Goal: Transaction & Acquisition: Complete application form

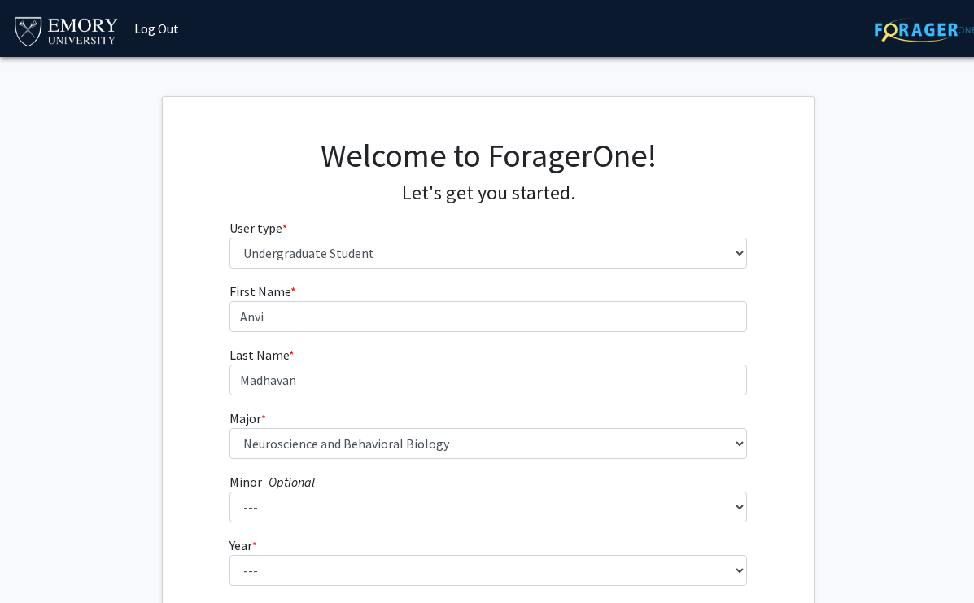
select select "1: undergrad"
select select "56: 1016"
click at [345, 188] on h4 "Let's get you started." at bounding box center [488, 193] width 518 height 24
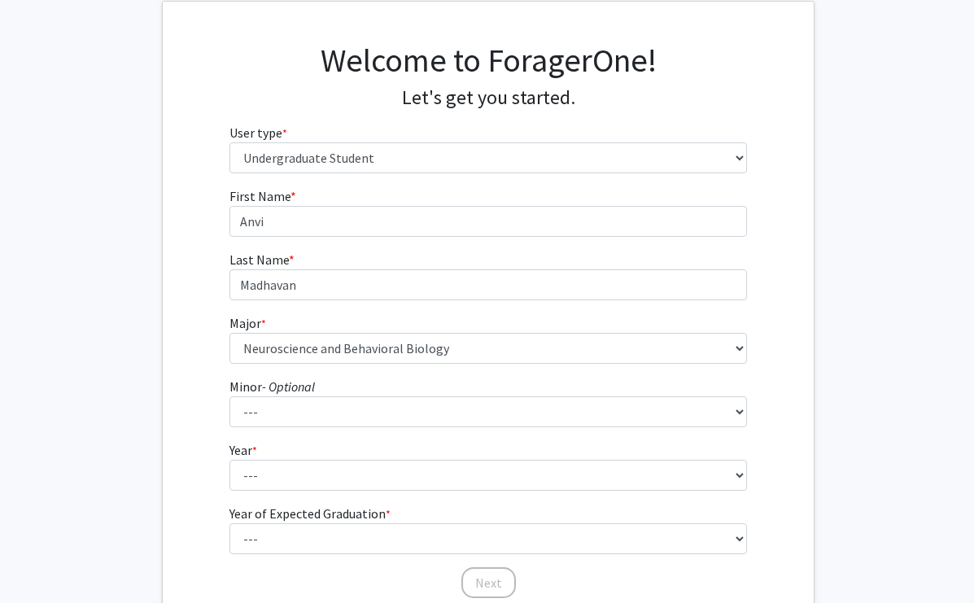
scroll to position [109, 0]
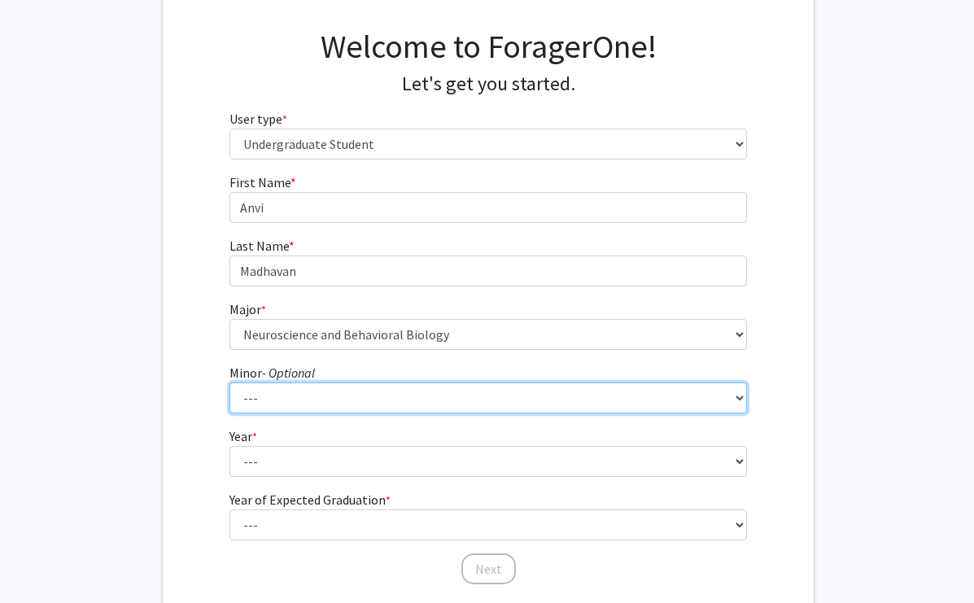
click at [289, 404] on select "--- African American Studies African Studies American Studies Ancient Mediterra…" at bounding box center [488, 397] width 518 height 31
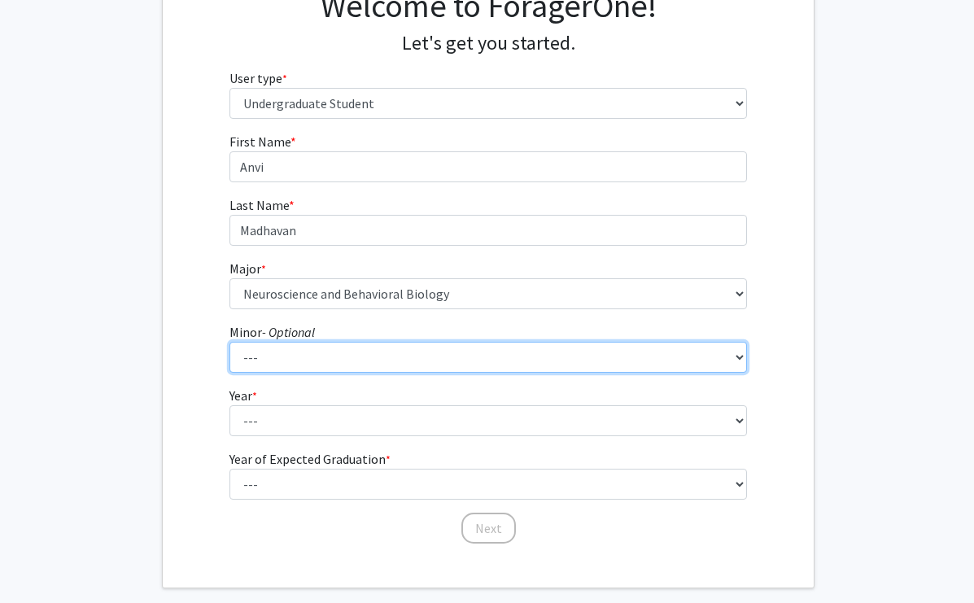
scroll to position [160, 0]
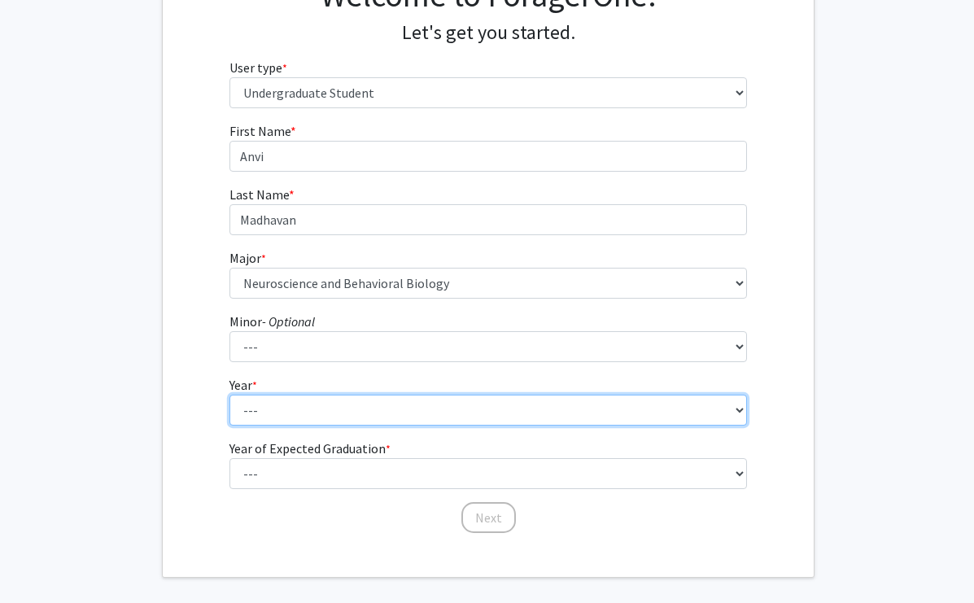
click at [273, 422] on select "--- First-year Sophomore Junior Senior Postbaccalaureate Certificate" at bounding box center [488, 410] width 518 height 31
select select "1: first-year"
click at [264, 408] on select "--- First-year Sophomore Junior Senior Postbaccalaureate Certificate" at bounding box center [488, 410] width 518 height 31
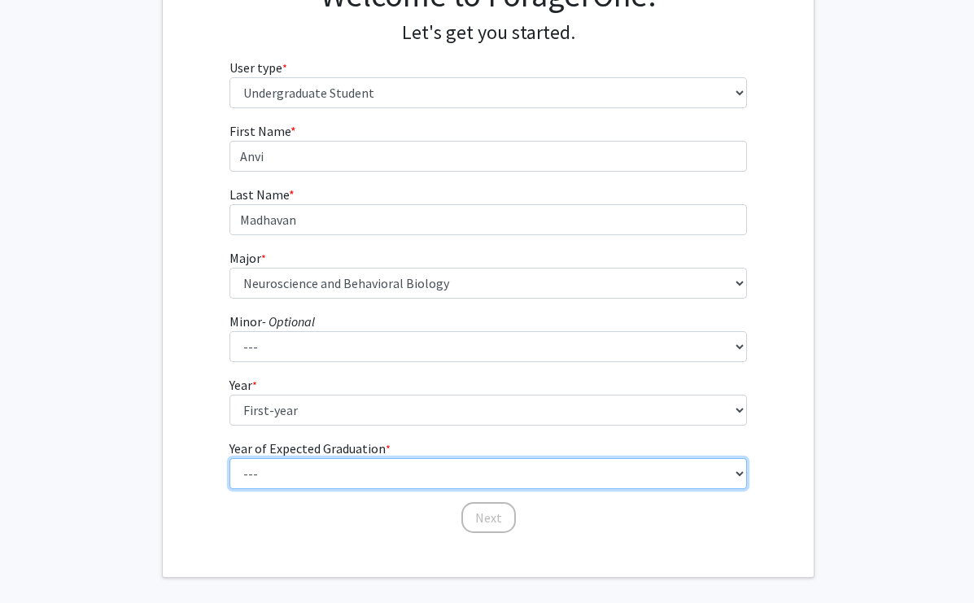
click at [281, 466] on select "--- 2025 2026 2027 2028 2029 2030 2031 2032 2033 2034" at bounding box center [488, 473] width 518 height 31
select select "5: 2029"
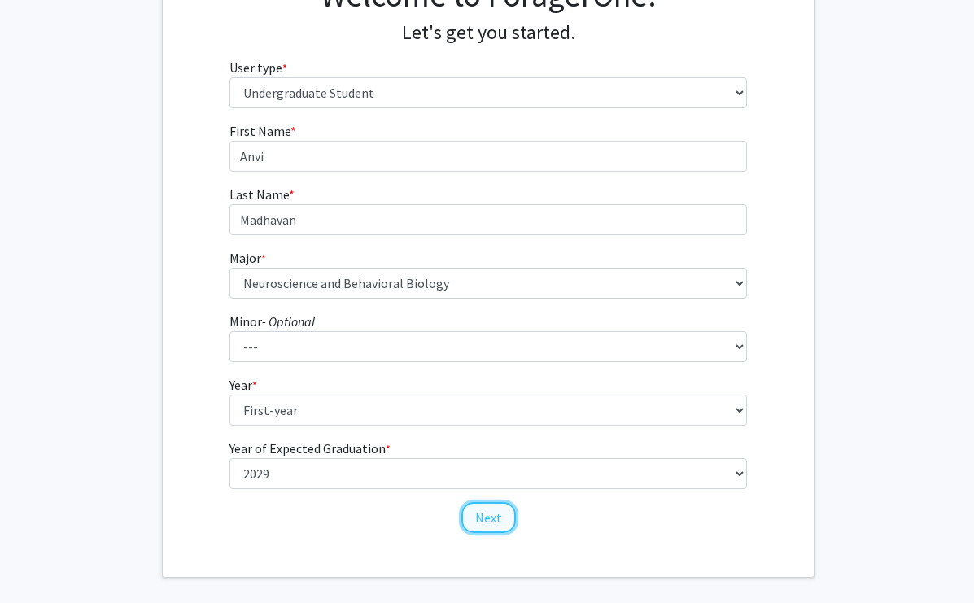
click at [465, 515] on button "Next" at bounding box center [488, 517] width 55 height 31
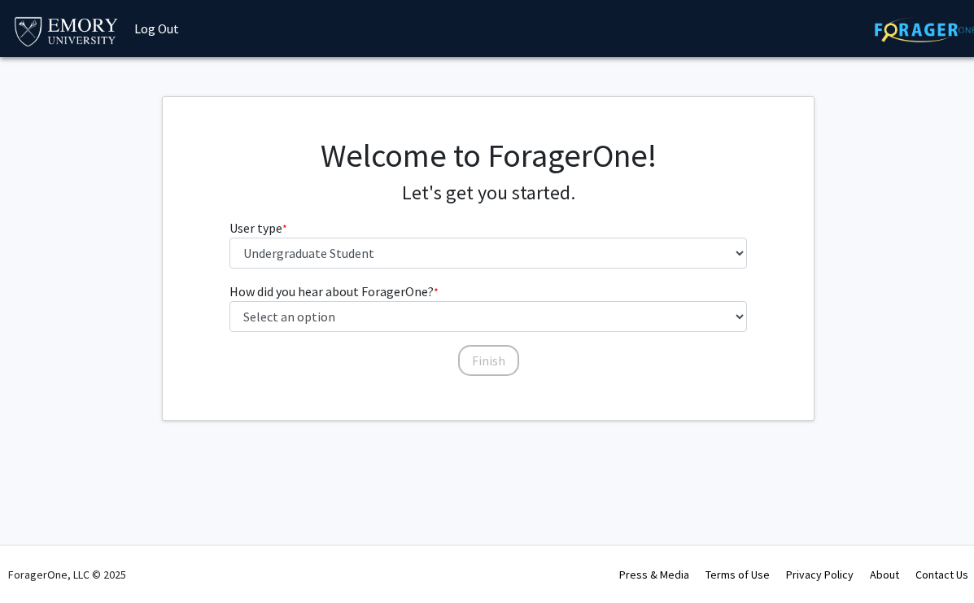
scroll to position [0, 0]
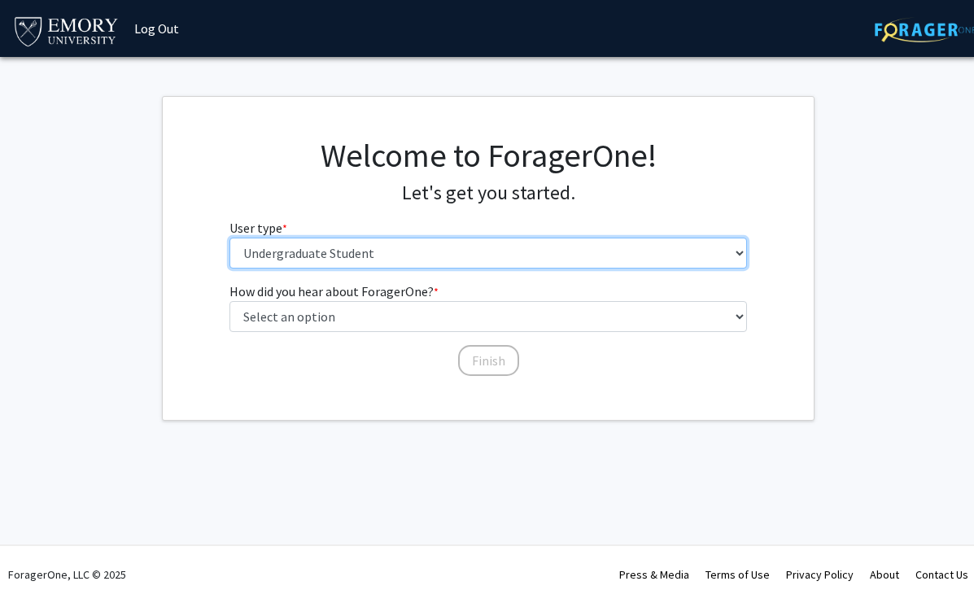
click at [389, 249] on select "Please tell us who you are Undergraduate Student Master's Student Doctoral Cand…" at bounding box center [488, 253] width 518 height 31
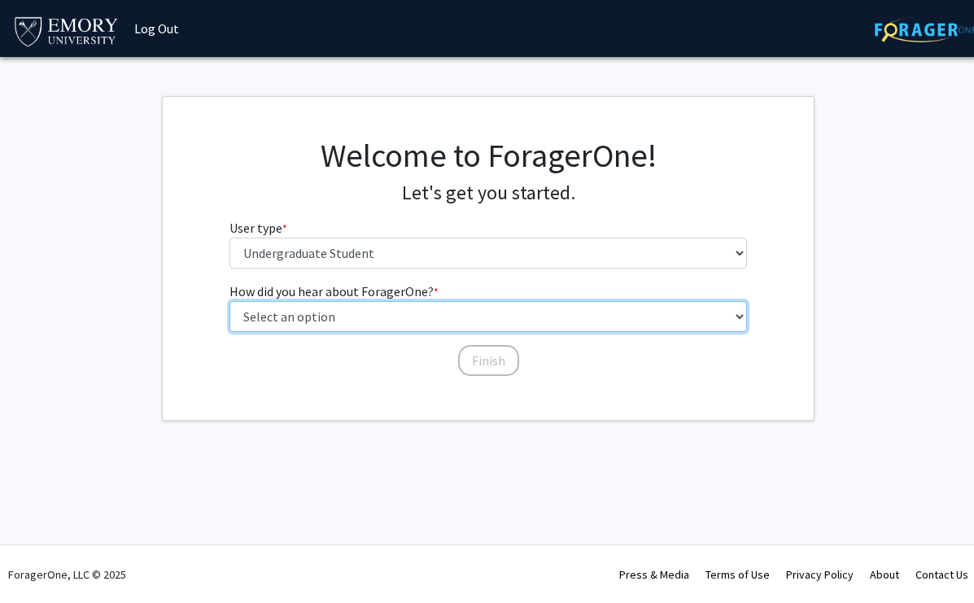
click at [349, 323] on select "Select an option Peer/student recommendation Faculty/staff recommendation Unive…" at bounding box center [488, 316] width 518 height 31
select select "3: university_website"
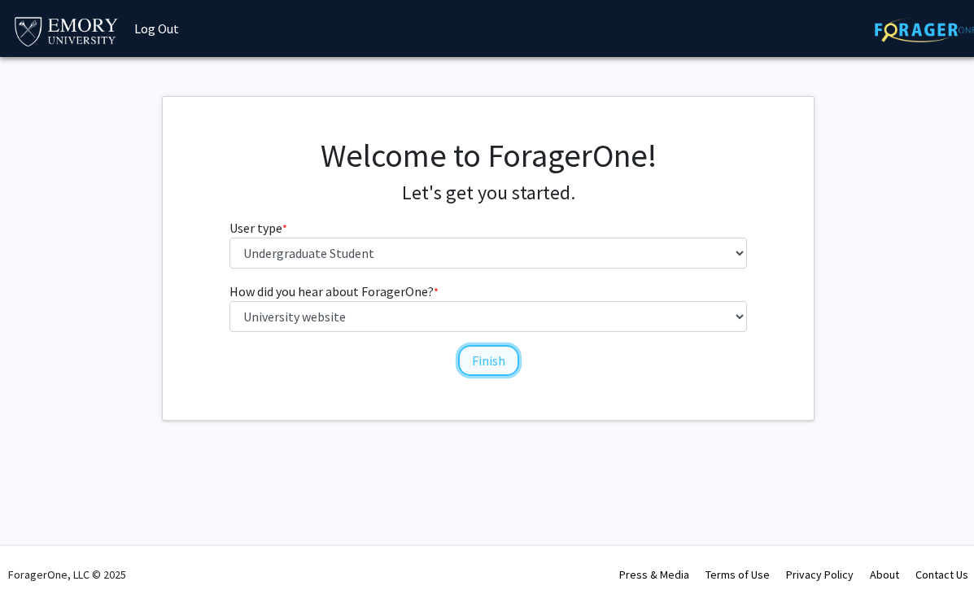
click at [473, 355] on button "Finish" at bounding box center [488, 360] width 61 height 31
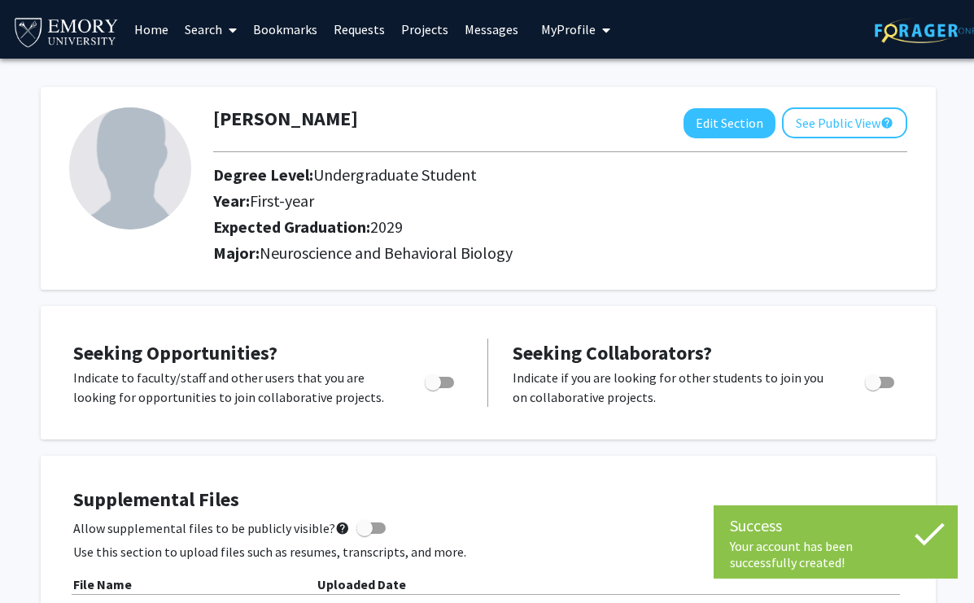
click at [530, 225] on h2 "Expected Graduation: 2029" at bounding box center [514, 227] width 603 height 20
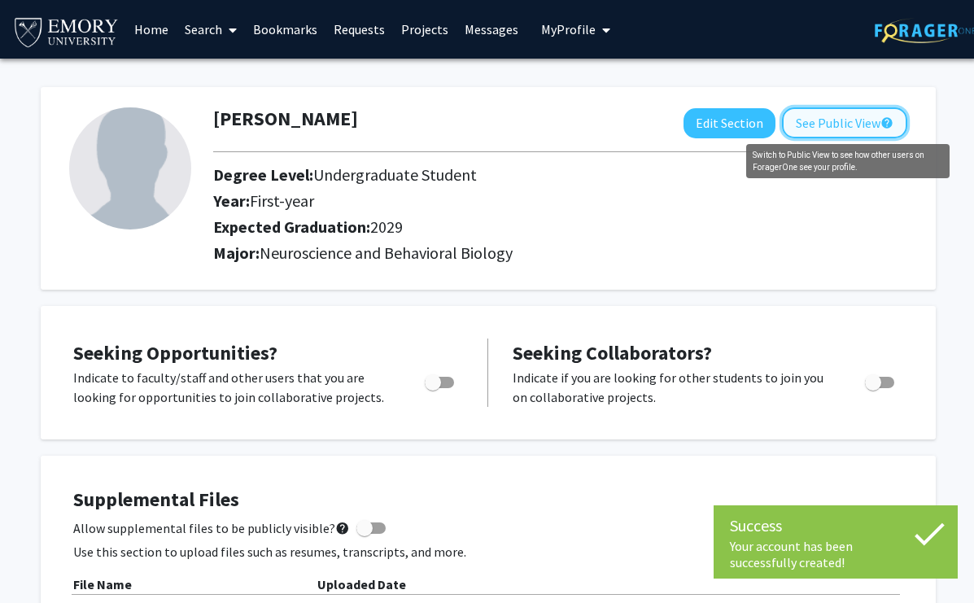
click at [884, 124] on mat-icon "help" at bounding box center [886, 123] width 13 height 20
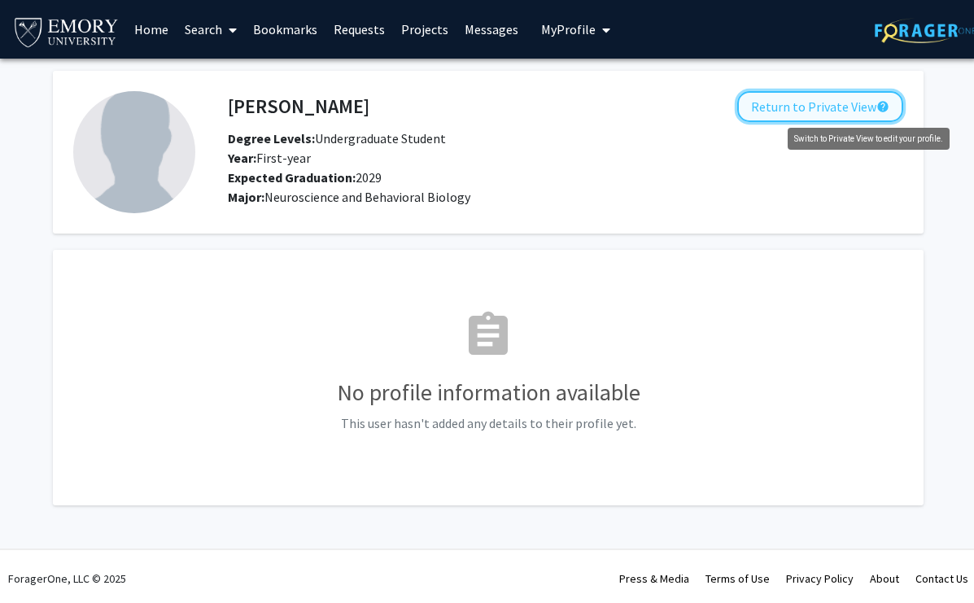
click at [876, 106] on mat-icon "help" at bounding box center [882, 107] width 13 height 20
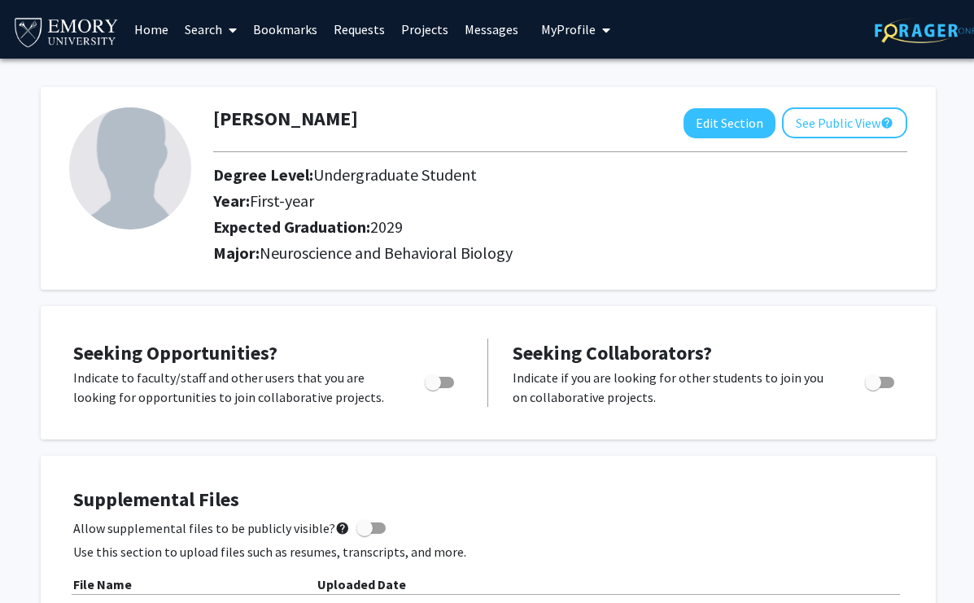
click at [727, 219] on h2 "Expected Graduation: 2029" at bounding box center [514, 227] width 603 height 20
click at [435, 380] on span "Toggle" at bounding box center [433, 382] width 16 height 16
click at [433, 388] on input "Are you actively seeking opportunities?" at bounding box center [432, 388] width 1 height 1
checkbox input "true"
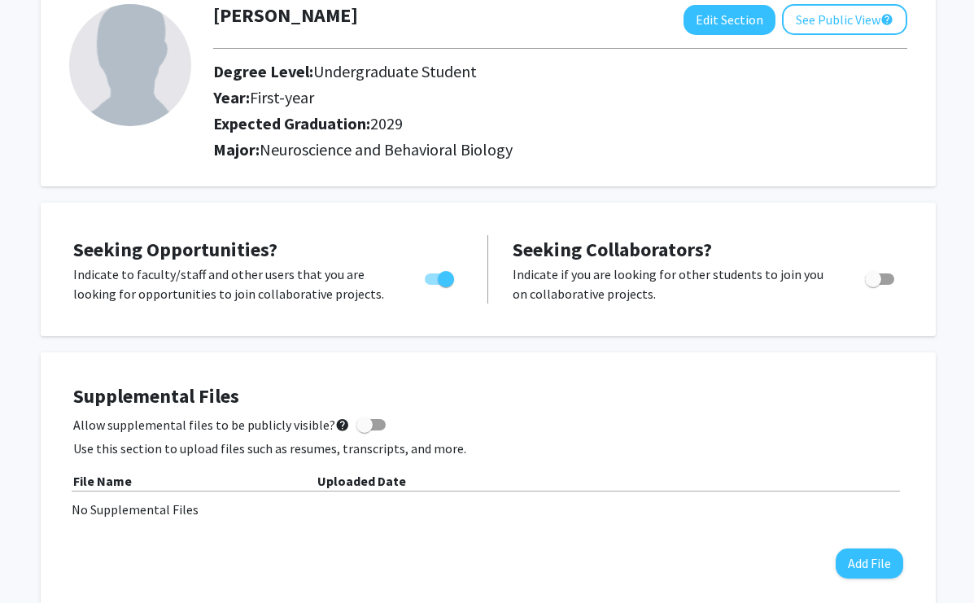
scroll to position [114, 0]
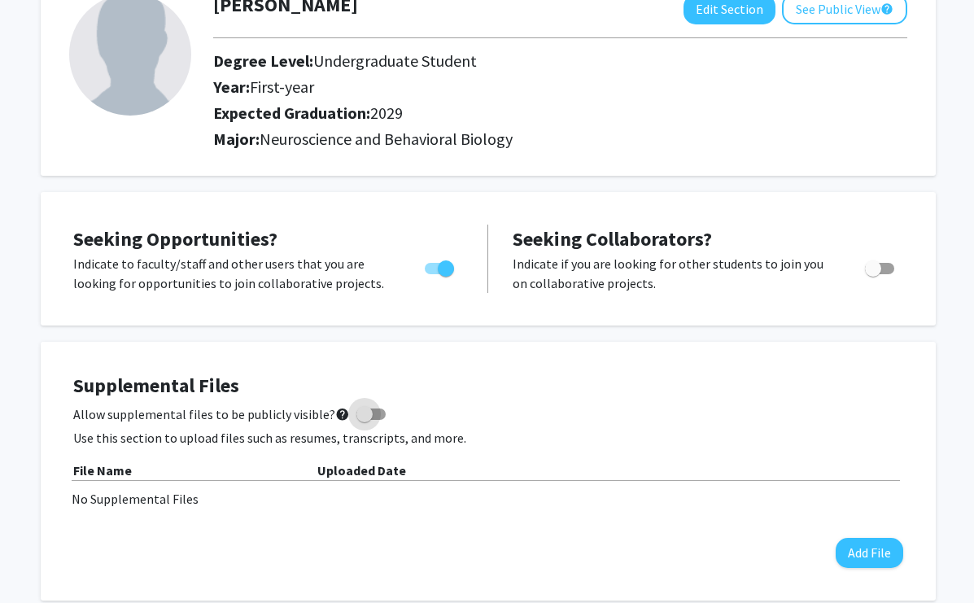
click at [369, 414] on span at bounding box center [370, 413] width 29 height 11
click at [364, 420] on input "Allow supplemental files to be publicly visible? help" at bounding box center [364, 420] width 1 height 1
checkbox input "true"
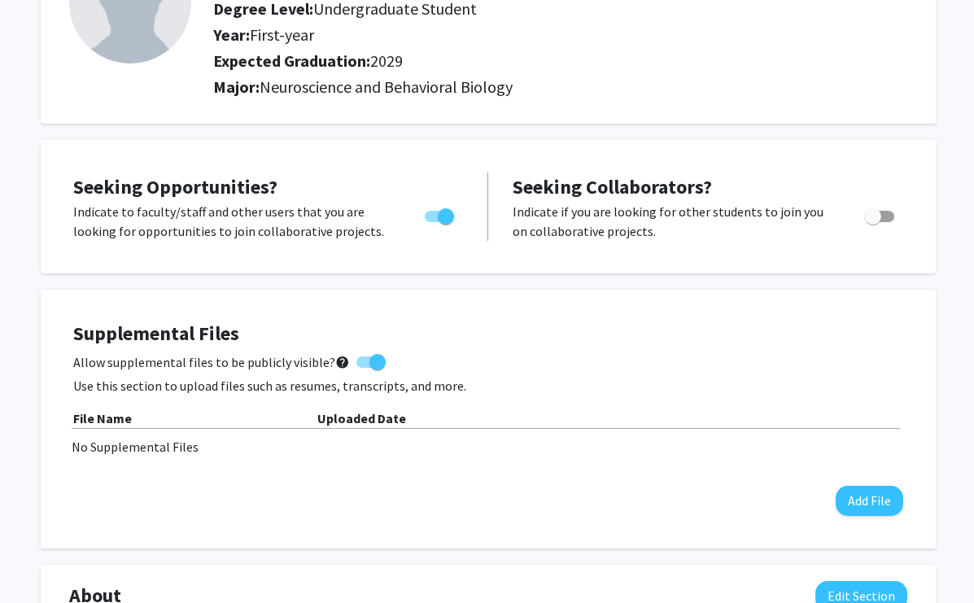
scroll to position [172, 0]
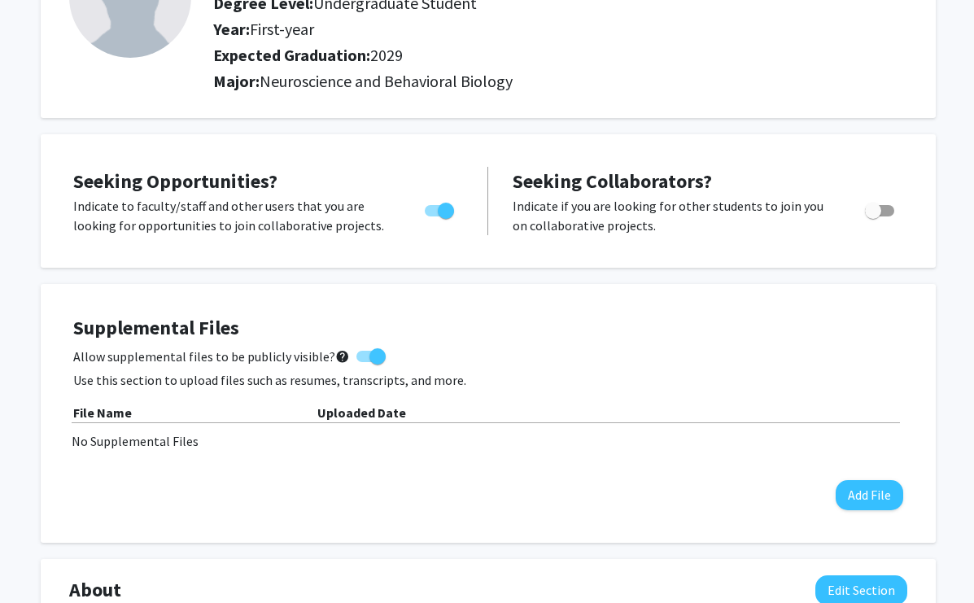
click at [323, 425] on div "File Name Uploaded Date No Supplemental Files" at bounding box center [488, 427] width 830 height 48
click at [852, 494] on button "Add File" at bounding box center [869, 495] width 68 height 30
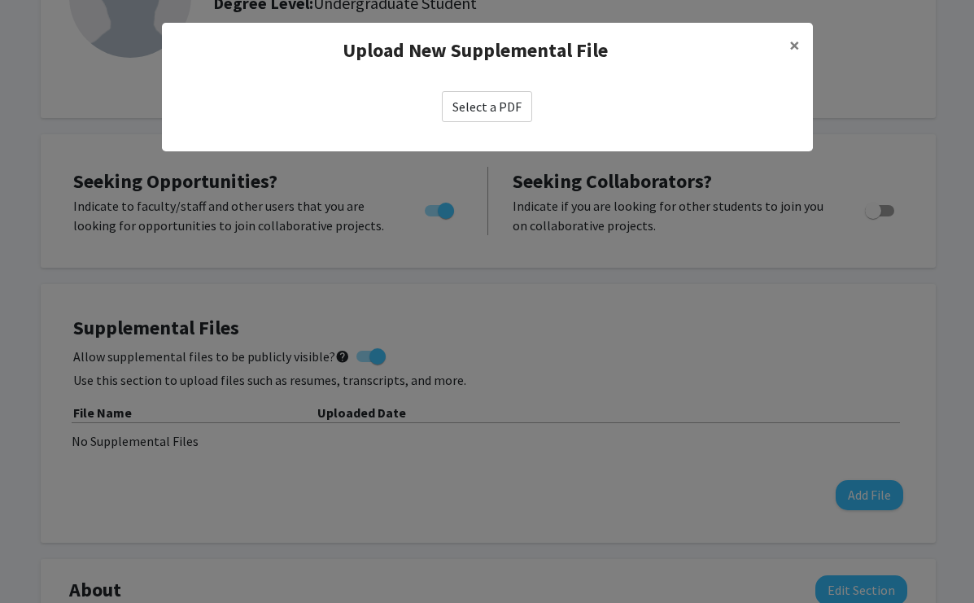
click at [498, 105] on label "Select a PDF" at bounding box center [487, 106] width 90 height 31
click at [0, 0] on input "Select a PDF" at bounding box center [0, 0] width 0 height 0
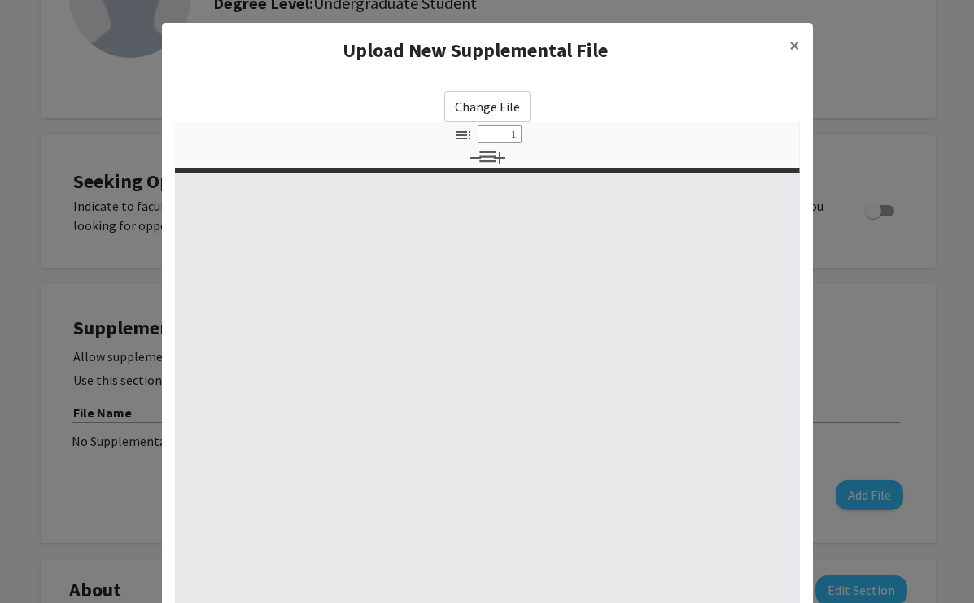
select select "custom"
type input "0"
select select "custom"
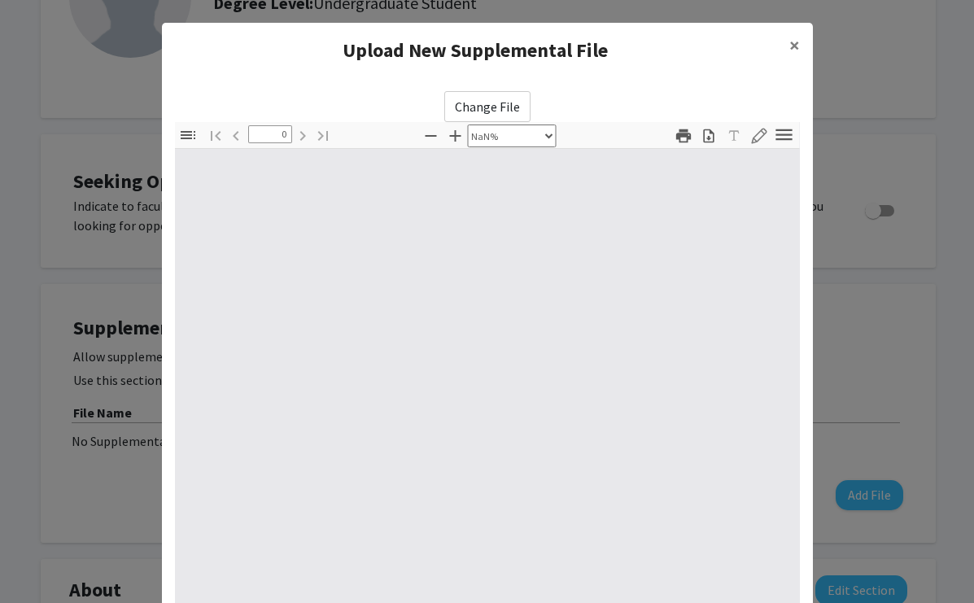
type input "1"
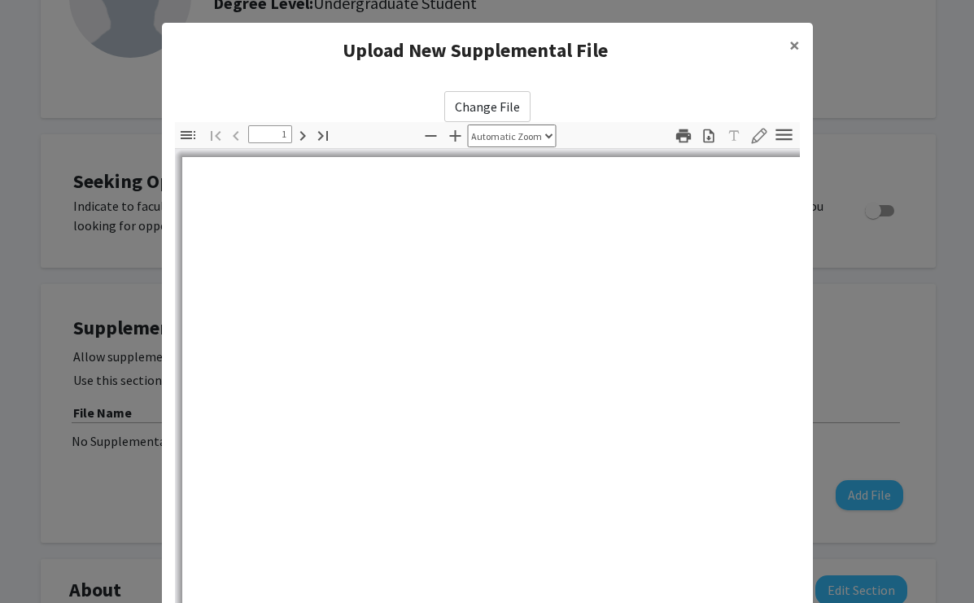
select select "auto"
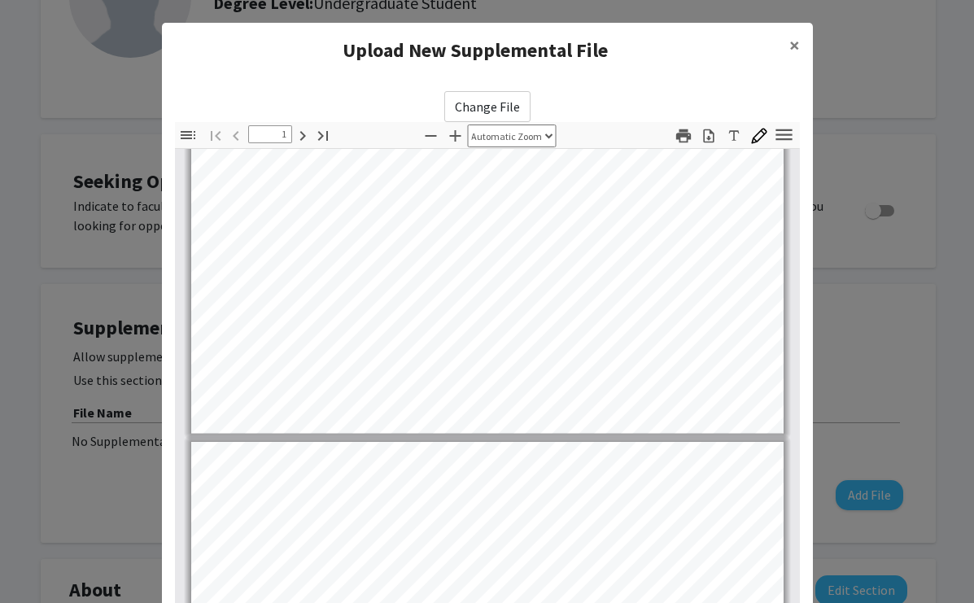
type input "2"
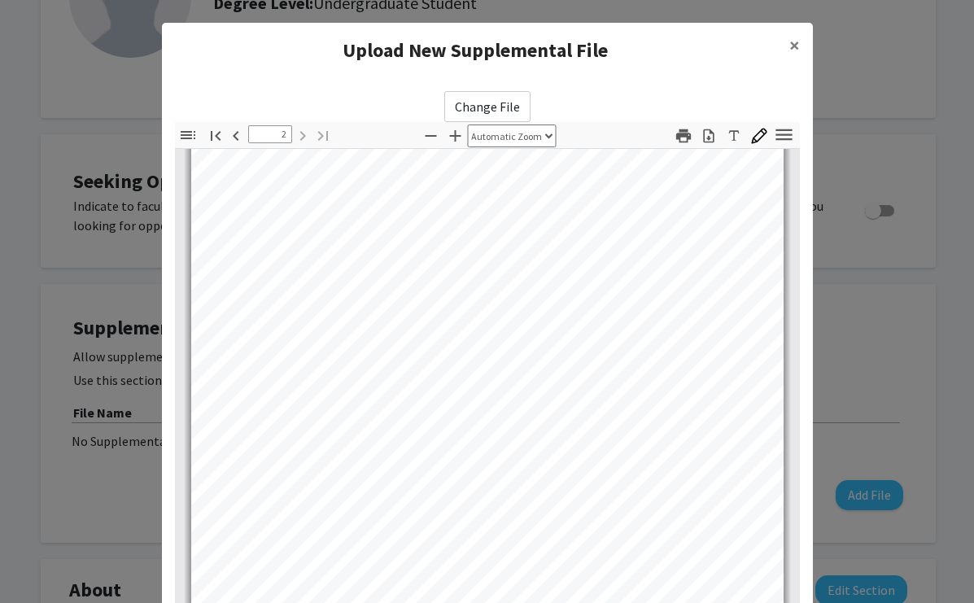
scroll to position [1096, 0]
click at [794, 42] on span "×" at bounding box center [794, 45] width 11 height 25
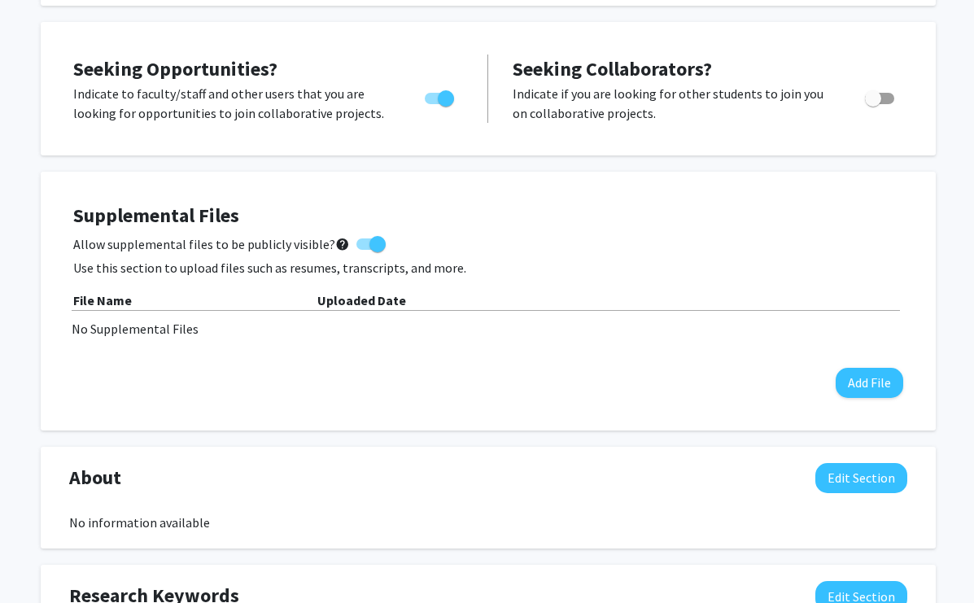
scroll to position [316, 0]
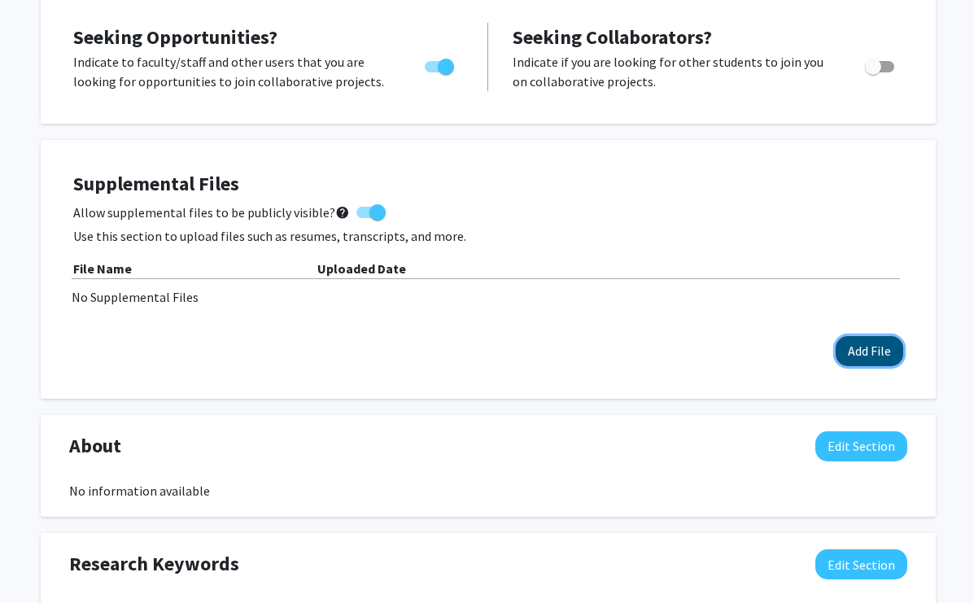
click at [864, 350] on button "Add File" at bounding box center [869, 351] width 68 height 30
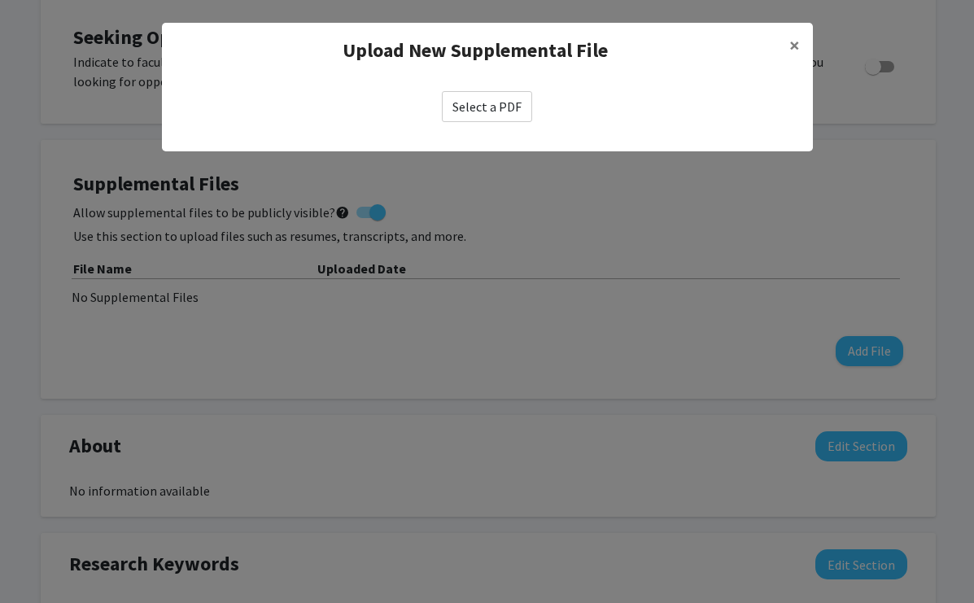
click at [494, 116] on label "Select a PDF" at bounding box center [487, 106] width 90 height 31
click at [0, 0] on input "Select a PDF" at bounding box center [0, 0] width 0 height 0
select select "custom"
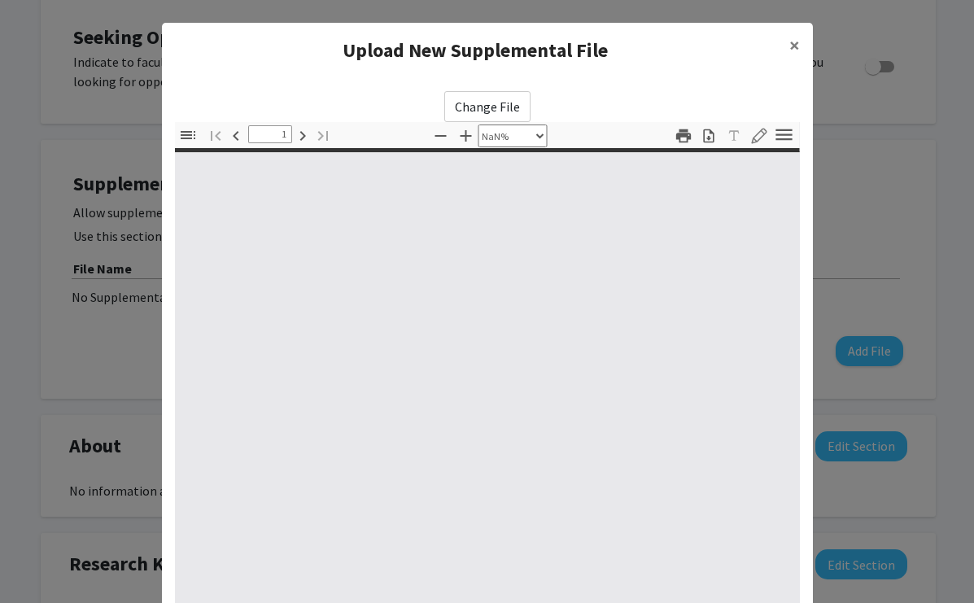
type input "0"
select select "custom"
type input "1"
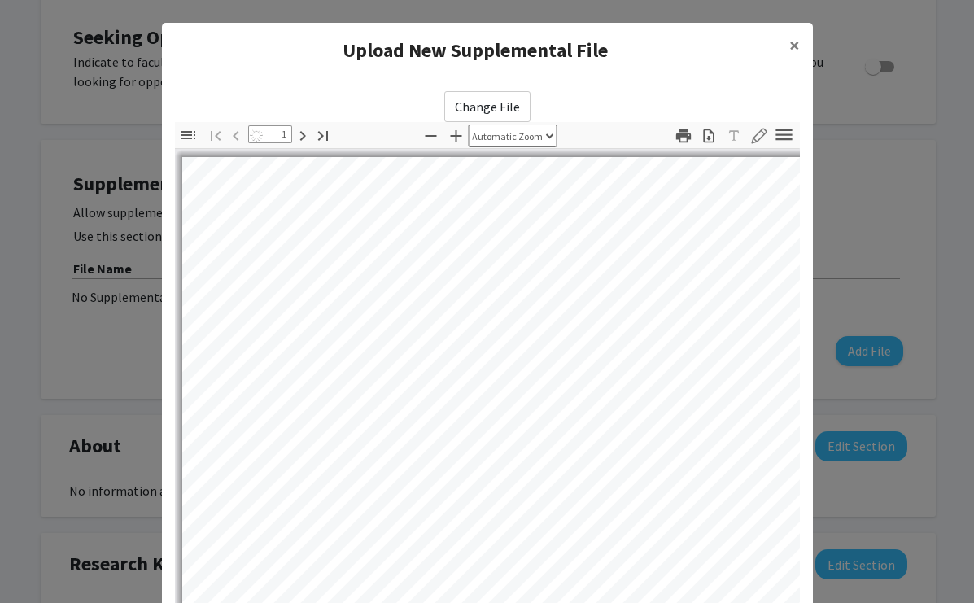
select select "auto"
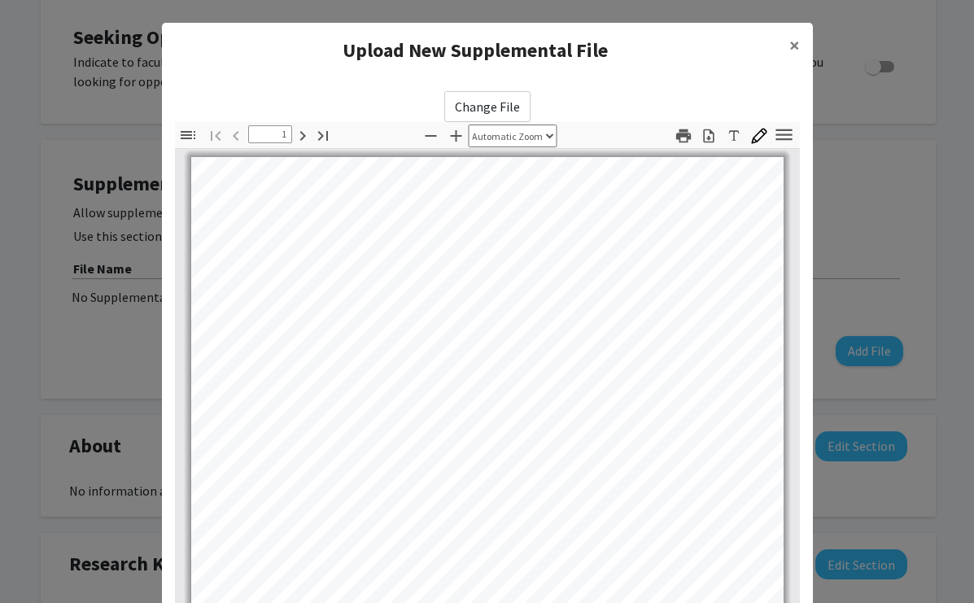
scroll to position [168, 0]
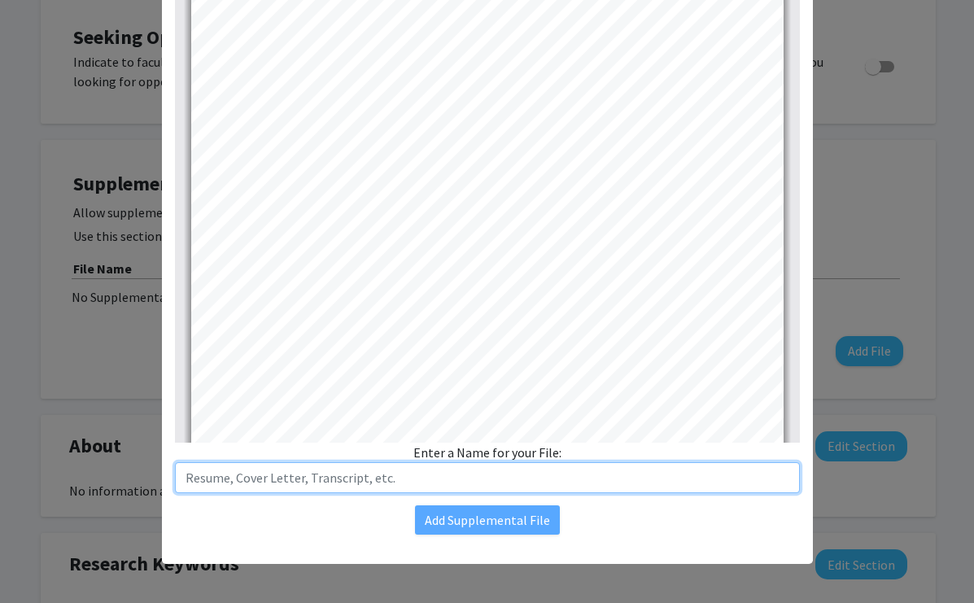
click at [478, 477] on input "text" at bounding box center [487, 477] width 625 height 31
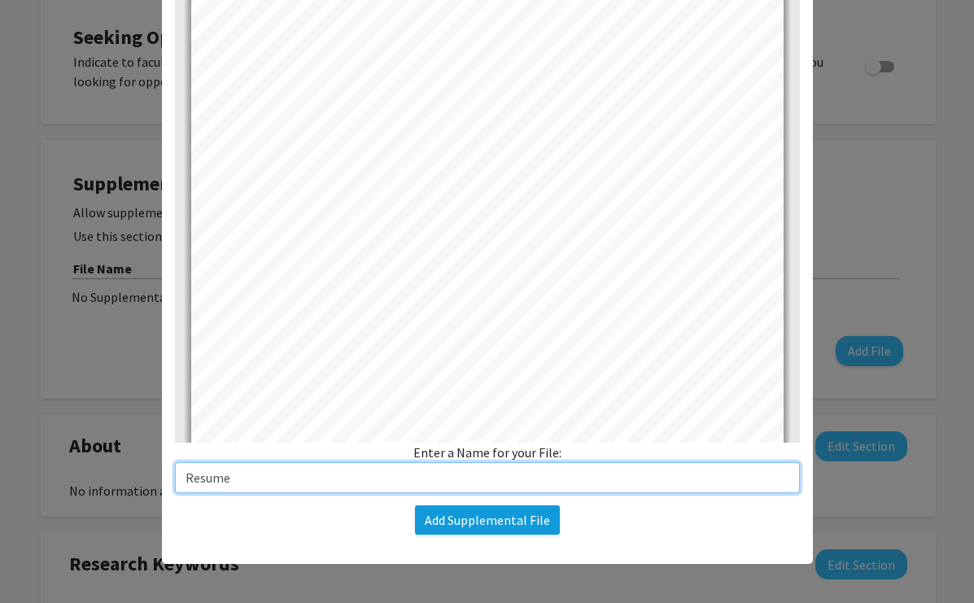
type input "Resume"
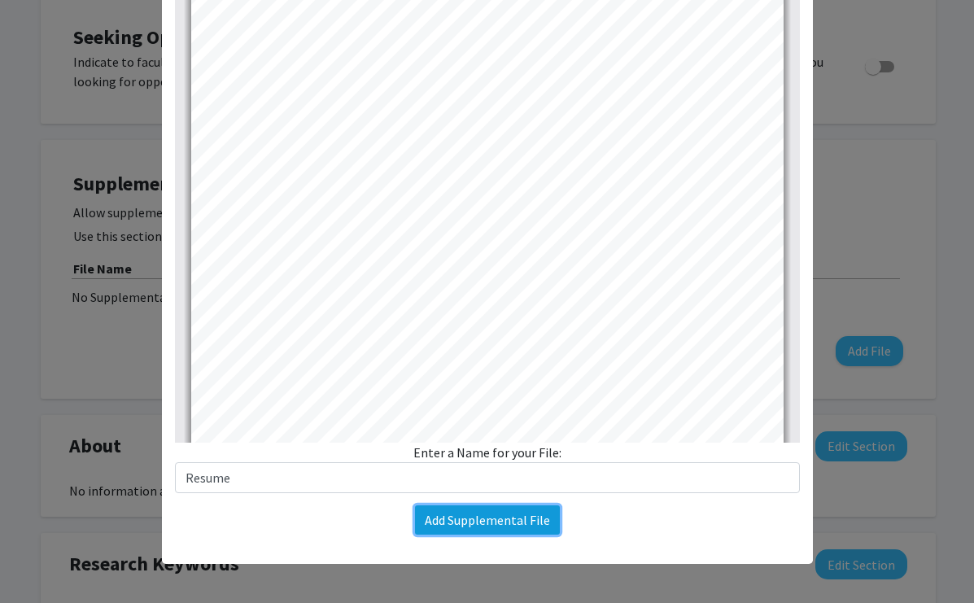
click at [521, 521] on button "Add Supplemental File" at bounding box center [487, 519] width 145 height 29
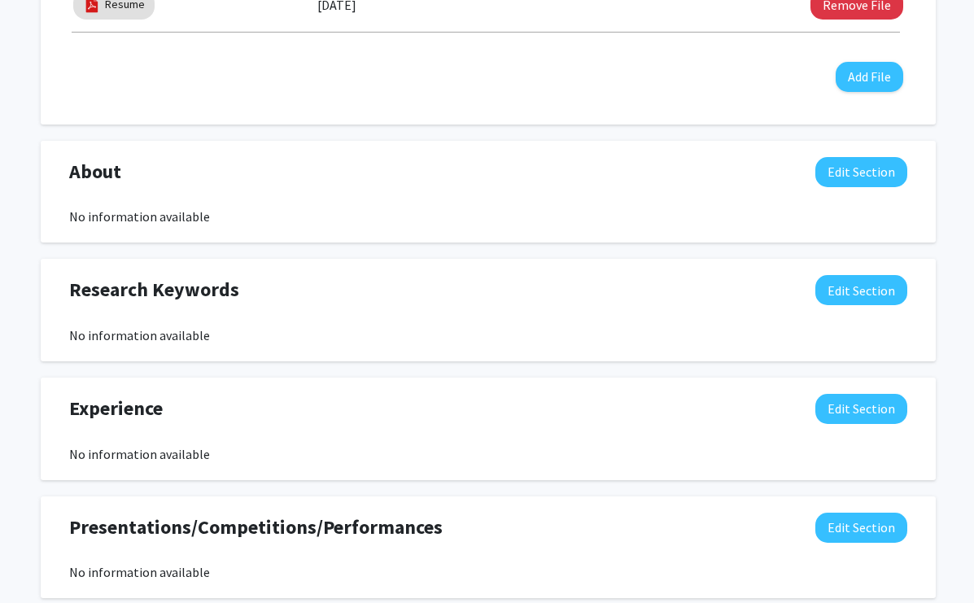
scroll to position [618, 0]
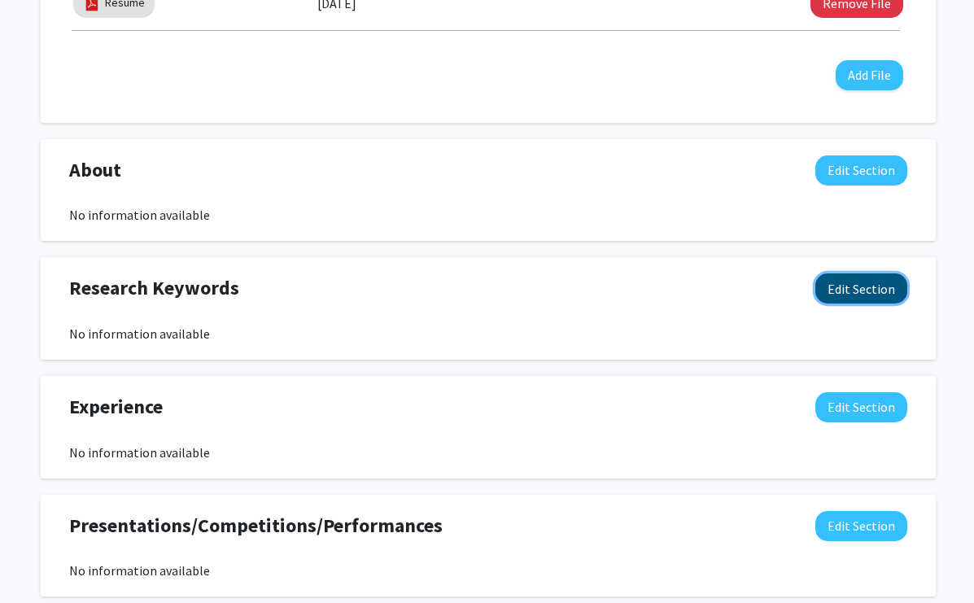
click at [858, 283] on button "Edit Section" at bounding box center [861, 288] width 92 height 30
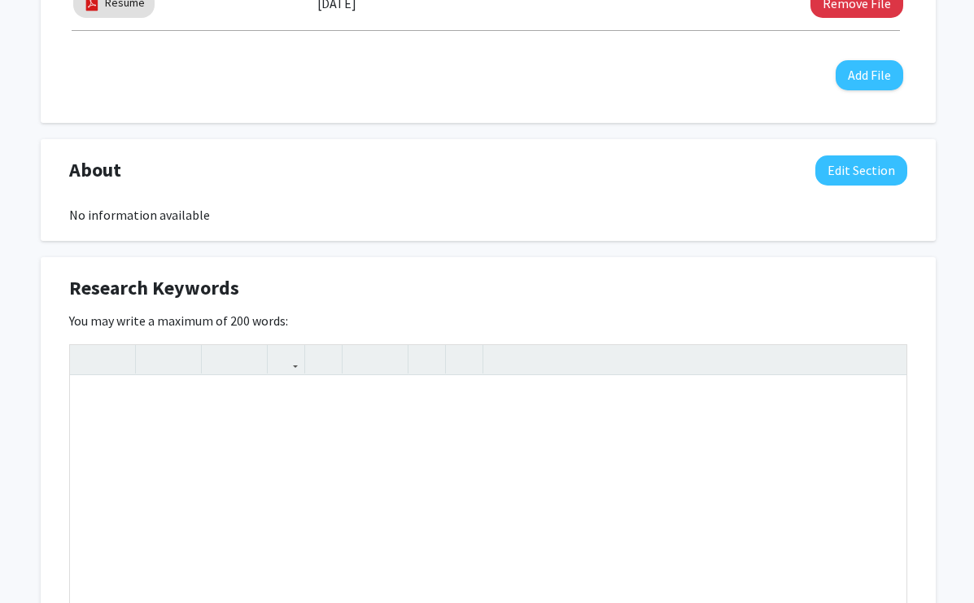
click at [826, 281] on div "Research Keywords Edit Section" at bounding box center [488, 291] width 862 height 37
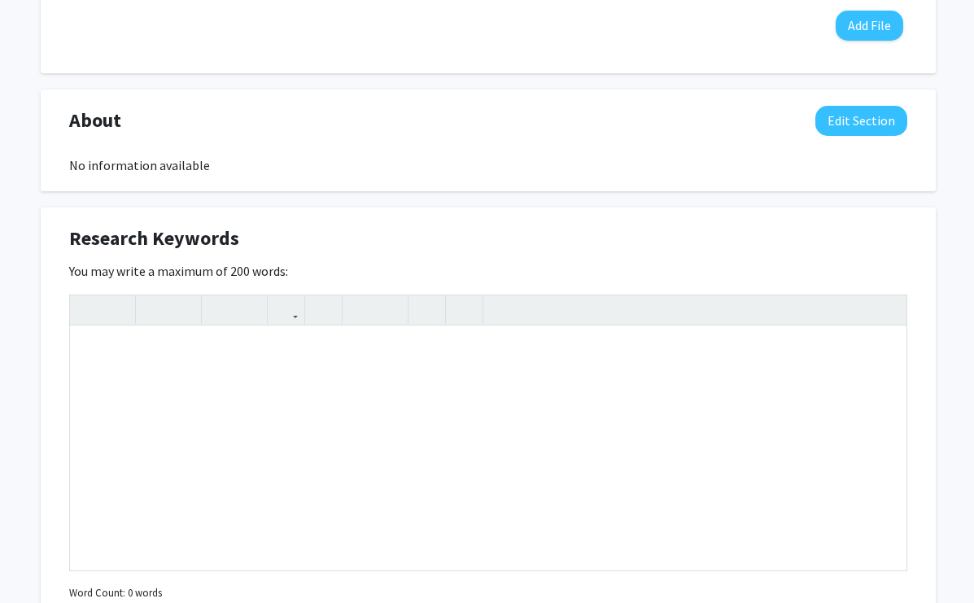
scroll to position [667, 0]
click at [771, 201] on div "Seeking Opportunities? Indicate to faculty/staff and other users that you are l…" at bounding box center [488, 397] width 895 height 1516
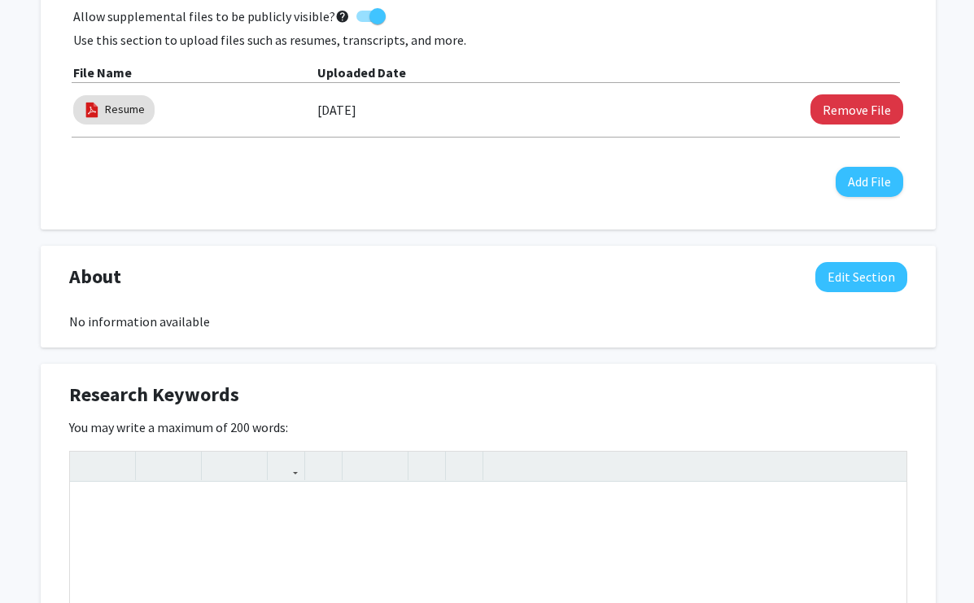
scroll to position [506, 0]
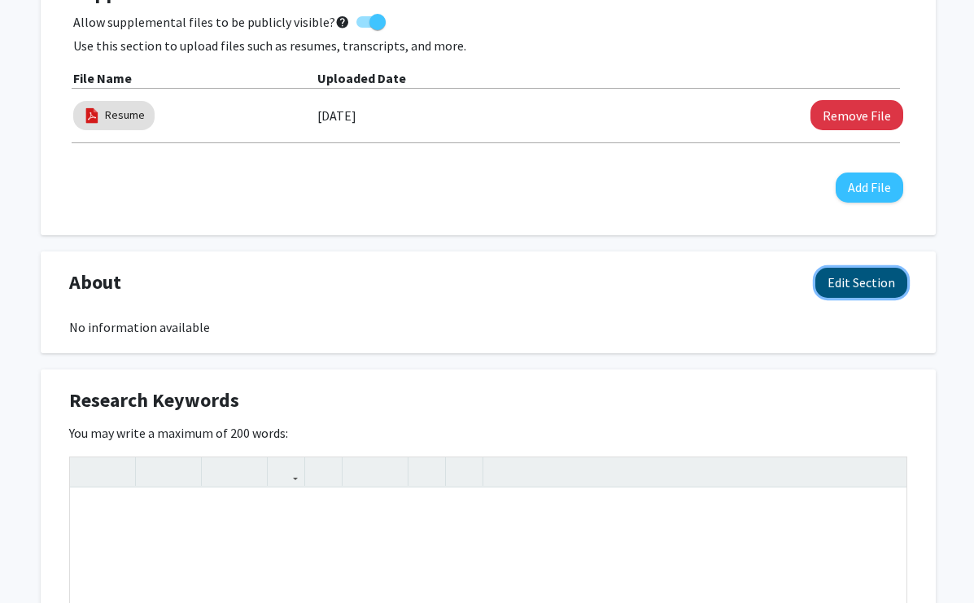
click at [857, 279] on button "Edit Section" at bounding box center [861, 283] width 92 height 30
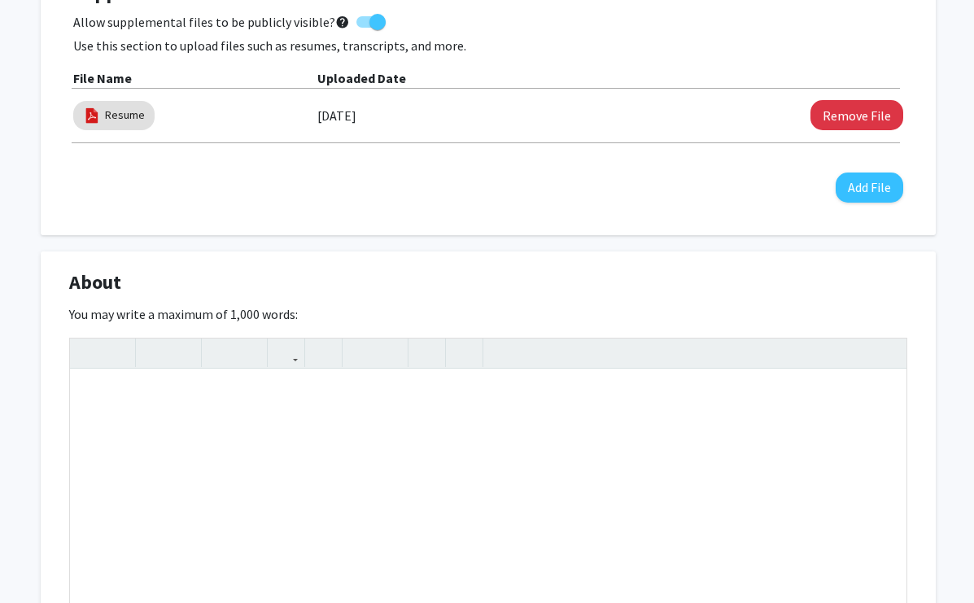
click at [847, 279] on div "About Edit Section" at bounding box center [488, 286] width 862 height 37
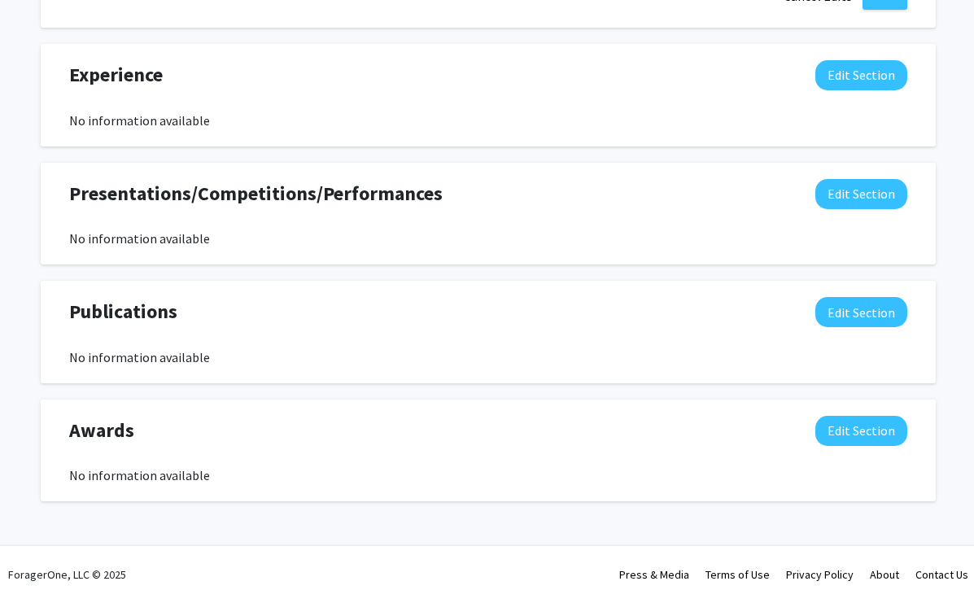
scroll to position [1655, 0]
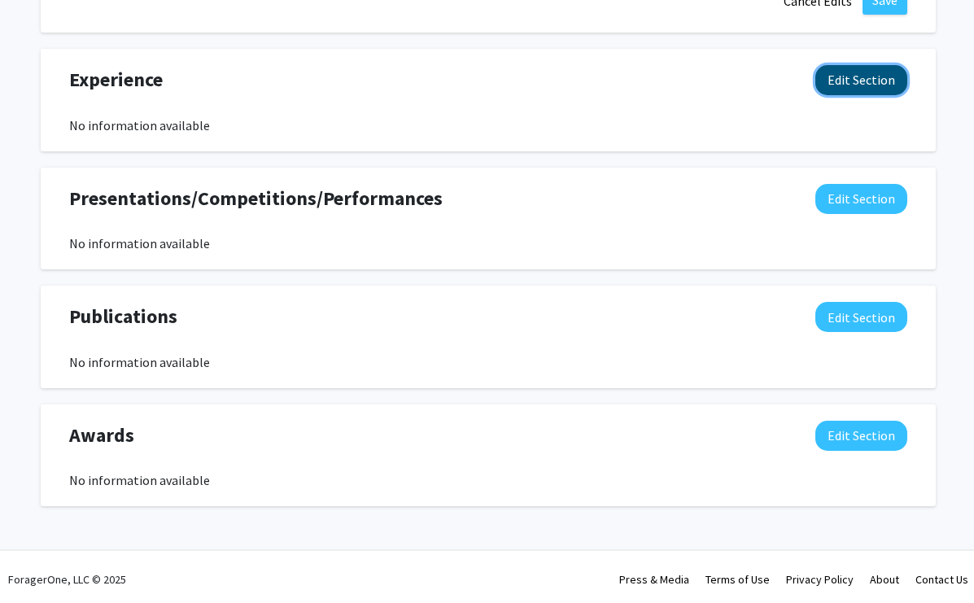
click at [841, 72] on button "Edit Section" at bounding box center [861, 80] width 92 height 30
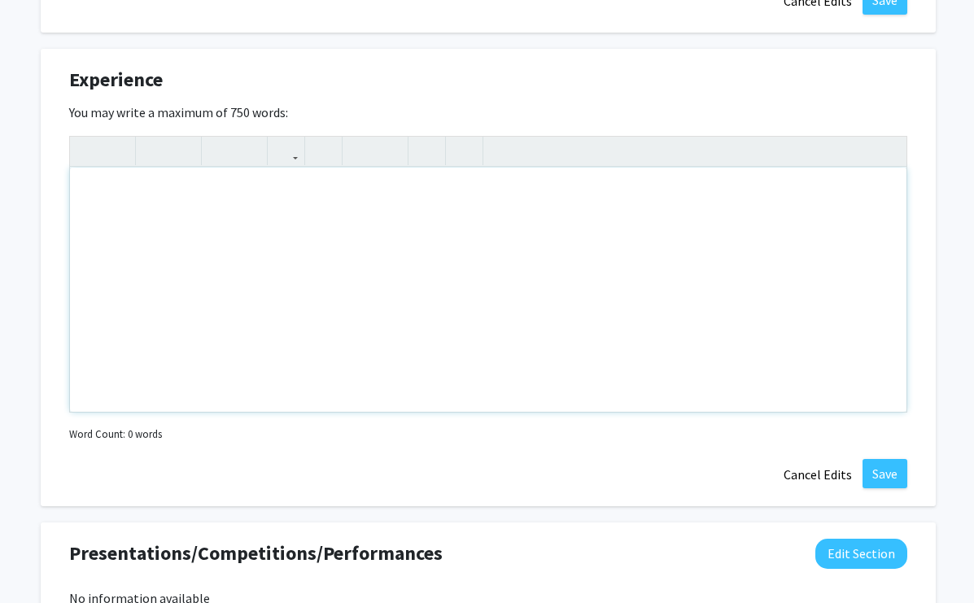
click at [696, 225] on div "Note to users with screen readers: Please deactivate our accessibility plugin f…" at bounding box center [488, 290] width 836 height 244
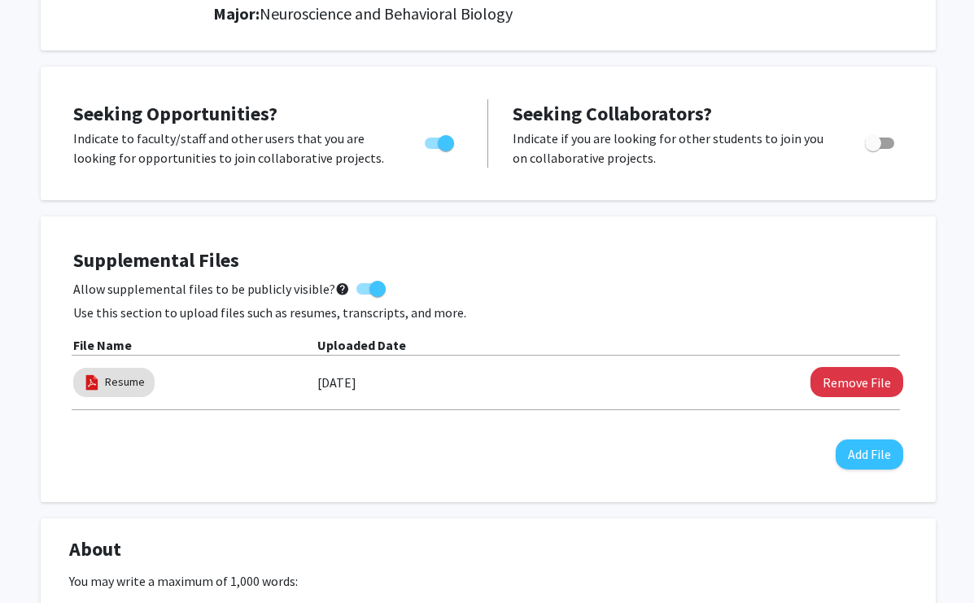
scroll to position [243, 0]
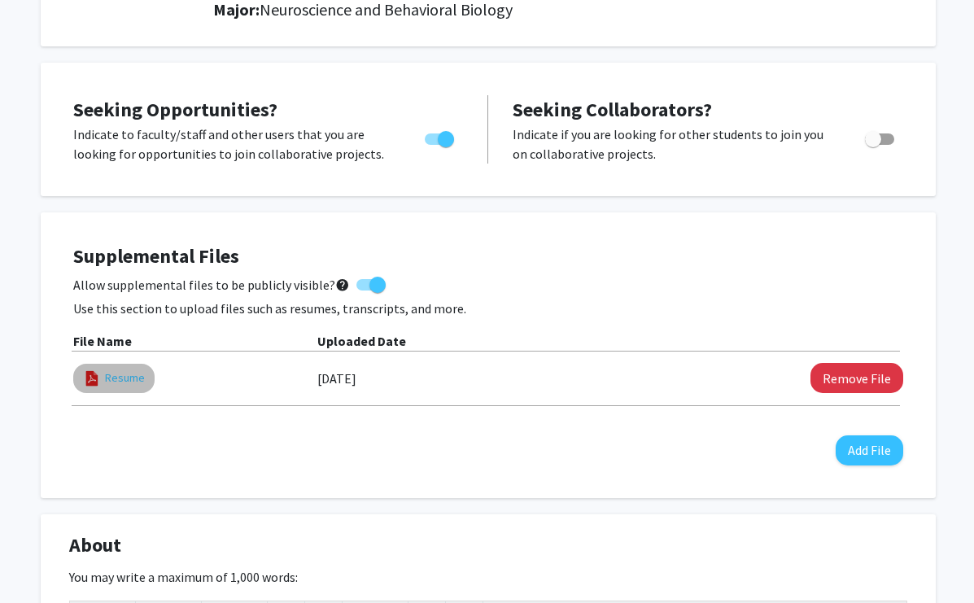
click at [126, 385] on link "Resume" at bounding box center [125, 377] width 40 height 17
select select "custom"
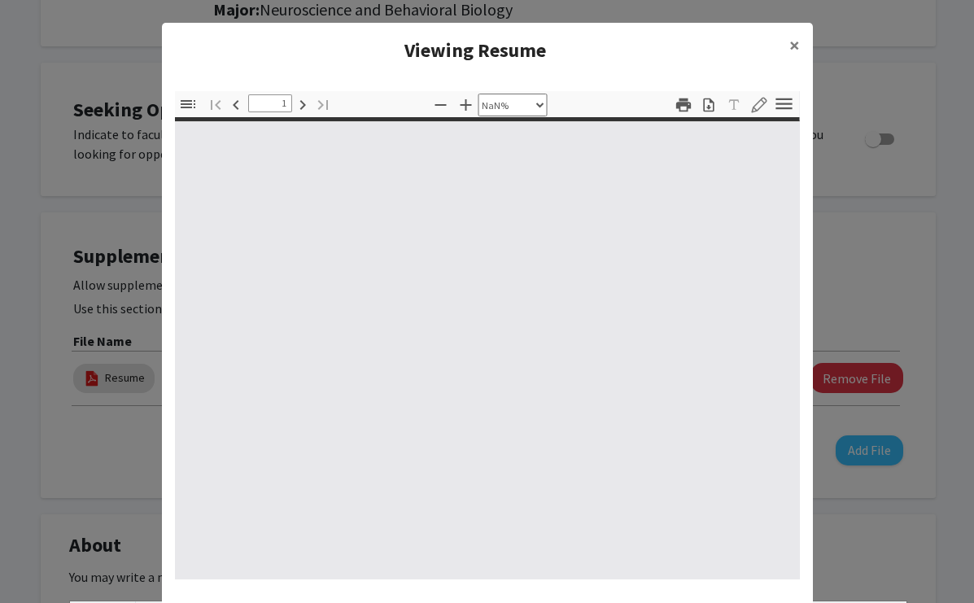
type input "0"
select select "custom"
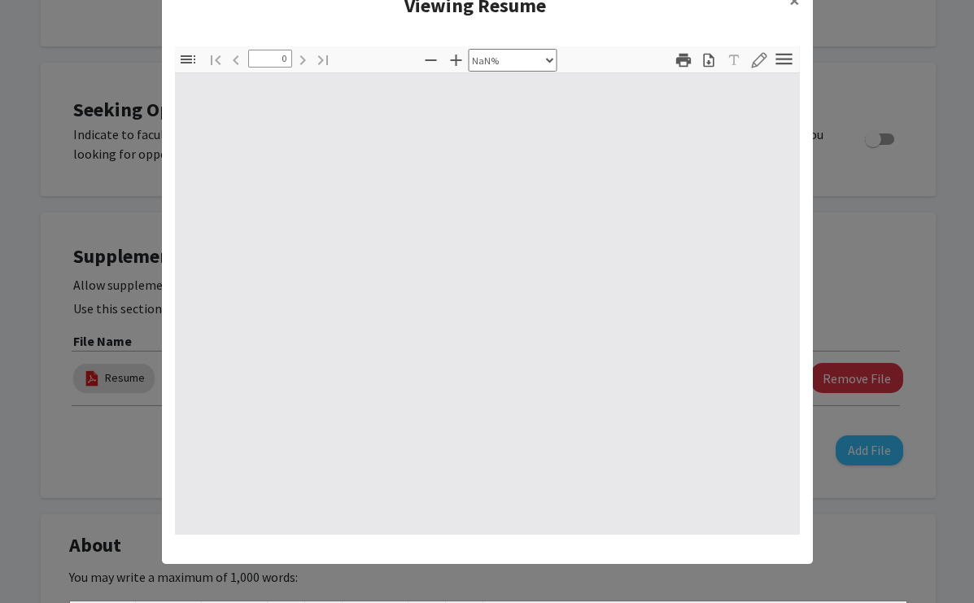
type input "1"
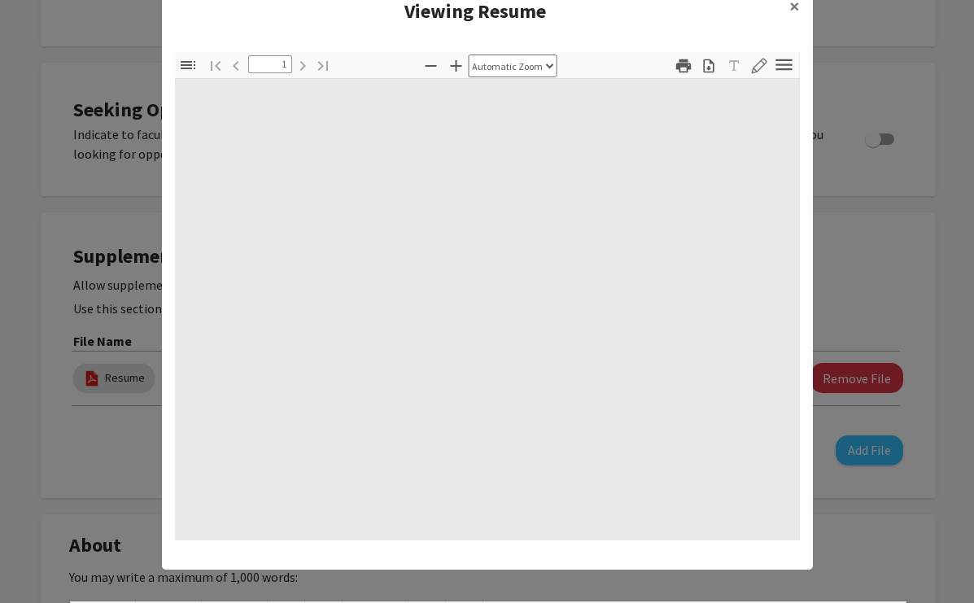
select select "auto"
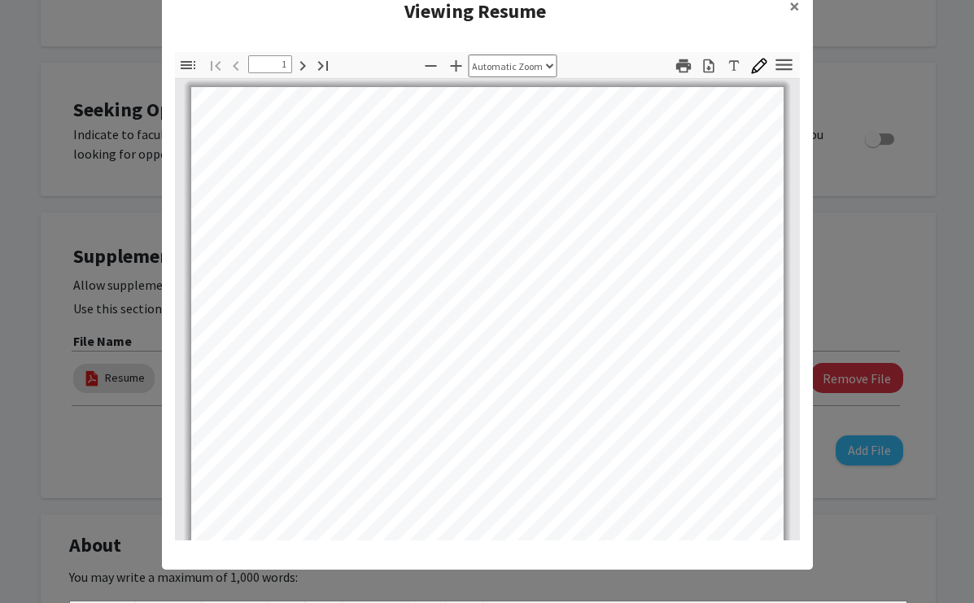
scroll to position [30, 0]
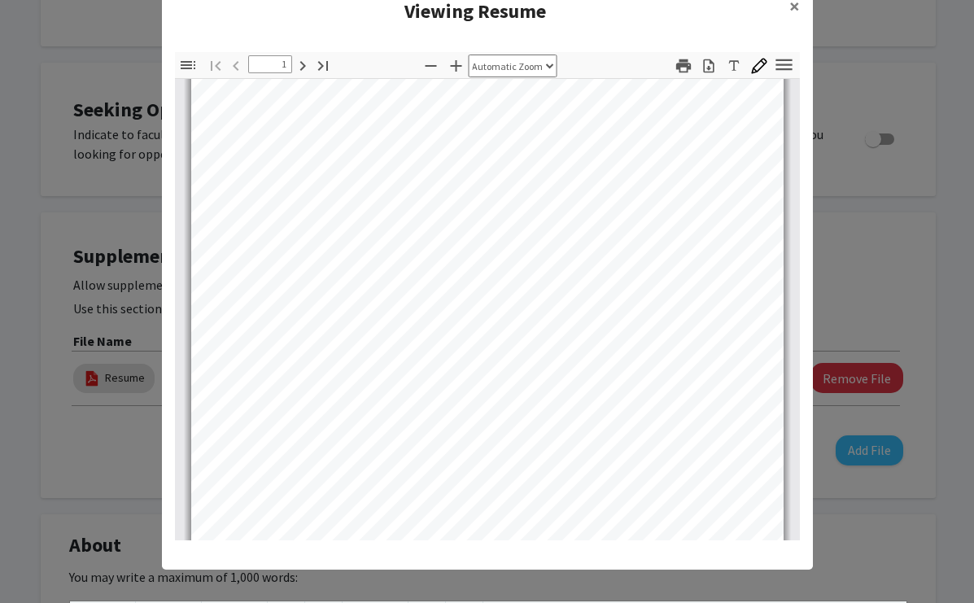
type input "2"
click at [795, 12] on span "×" at bounding box center [794, 5] width 11 height 25
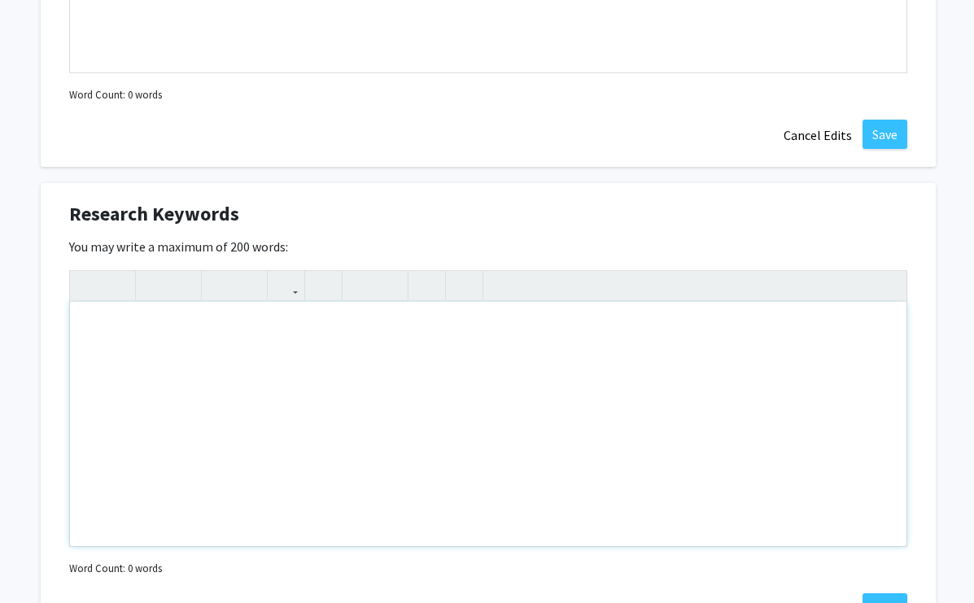
scroll to position [1070, 0]
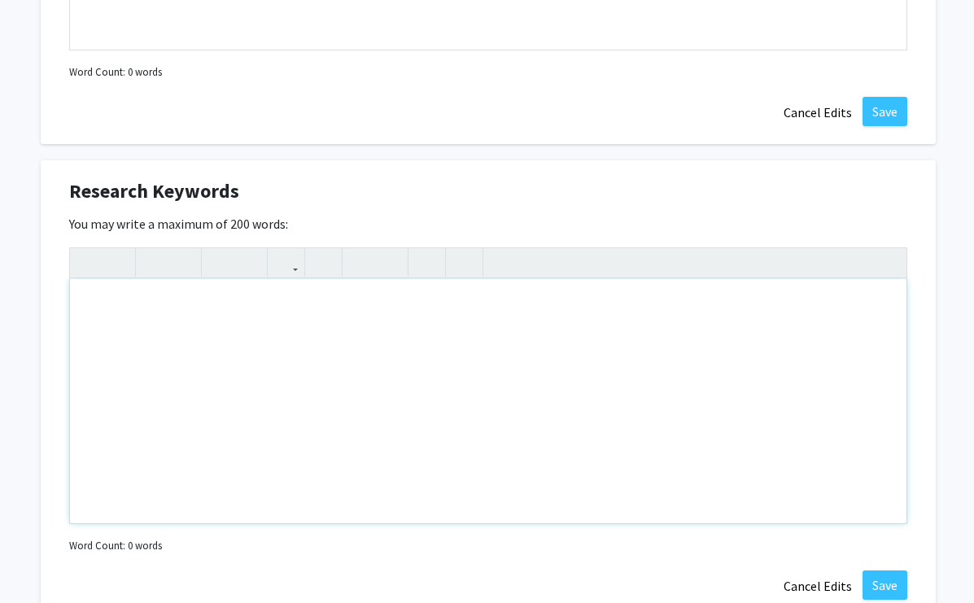
click at [384, 361] on div "Note to users with screen readers: Please deactivate our accessibility plugin f…" at bounding box center [488, 401] width 836 height 244
paste div "To enrich screen reader interactions, please activate Accessibility in Grammarl…"
type textarea "<p>Renganathan Lab: Lead Researcher: December 2021 - May 2023</p><p>-</p><p>Des…"
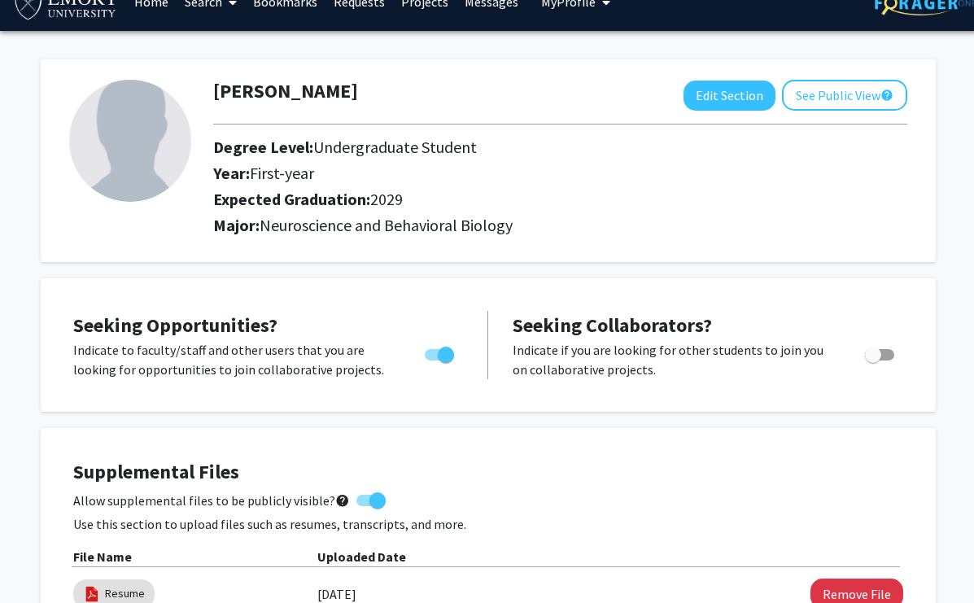
scroll to position [0, 0]
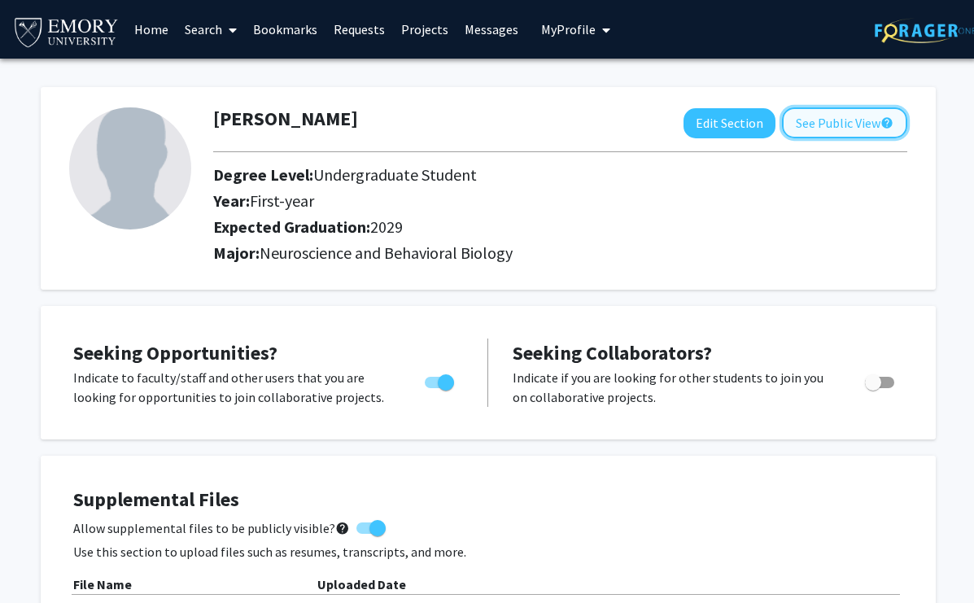
click at [817, 120] on button "See Public View help" at bounding box center [844, 122] width 125 height 31
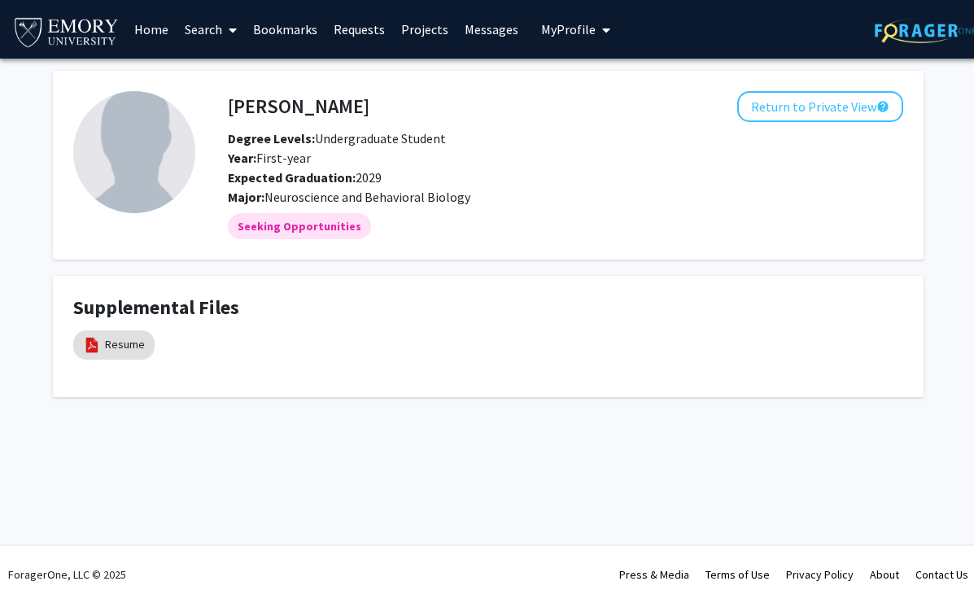
click at [222, 33] on link "Search" at bounding box center [211, 29] width 68 height 57
click at [257, 33] on link "Bookmarks" at bounding box center [285, 29] width 81 height 57
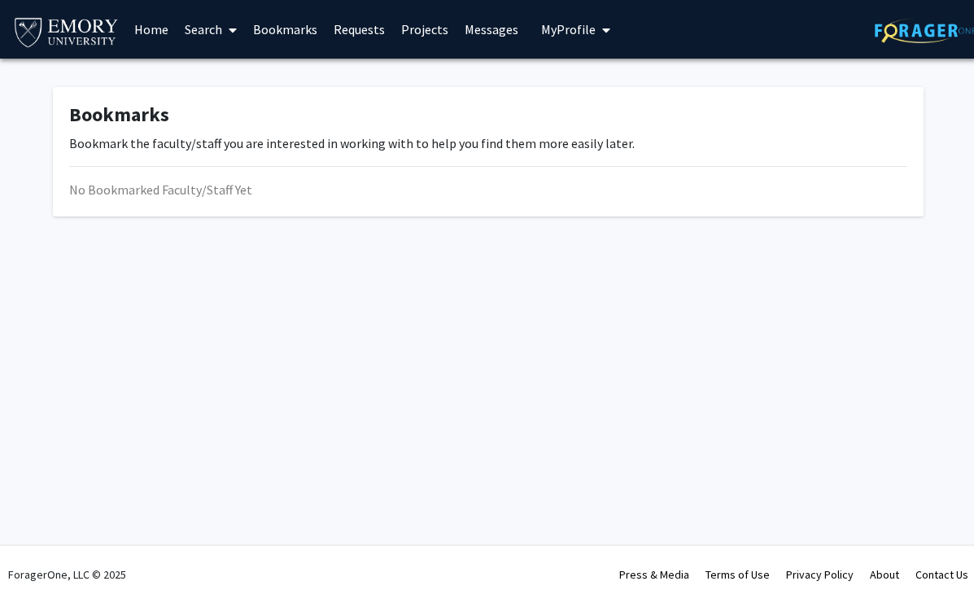
click at [350, 28] on link "Requests" at bounding box center [359, 29] width 68 height 57
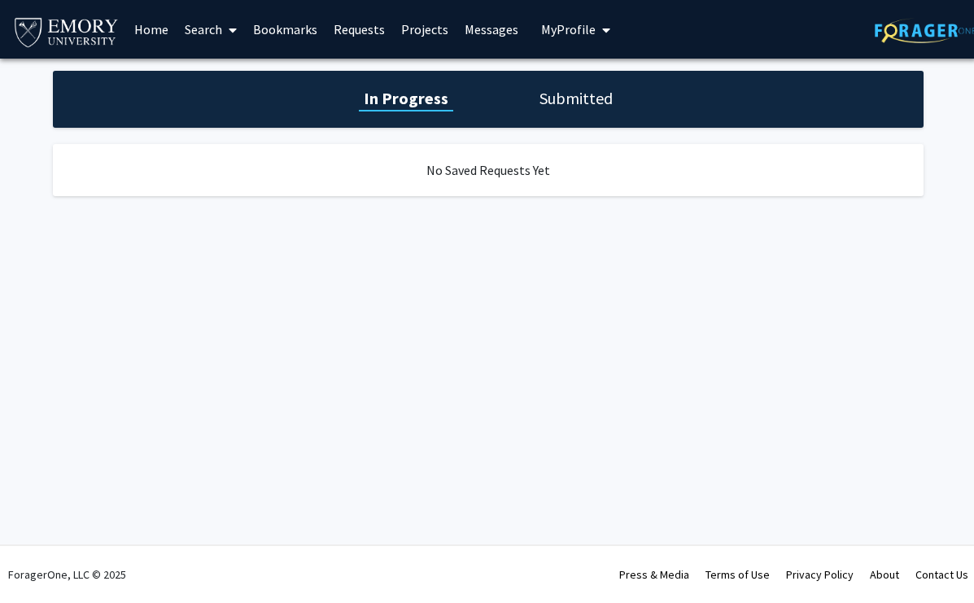
click at [430, 28] on link "Projects" at bounding box center [424, 29] width 63 height 57
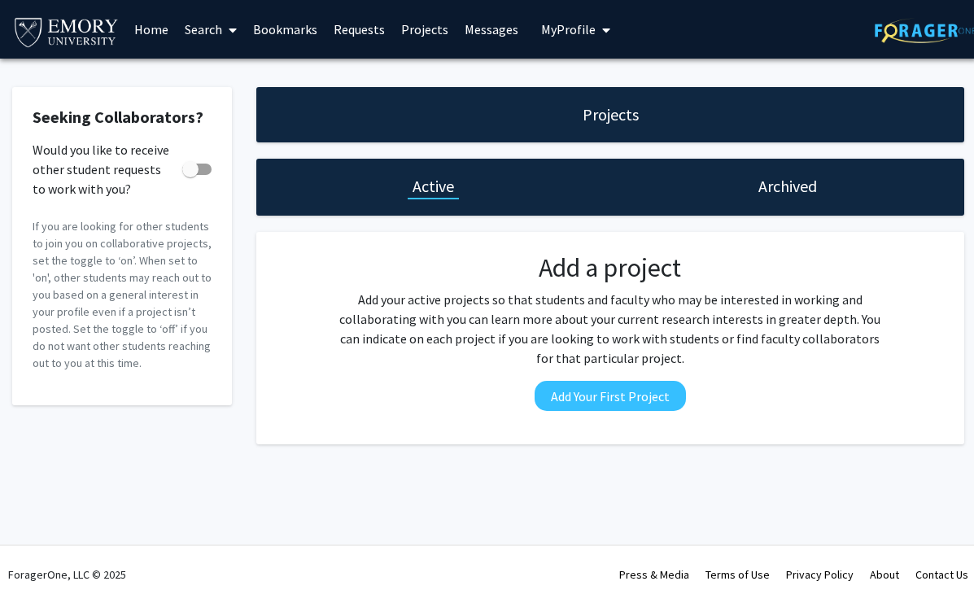
click at [202, 165] on span at bounding box center [196, 169] width 29 height 11
click at [190, 175] on input "Would you like to receive other student requests to work with you?" at bounding box center [190, 175] width 1 height 1
checkbox input "true"
click at [232, 212] on div "Seeking Collaborators? Would you like to receive other student requests to work…" at bounding box center [122, 265] width 244 height 357
click at [778, 205] on div "Archived" at bounding box center [787, 187] width 354 height 57
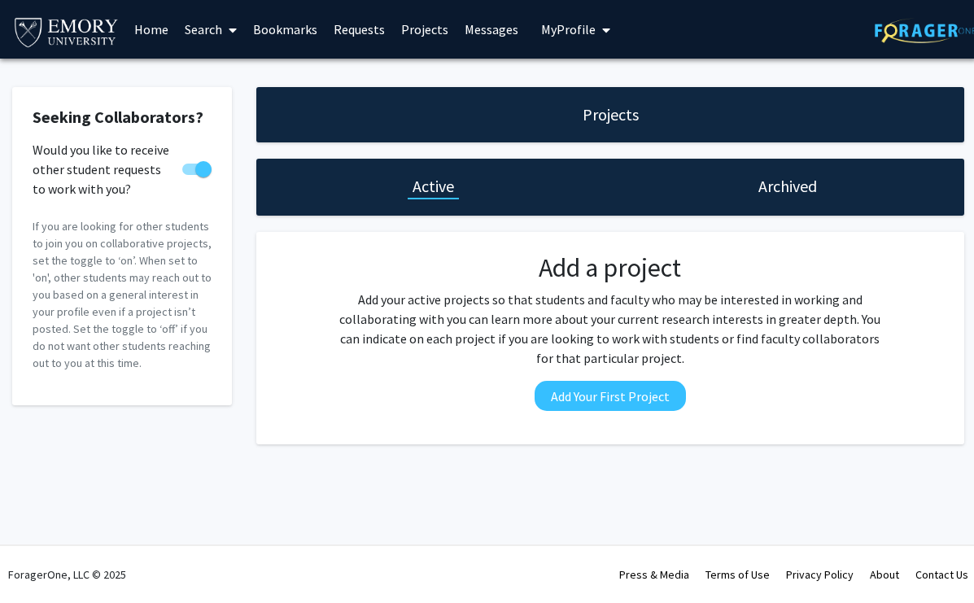
click at [777, 192] on h1 "Archived" at bounding box center [787, 186] width 59 height 23
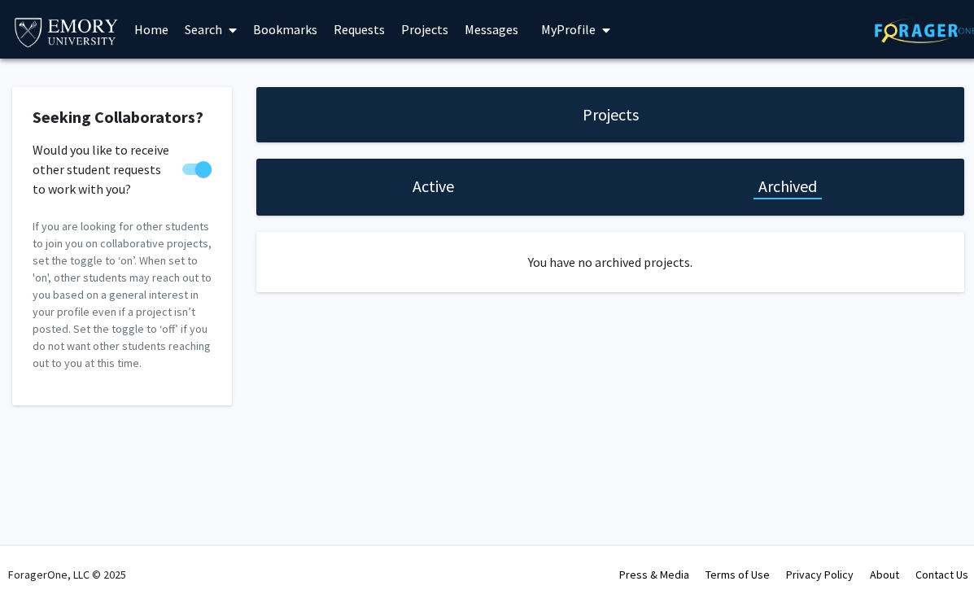
click at [439, 191] on h1 "Active" at bounding box center [432, 186] width 41 height 23
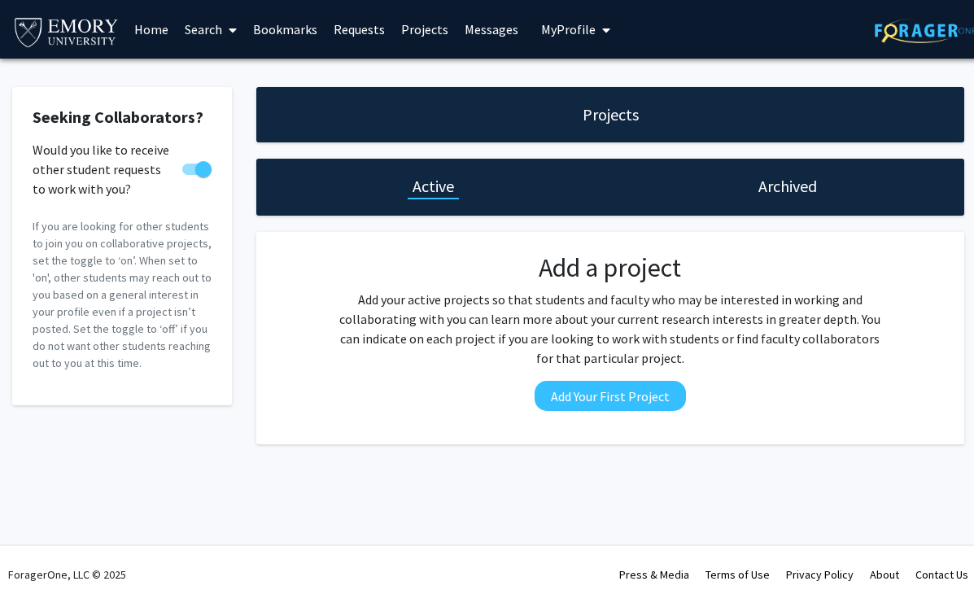
click at [207, 35] on link "Search" at bounding box center [211, 29] width 68 height 57
click at [137, 30] on link "Home" at bounding box center [151, 29] width 50 height 57
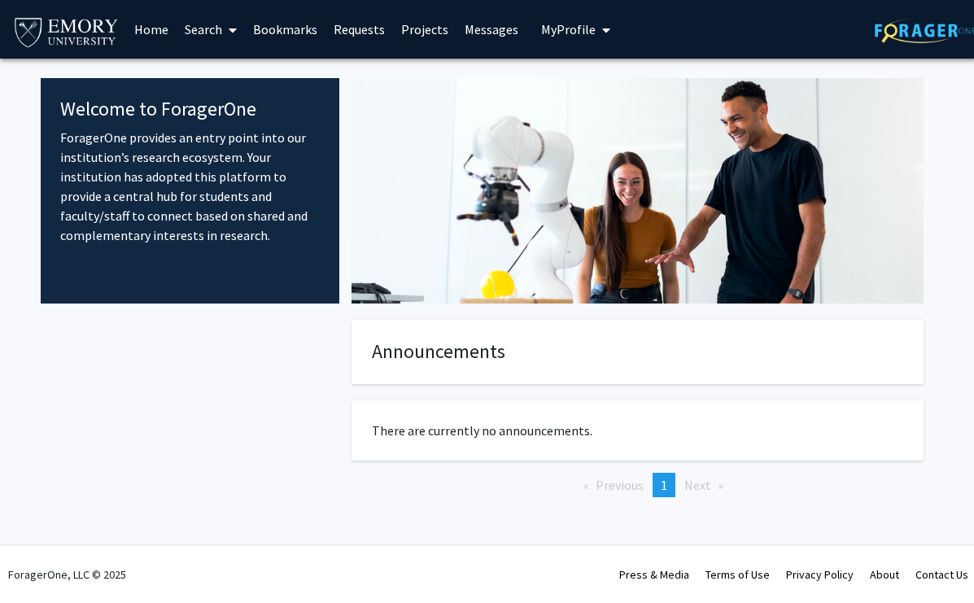
click at [282, 27] on link "Bookmarks" at bounding box center [285, 29] width 81 height 57
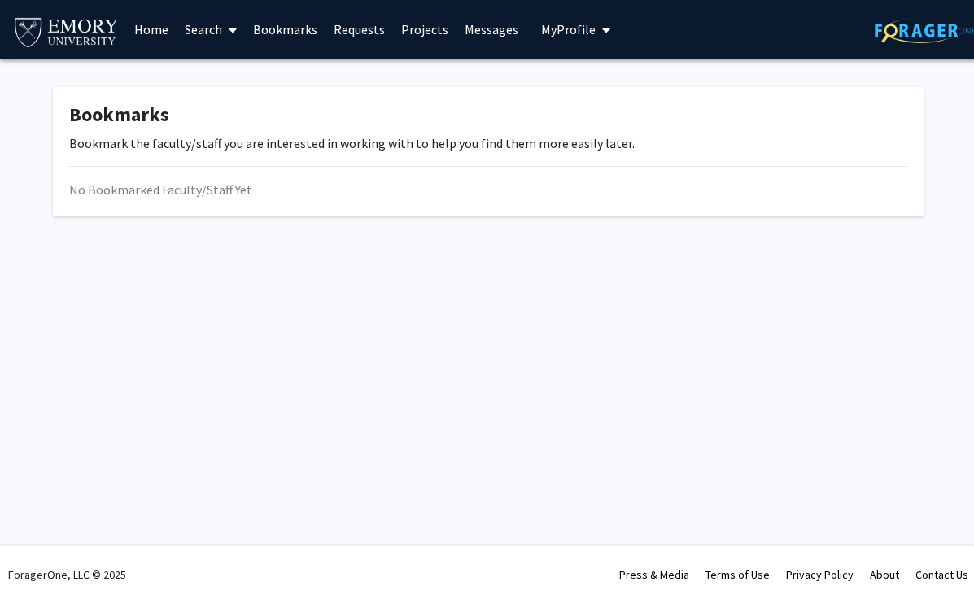
click at [211, 26] on link "Search" at bounding box center [211, 29] width 68 height 57
click at [225, 77] on span "Faculty/Staff" at bounding box center [237, 75] width 120 height 33
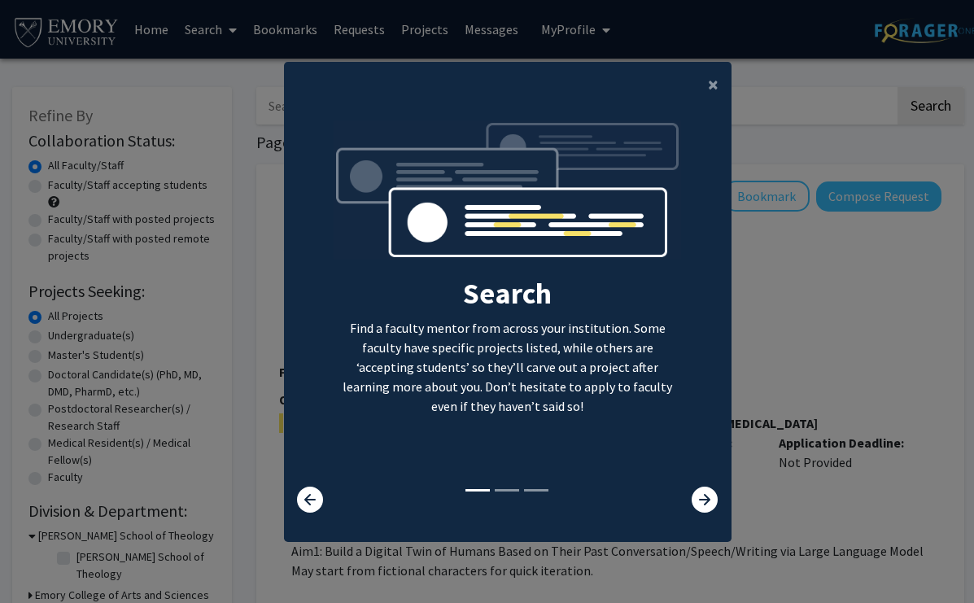
click at [529, 489] on li at bounding box center [536, 490] width 24 height 2
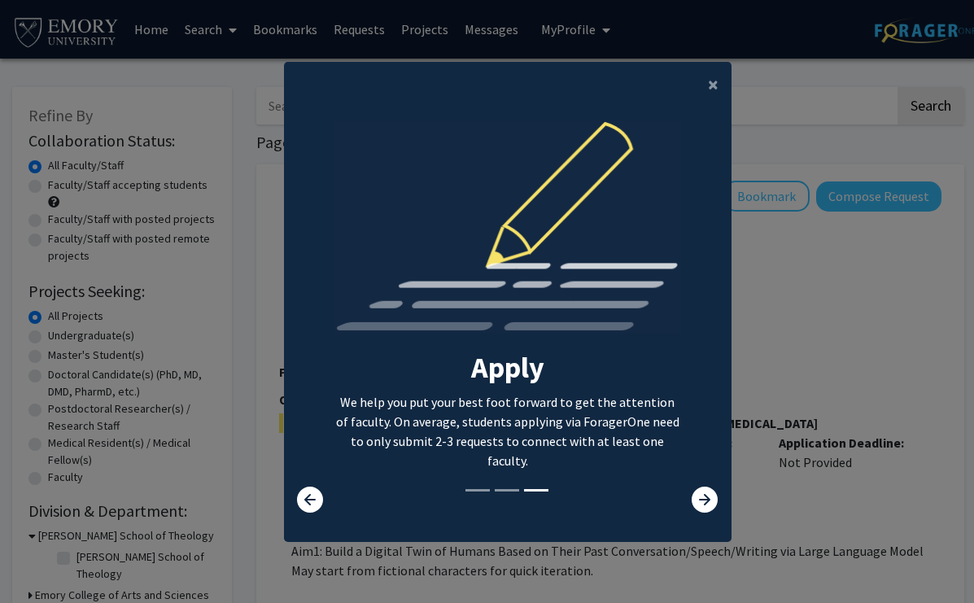
click at [510, 489] on li at bounding box center [507, 490] width 24 height 2
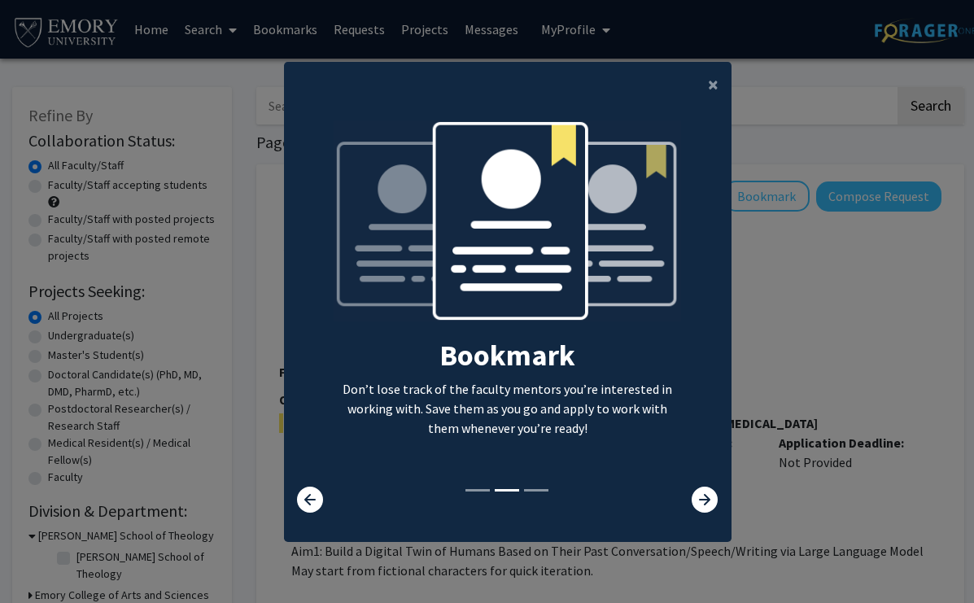
click at [548, 484] on div "Bookmark Don’t lose track of the faculty mentors you’re interested in working w…" at bounding box center [507, 303] width 347 height 366
click at [472, 491] on li at bounding box center [477, 490] width 24 height 2
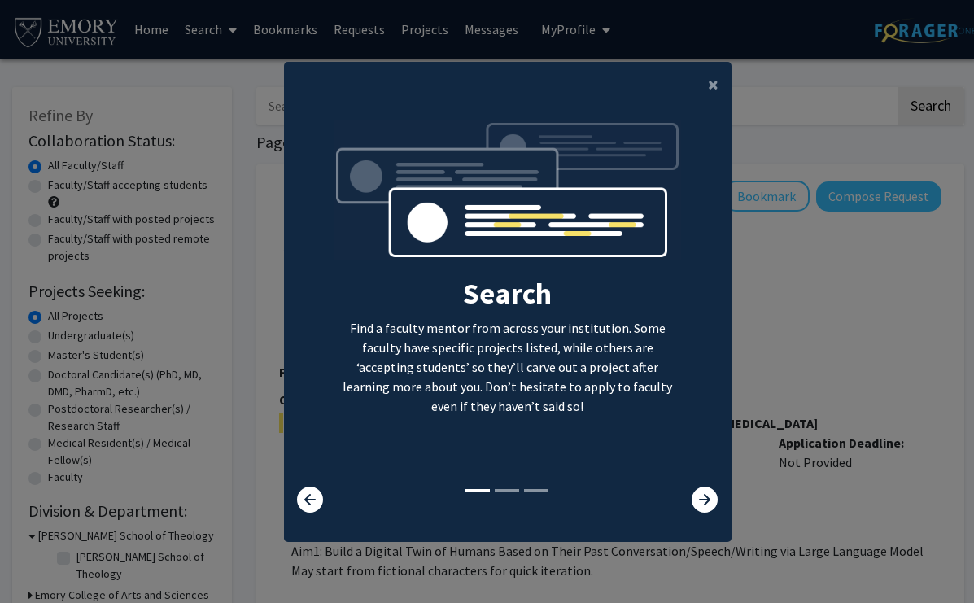
click at [499, 489] on li at bounding box center [507, 490] width 24 height 2
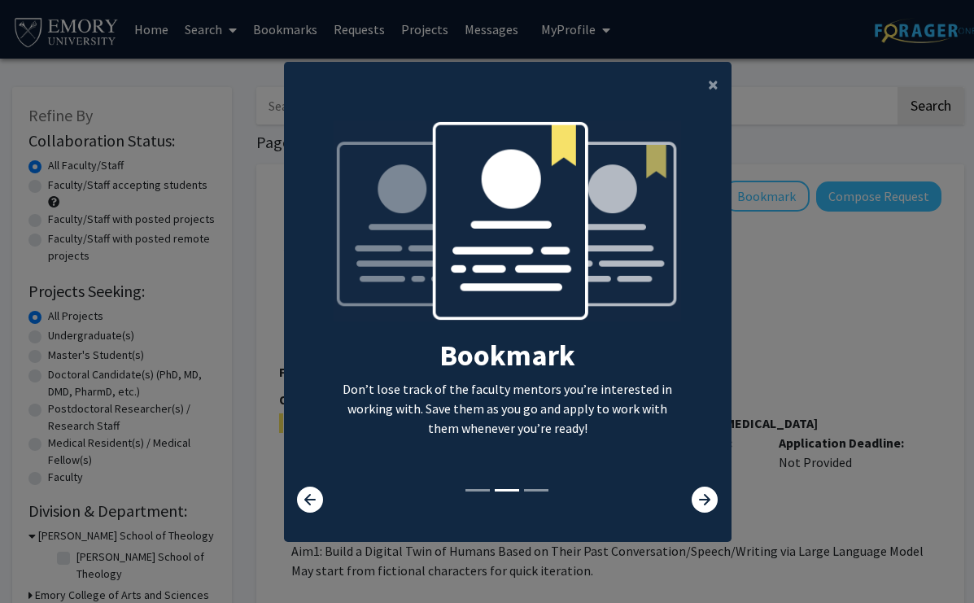
click at [540, 489] on li at bounding box center [536, 490] width 24 height 2
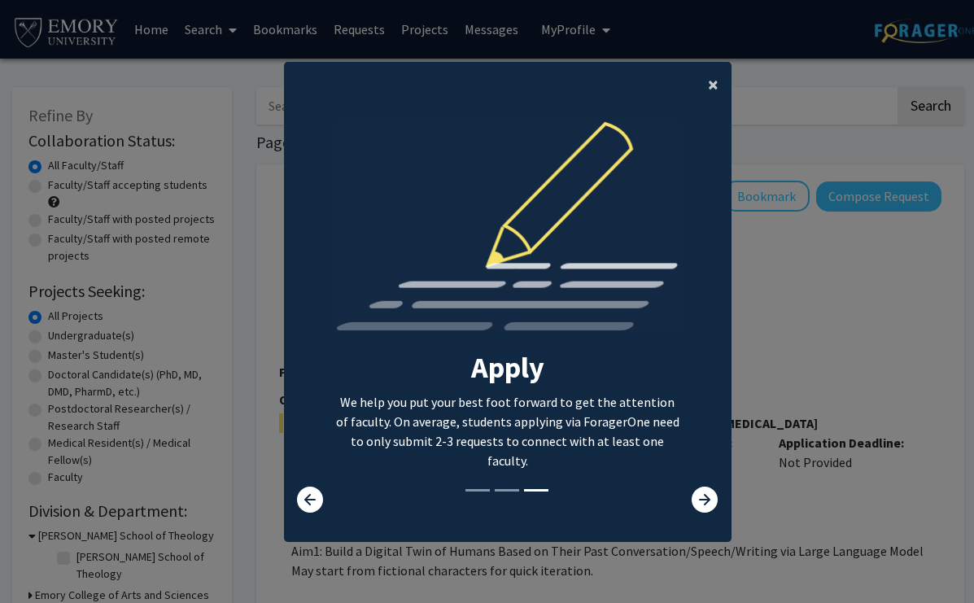
click at [717, 78] on span "×" at bounding box center [713, 84] width 11 height 25
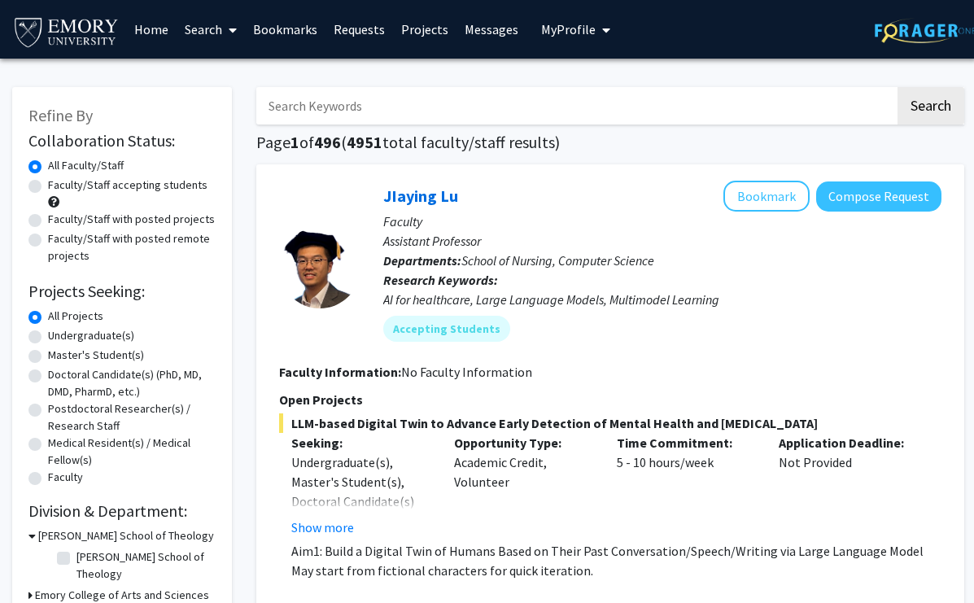
click at [615, 206] on div "JIaying Lu Bookmark Compose Request" at bounding box center [662, 196] width 558 height 31
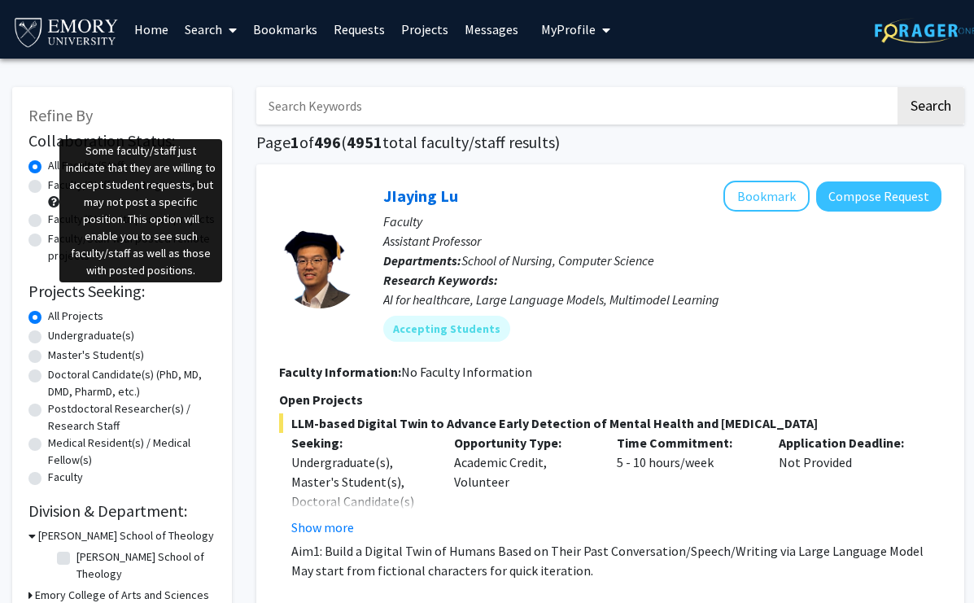
click at [55, 198] on span at bounding box center [53, 201] width 11 height 11
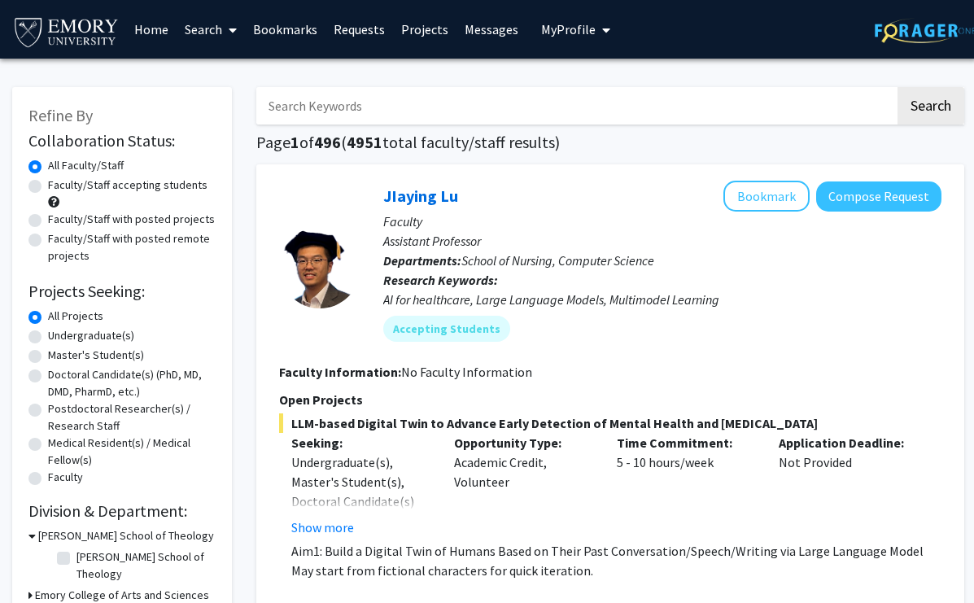
click at [55, 199] on span at bounding box center [53, 201] width 11 height 11
click at [495, 208] on div "JIaying Lu Bookmark Compose Request" at bounding box center [662, 196] width 558 height 31
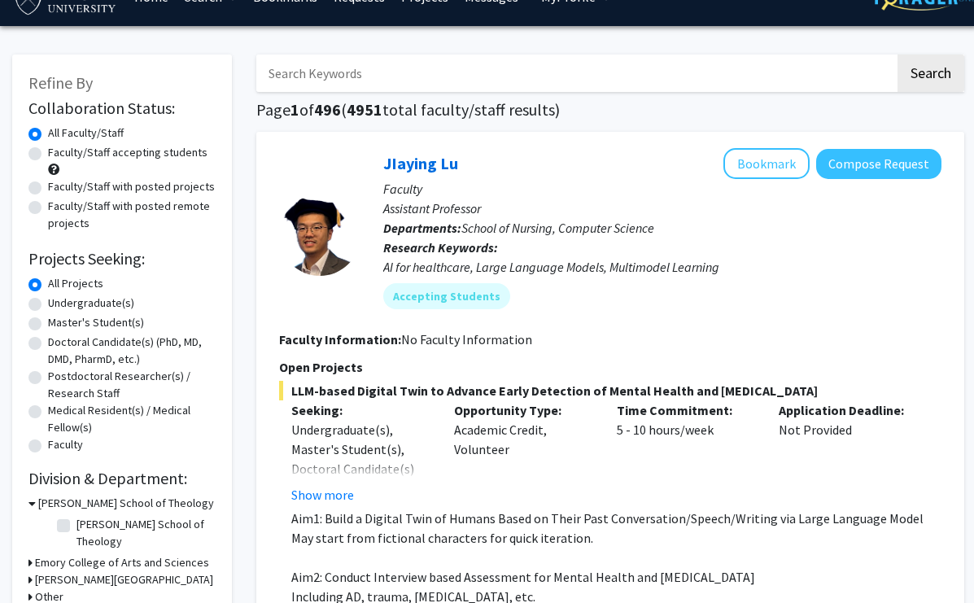
scroll to position [45, 0]
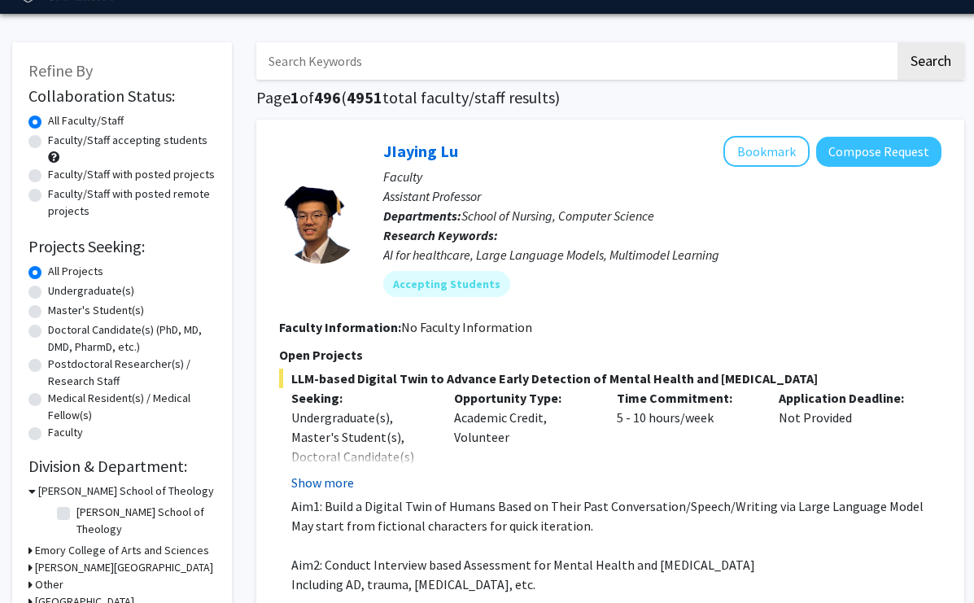
click at [333, 482] on button "Show more" at bounding box center [322, 483] width 63 height 20
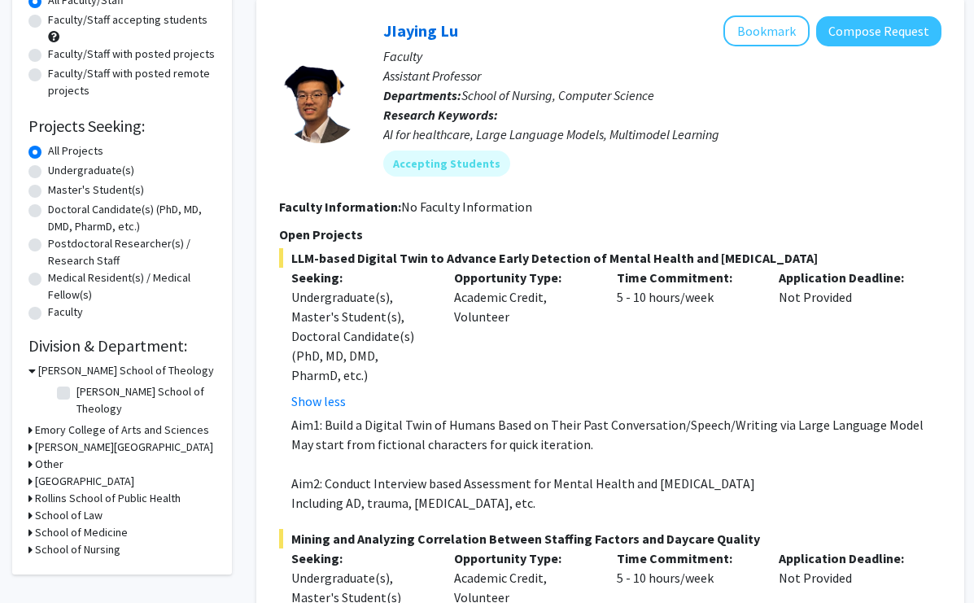
scroll to position [172, 0]
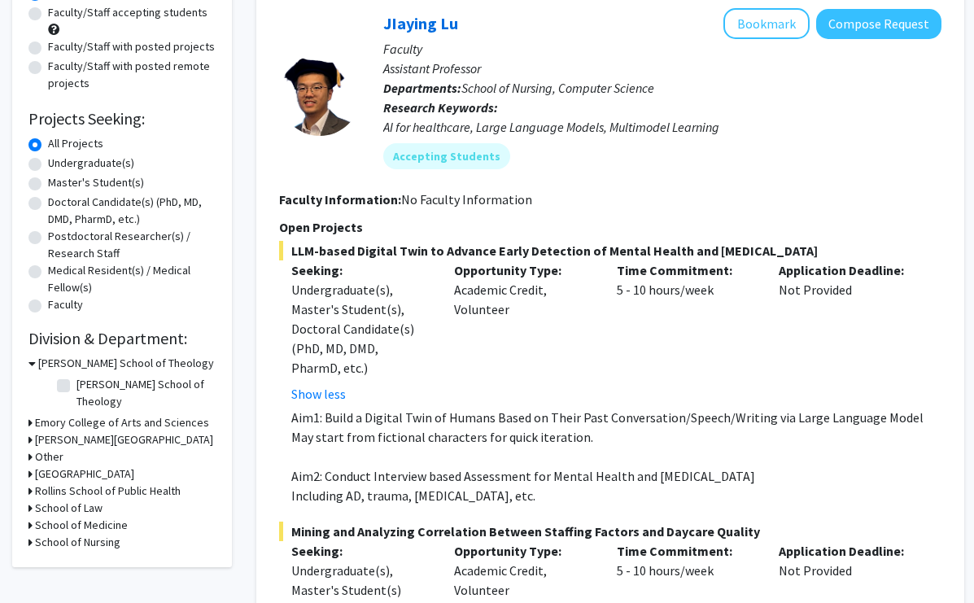
click at [678, 438] on p "May start from fictional characters for quick iteration." at bounding box center [616, 437] width 650 height 20
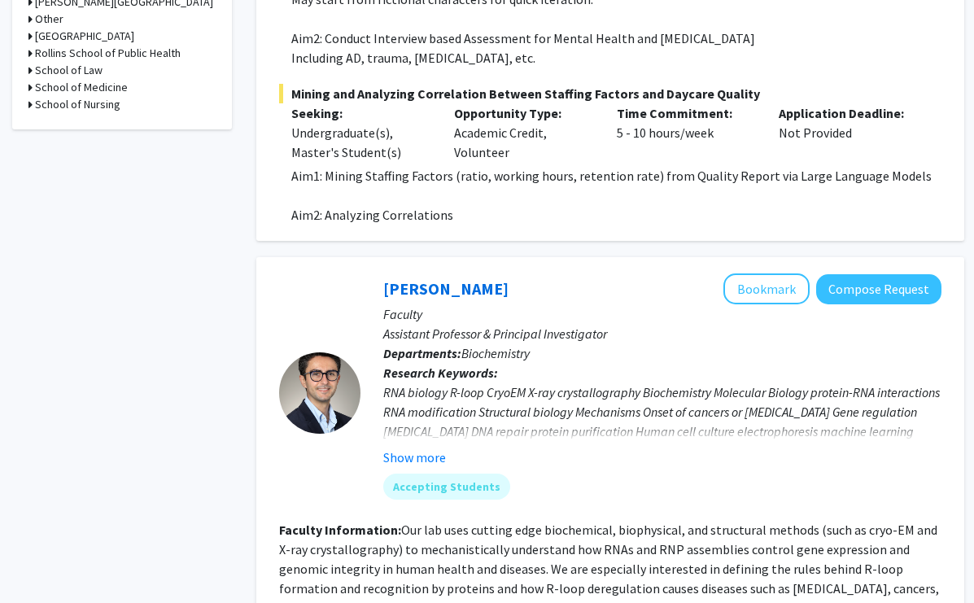
scroll to position [611, 0]
click at [757, 288] on button "Bookmark" at bounding box center [766, 288] width 86 height 31
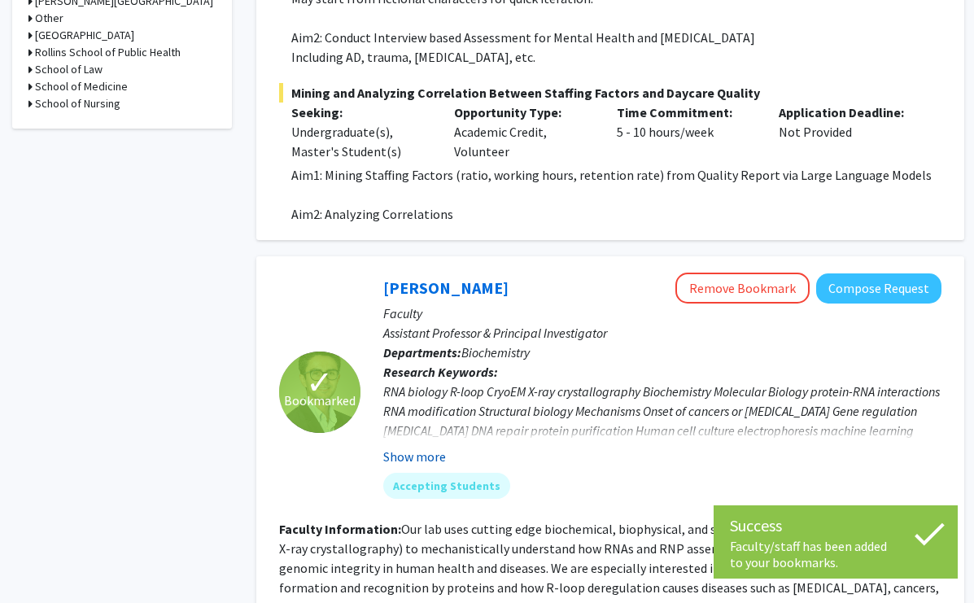
click at [432, 459] on button "Show more" at bounding box center [414, 457] width 63 height 20
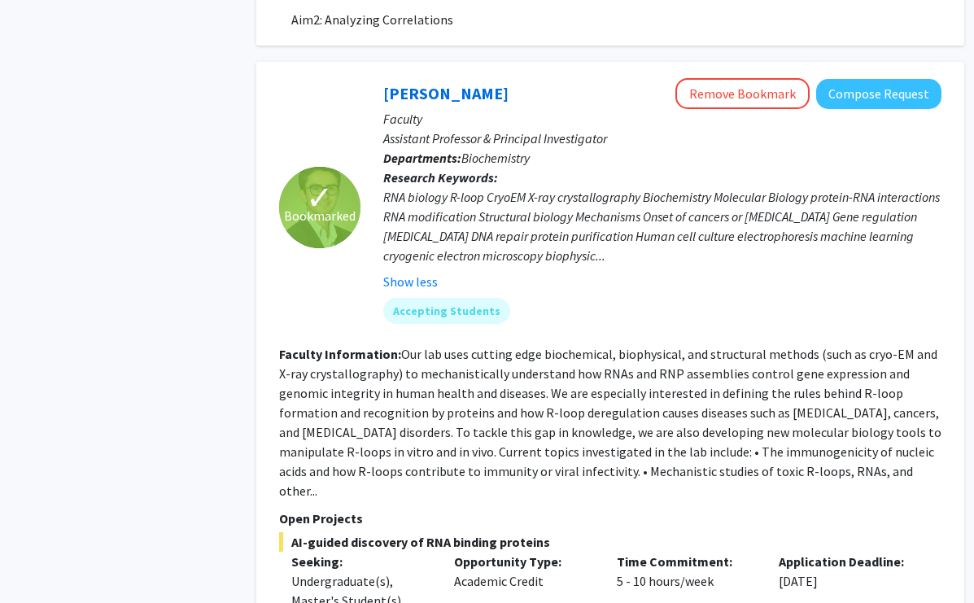
scroll to position [808, 0]
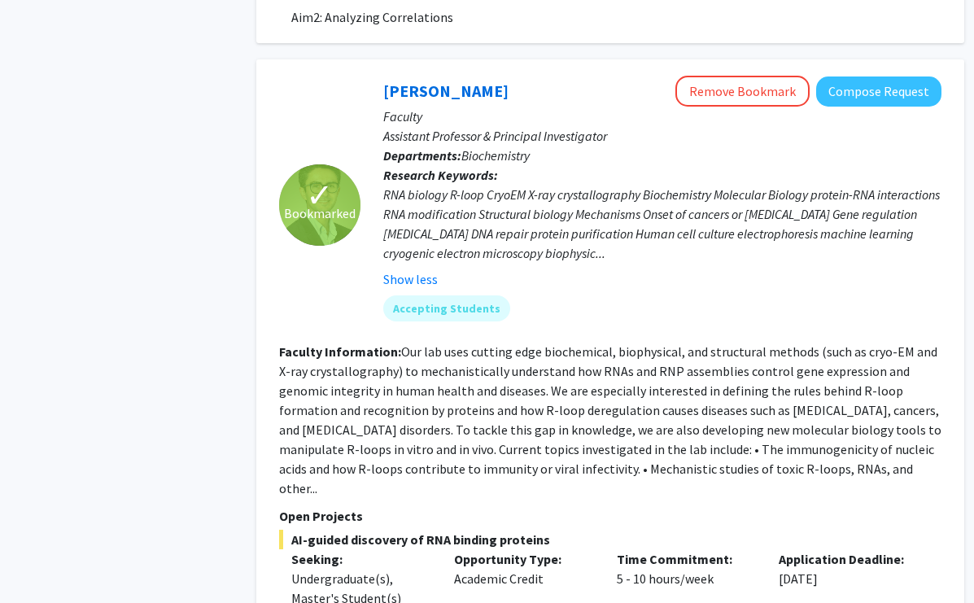
click at [425, 506] on p "Open Projects" at bounding box center [610, 516] width 662 height 20
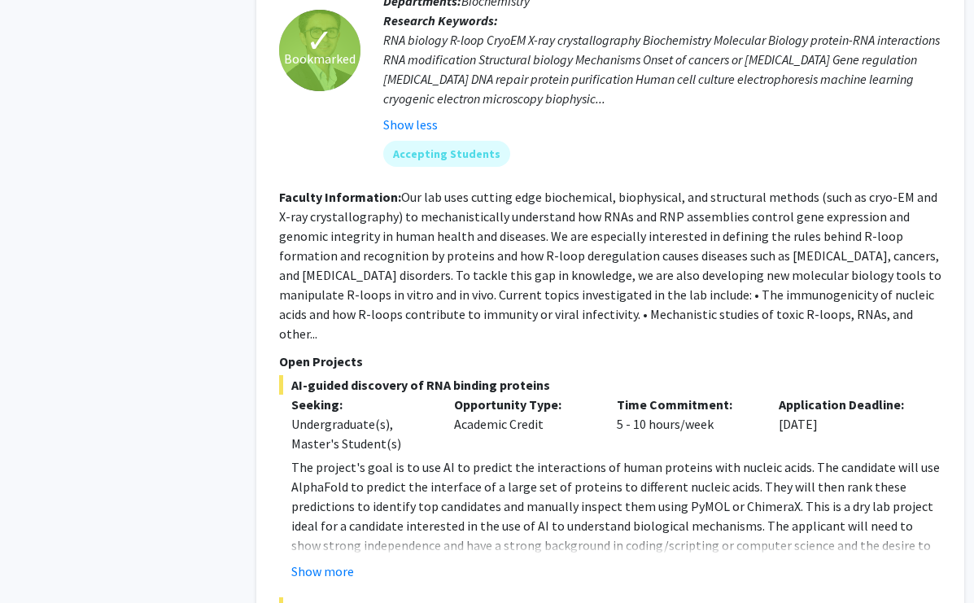
scroll to position [982, 0]
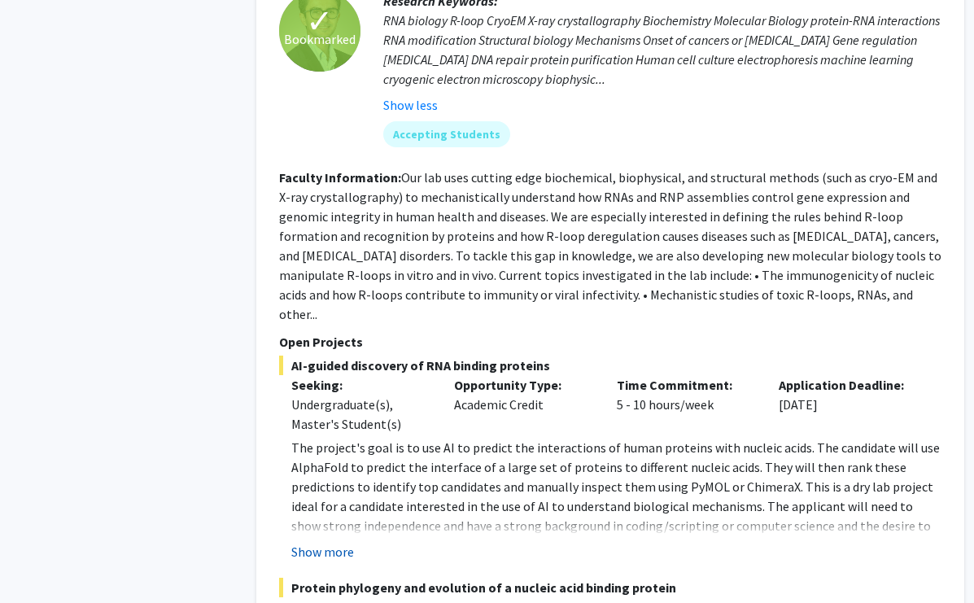
click at [338, 542] on button "Show more" at bounding box center [322, 552] width 63 height 20
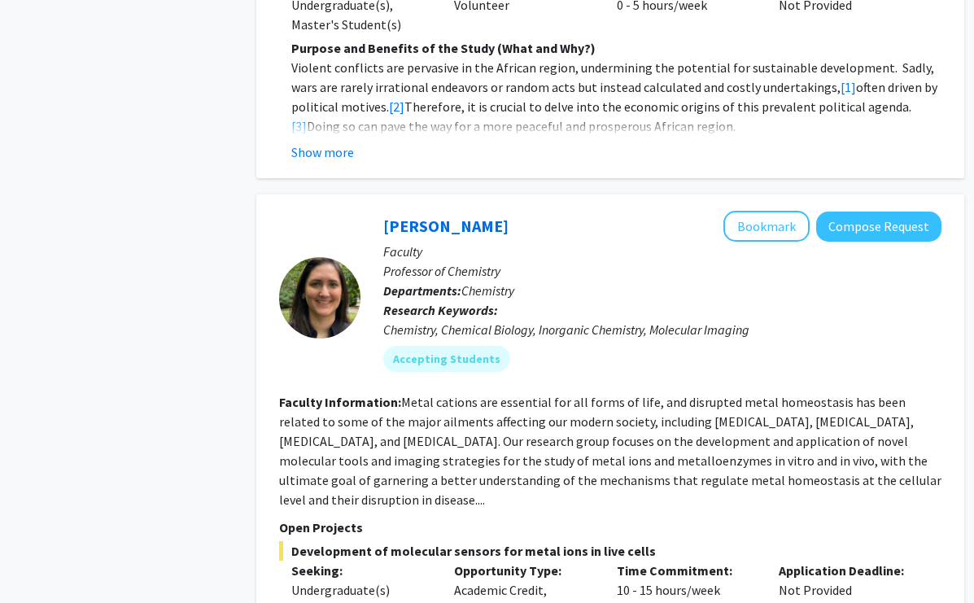
scroll to position [3245, 0]
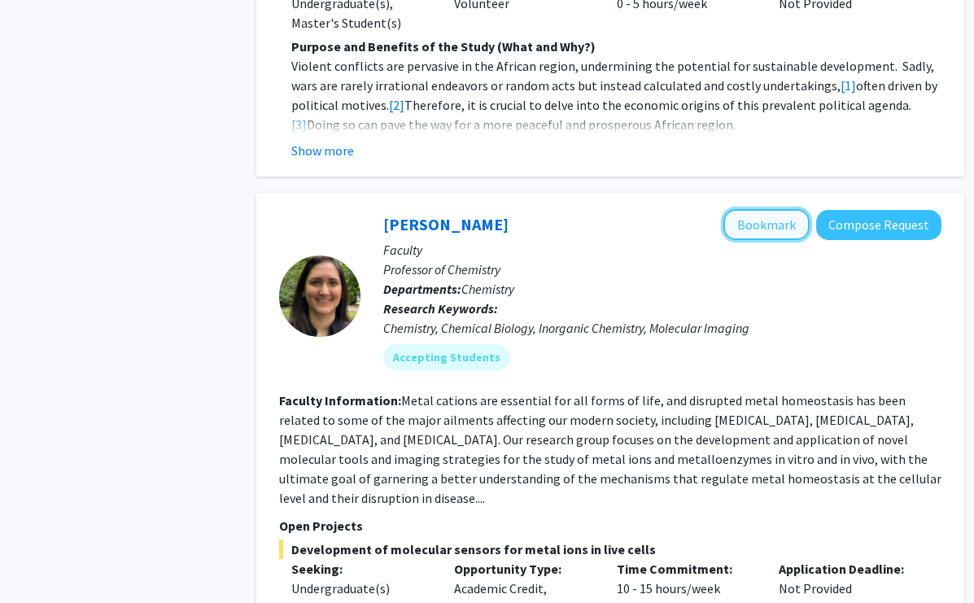
click at [738, 209] on button "Bookmark" at bounding box center [766, 224] width 86 height 31
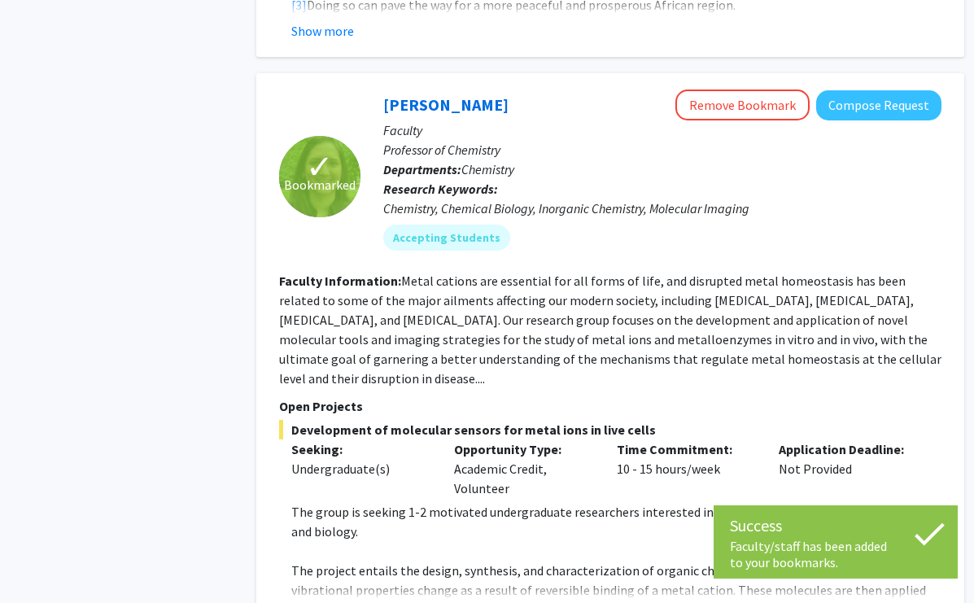
scroll to position [3368, 0]
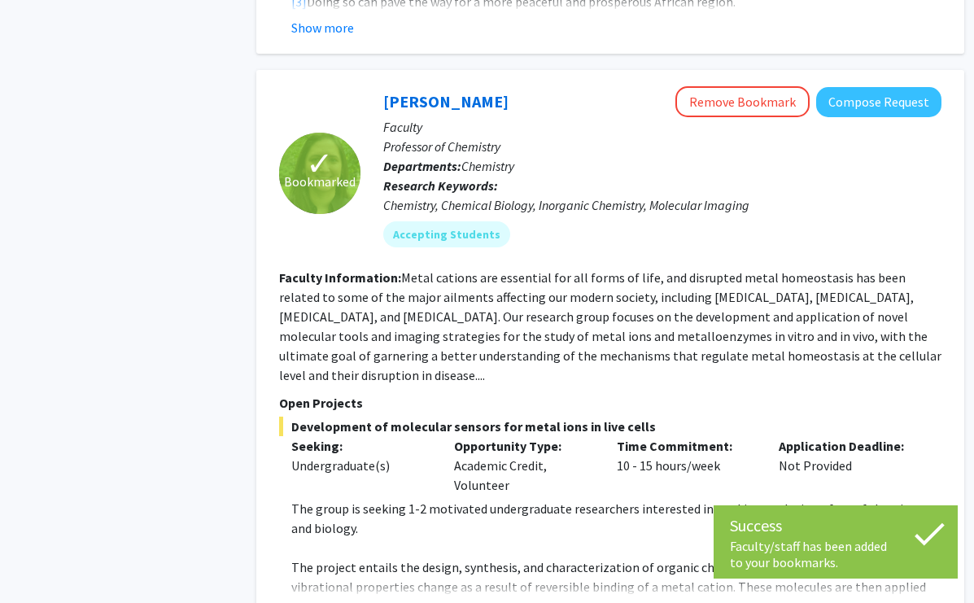
click at [478, 538] on p at bounding box center [616, 548] width 650 height 20
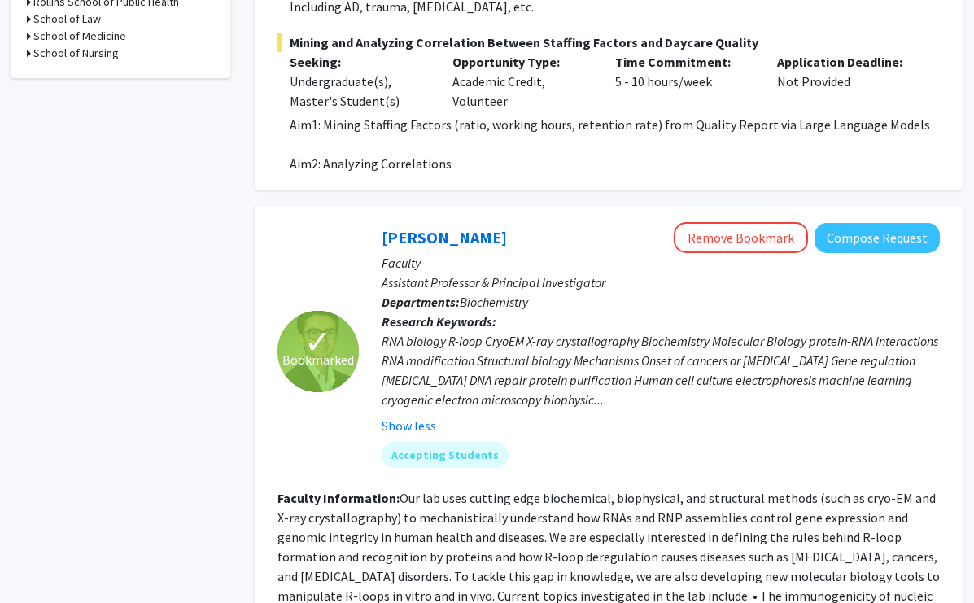
scroll to position [661, 2]
click at [599, 257] on p "Faculty" at bounding box center [660, 263] width 558 height 20
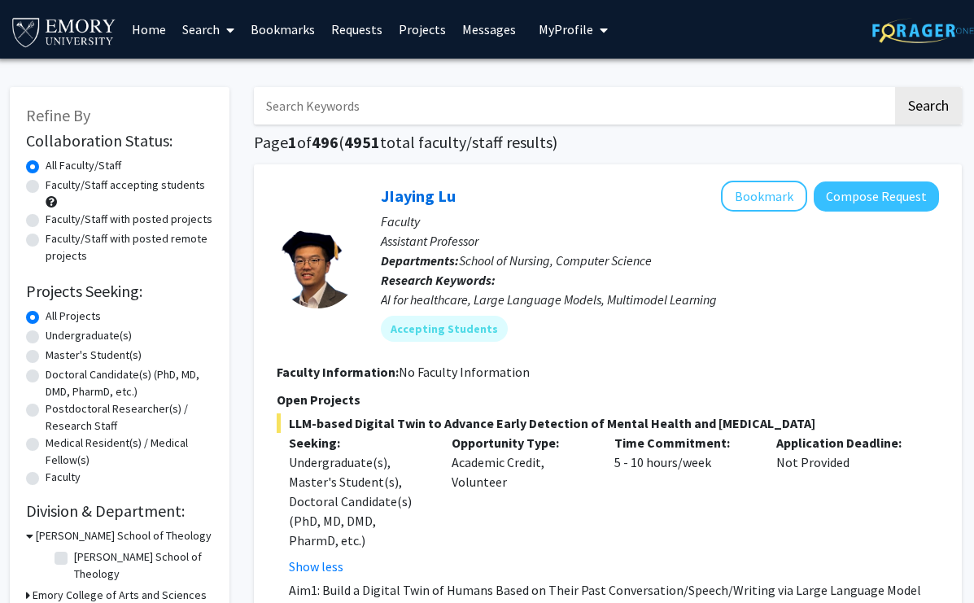
click at [292, 168] on div "JIaying Lu Bookmark Compose Request Faculty Assistant Professor Departments: Sc…" at bounding box center [608, 507] width 708 height 687
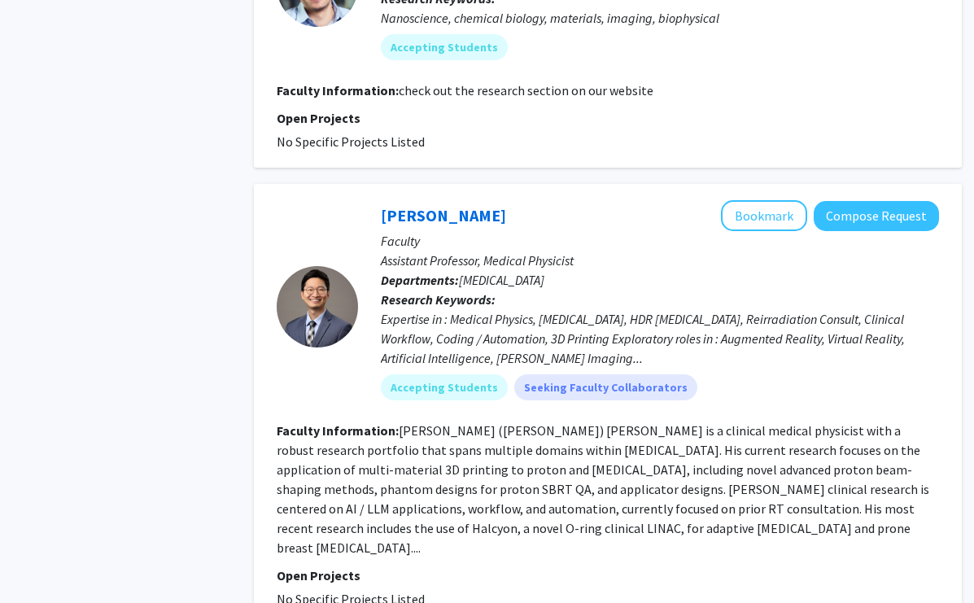
scroll to position [4560, 2]
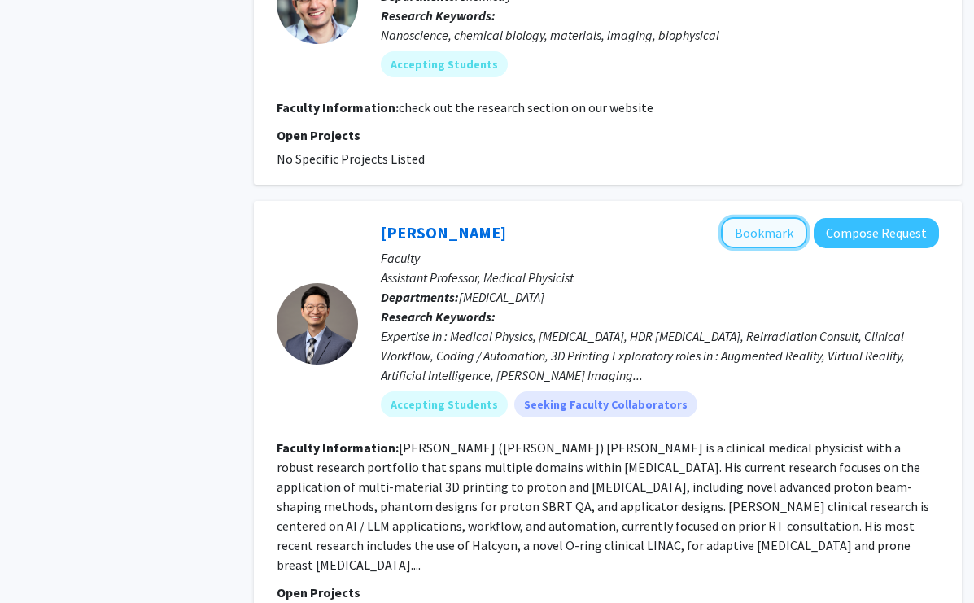
click at [776, 217] on button "Bookmark" at bounding box center [764, 232] width 86 height 31
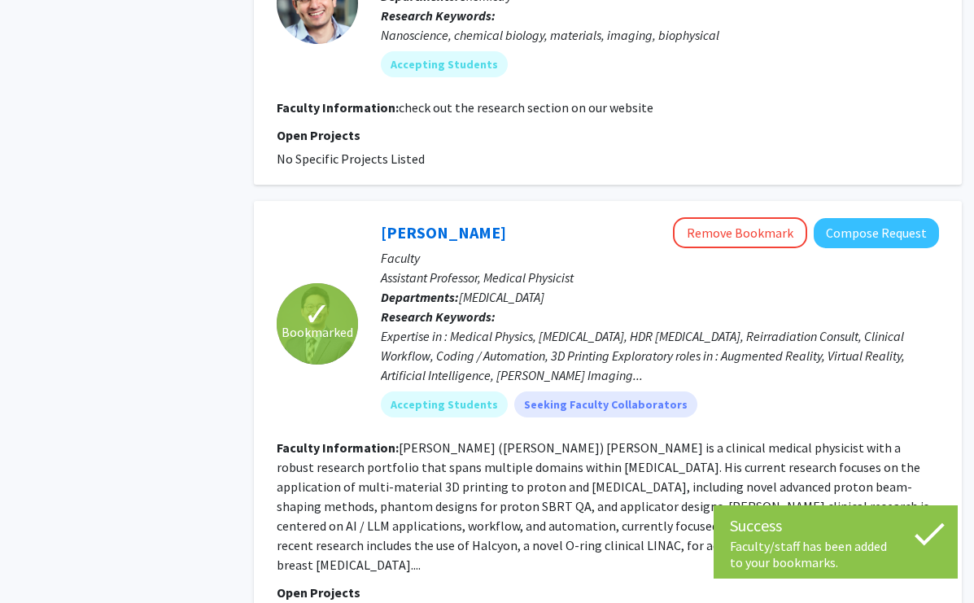
click at [712, 326] on div "Expertise in : Medical Physics, Proton Therapy, HDR Brachytherapy, Reirradiatio…" at bounding box center [660, 355] width 558 height 59
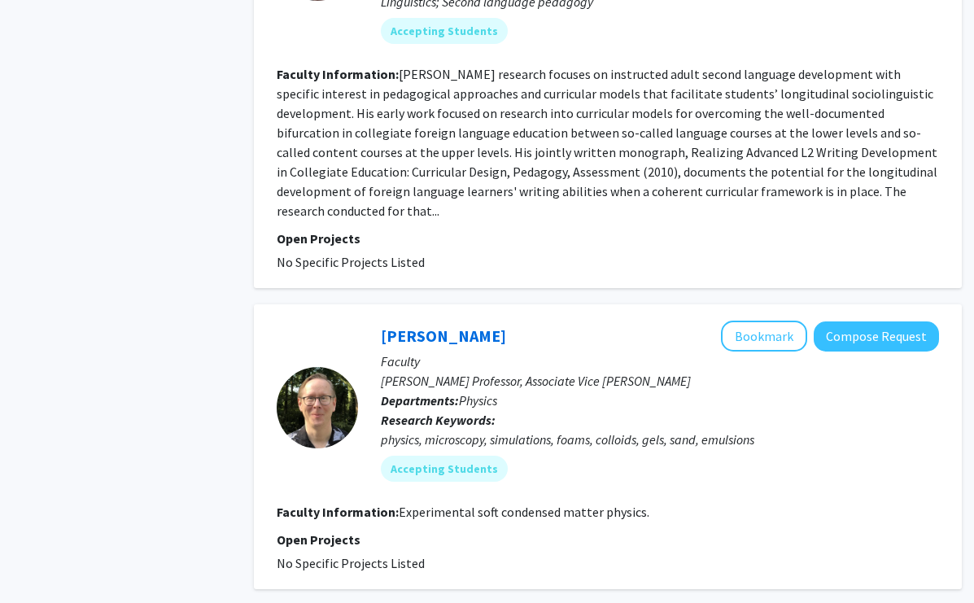
scroll to position [5387, 2]
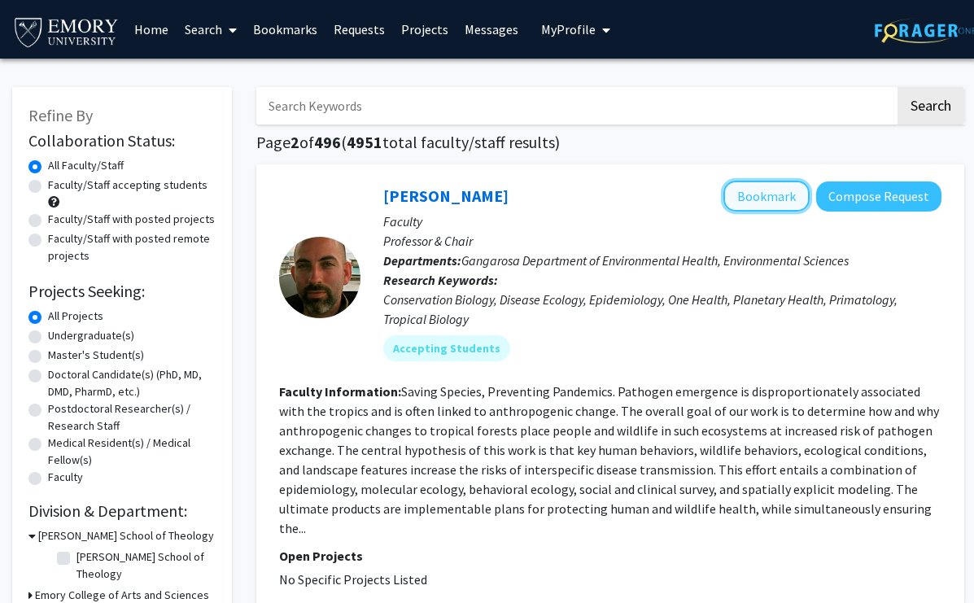
click at [782, 198] on button "Bookmark" at bounding box center [766, 196] width 86 height 31
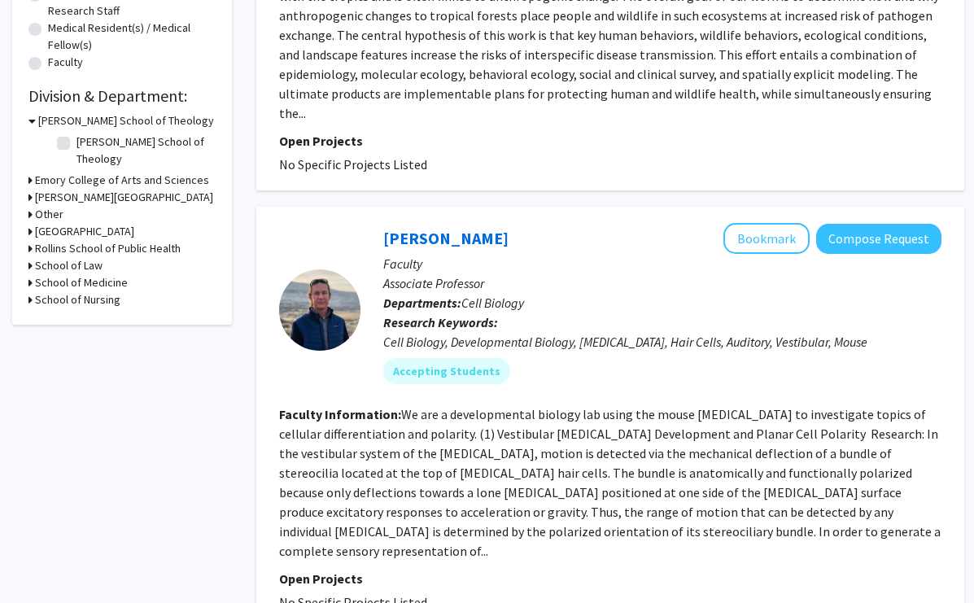
scroll to position [417, 0]
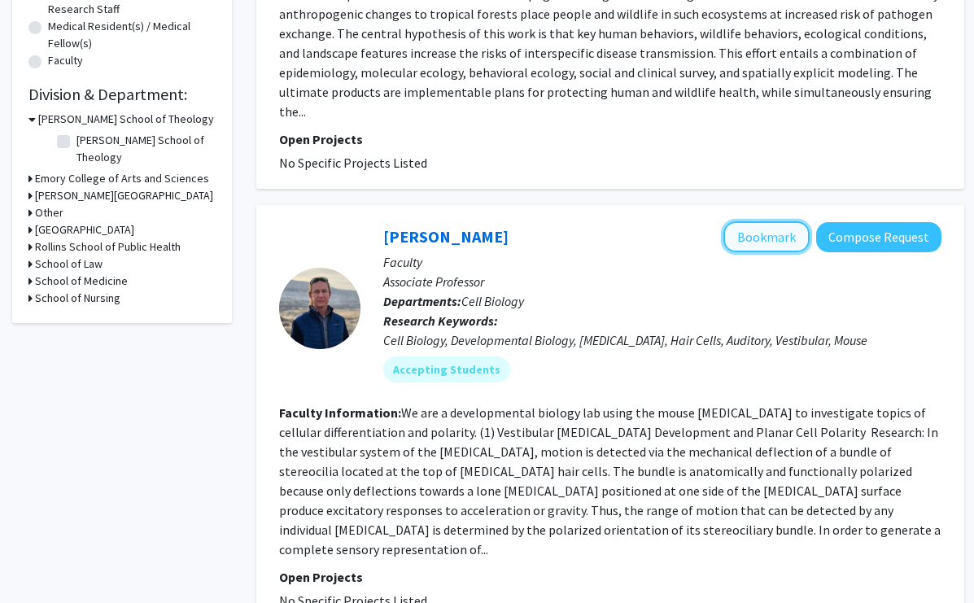
click at [752, 221] on button "Bookmark" at bounding box center [766, 236] width 86 height 31
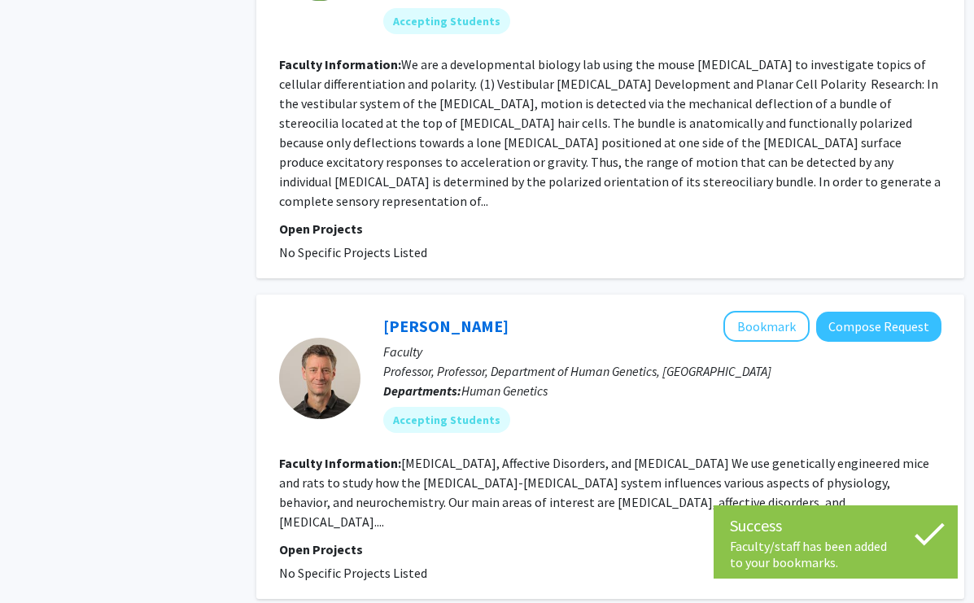
scroll to position [766, 0]
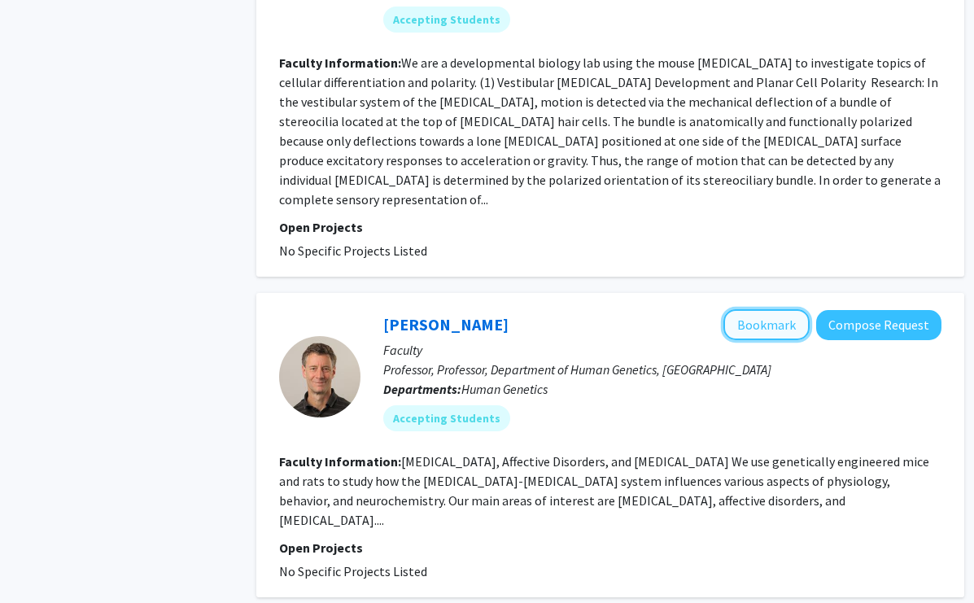
click at [748, 309] on button "Bookmark" at bounding box center [766, 324] width 86 height 31
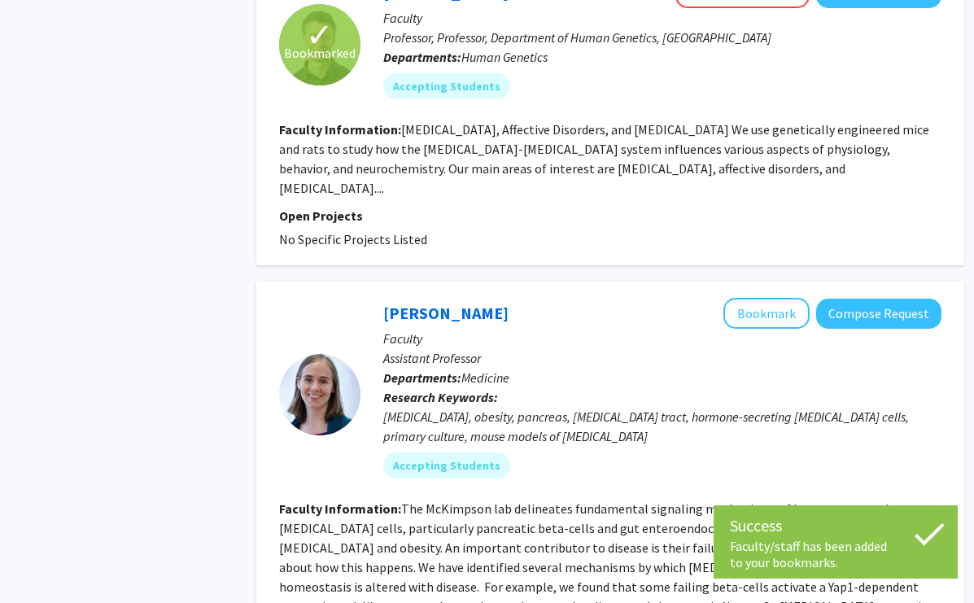
scroll to position [1110, 0]
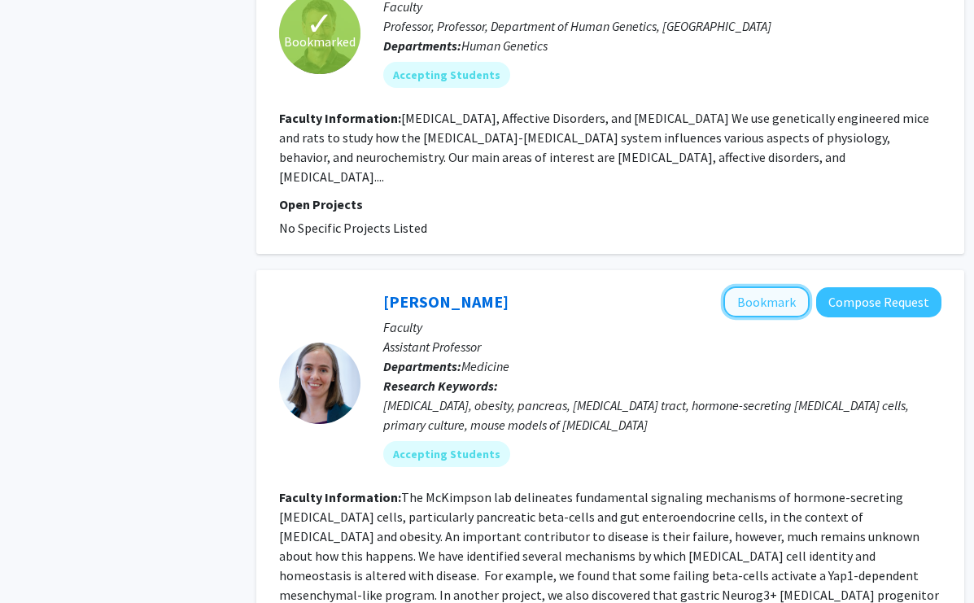
click at [766, 286] on button "Bookmark" at bounding box center [766, 301] width 86 height 31
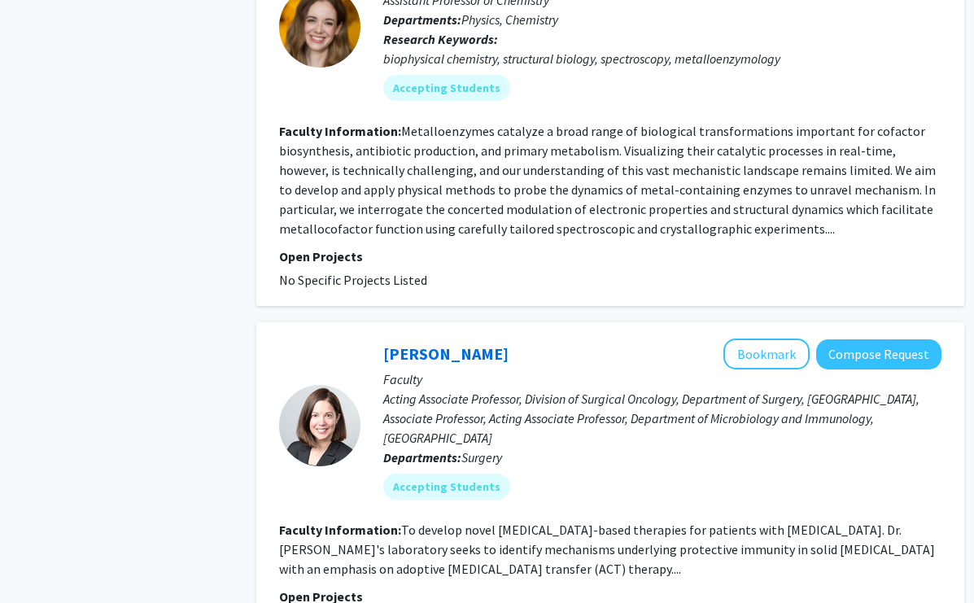
scroll to position [1914, 0]
click at [775, 338] on button "Bookmark" at bounding box center [766, 353] width 86 height 31
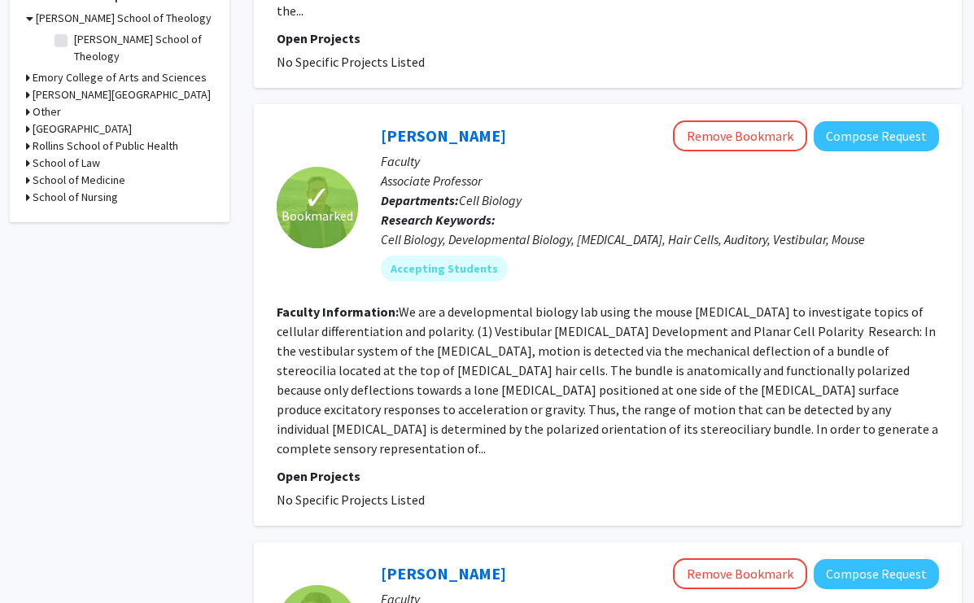
scroll to position [0, 2]
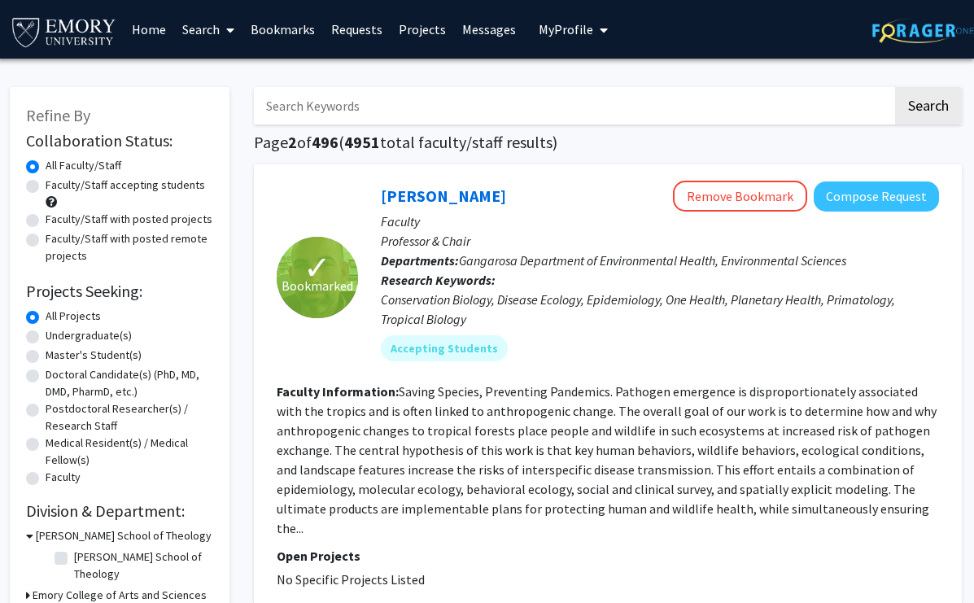
click at [277, 27] on link "Bookmarks" at bounding box center [282, 29] width 81 height 57
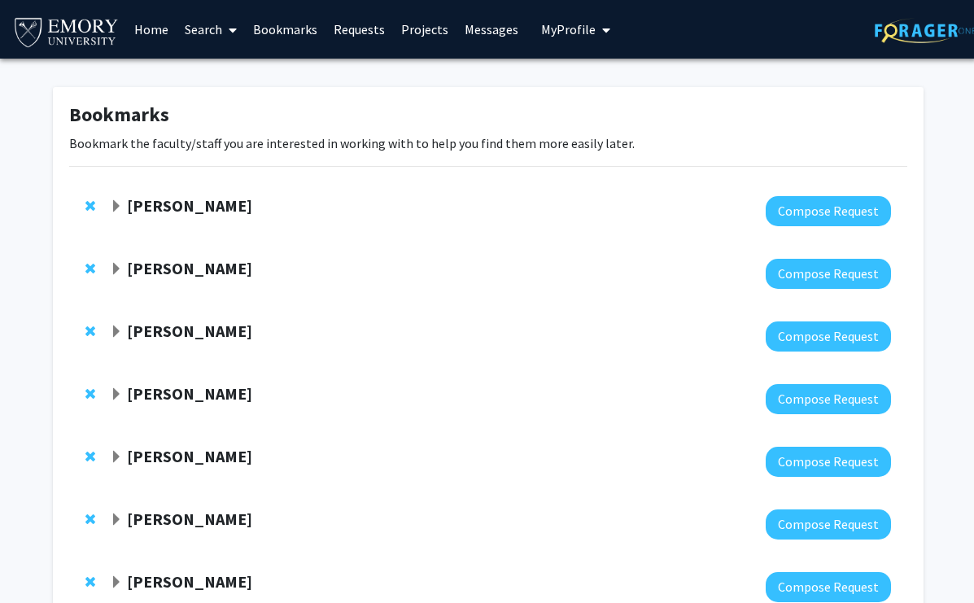
click at [112, 207] on span "Expand Charles Bou-Nader Bookmark" at bounding box center [116, 206] width 13 height 13
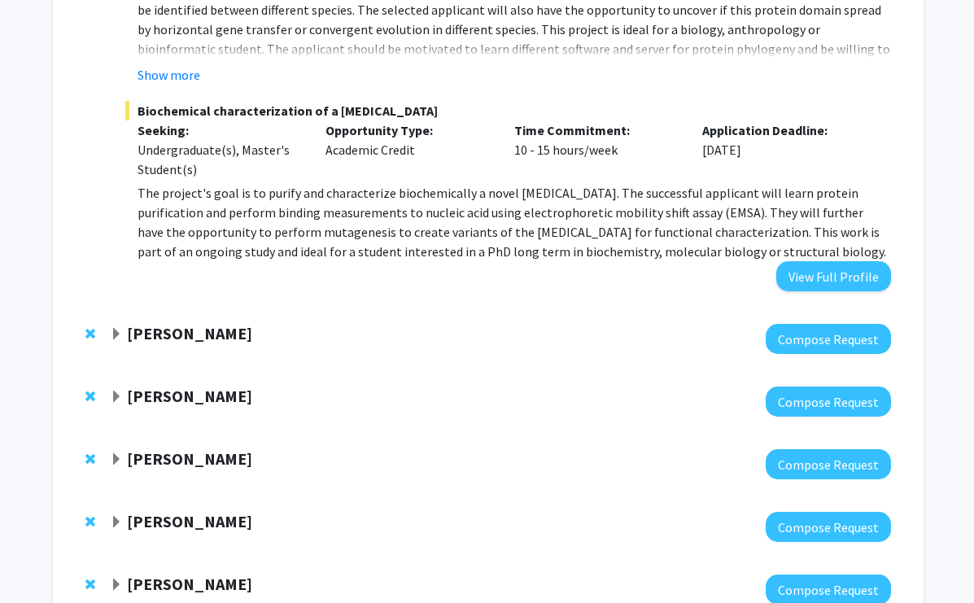
scroll to position [665, 0]
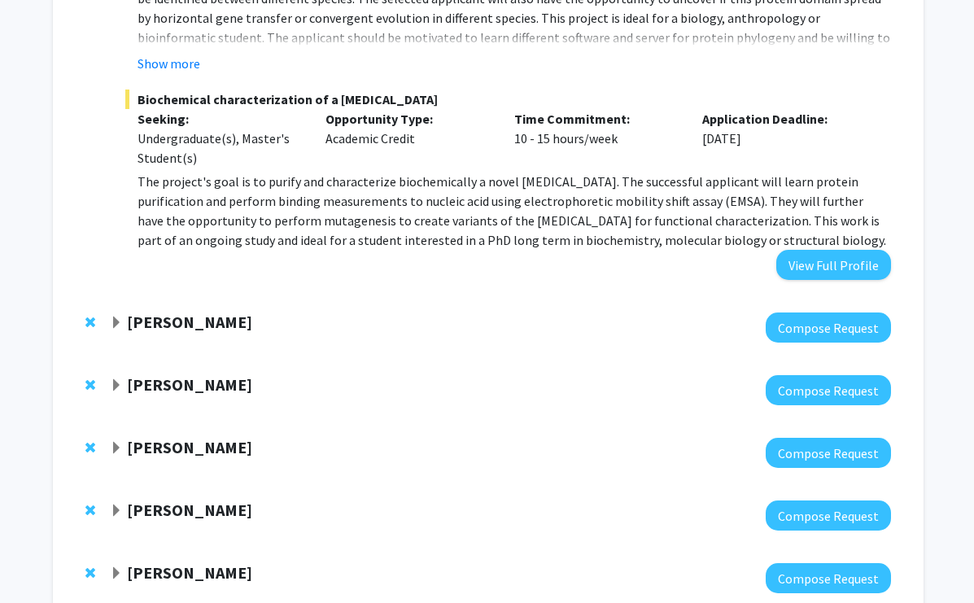
click at [116, 316] on span "Expand Daniela Buccella Bookmark" at bounding box center [116, 322] width 13 height 13
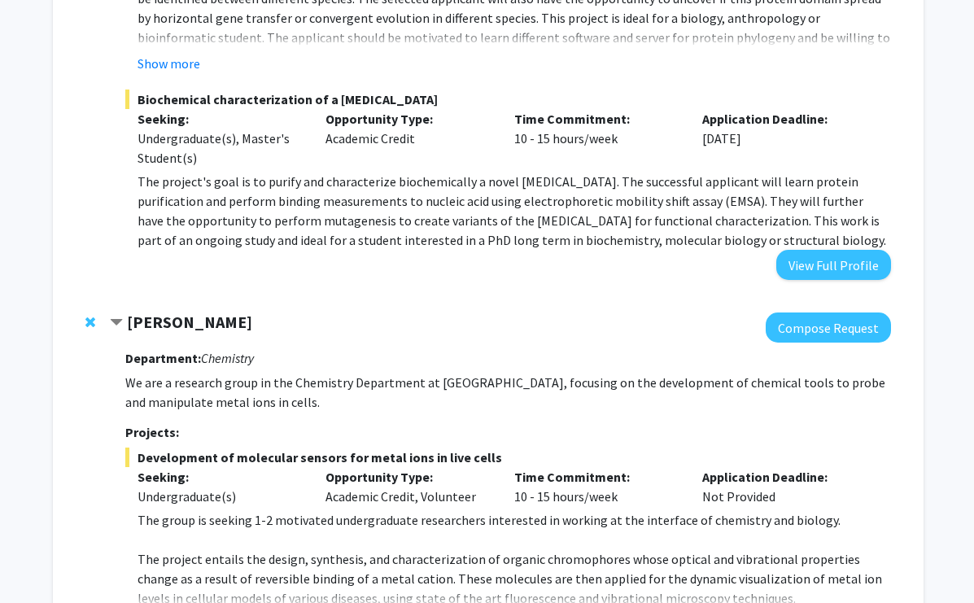
click at [116, 316] on span "Contract Daniela Buccella Bookmark" at bounding box center [116, 322] width 13 height 13
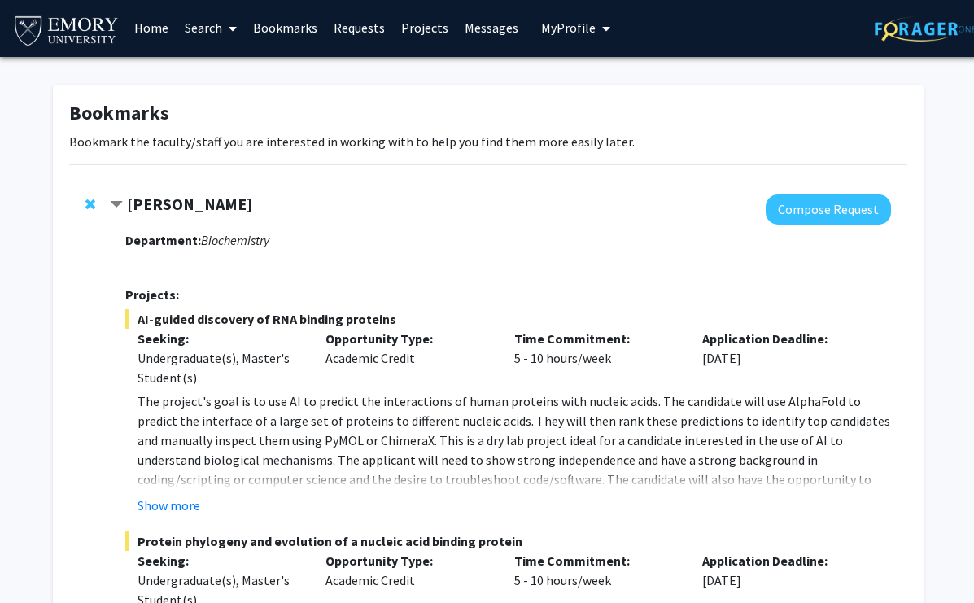
scroll to position [0, 0]
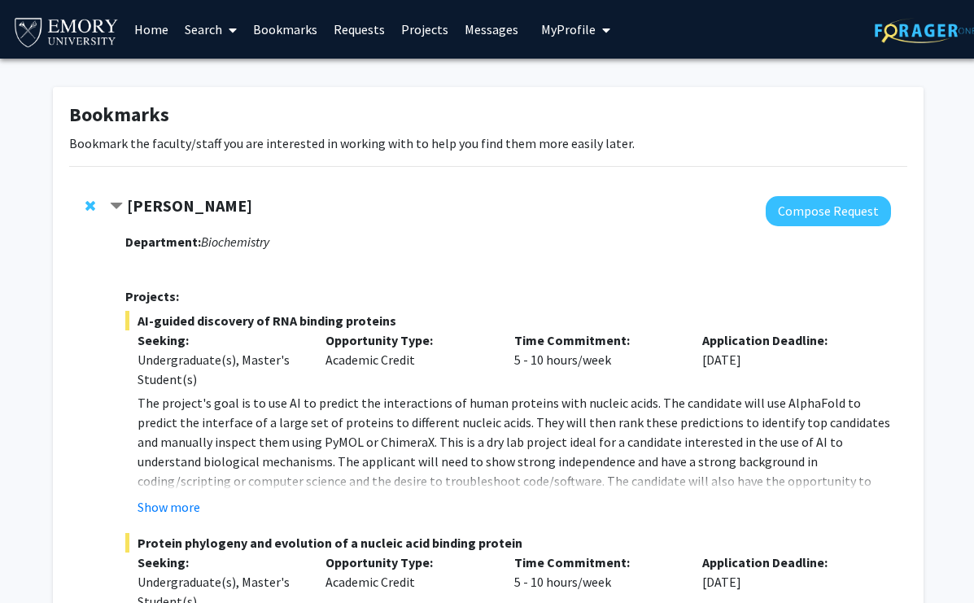
click at [116, 200] on span "Contract Charles Bou-Nader Bookmark" at bounding box center [116, 206] width 13 height 13
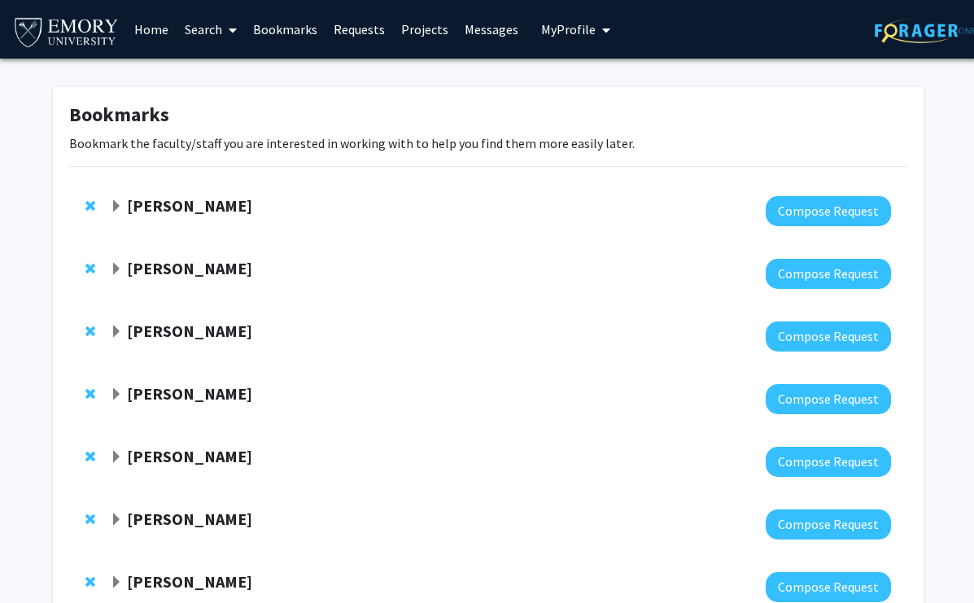
click at [116, 203] on span "Expand Charles Bou-Nader Bookmark" at bounding box center [116, 206] width 13 height 13
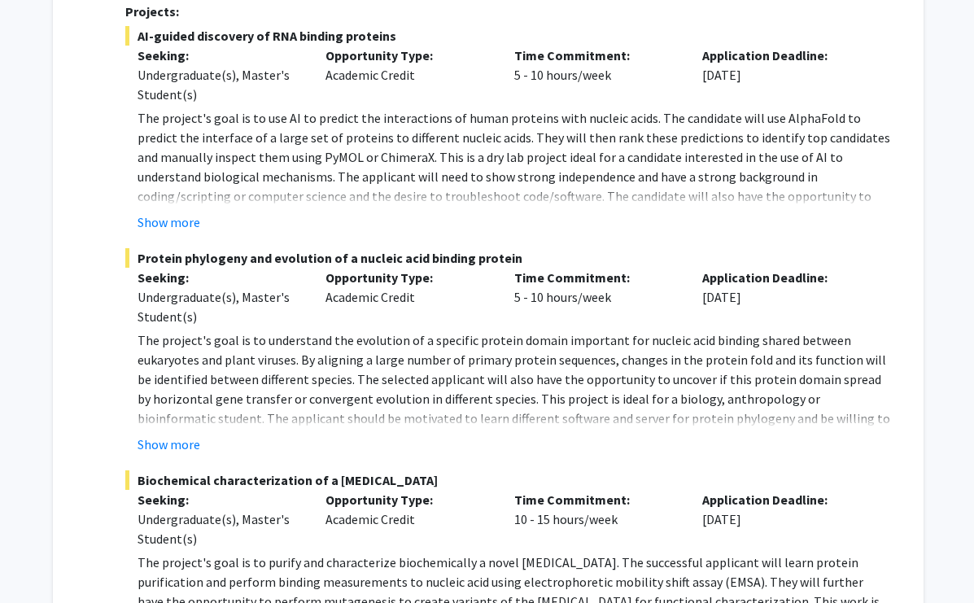
scroll to position [286, 0]
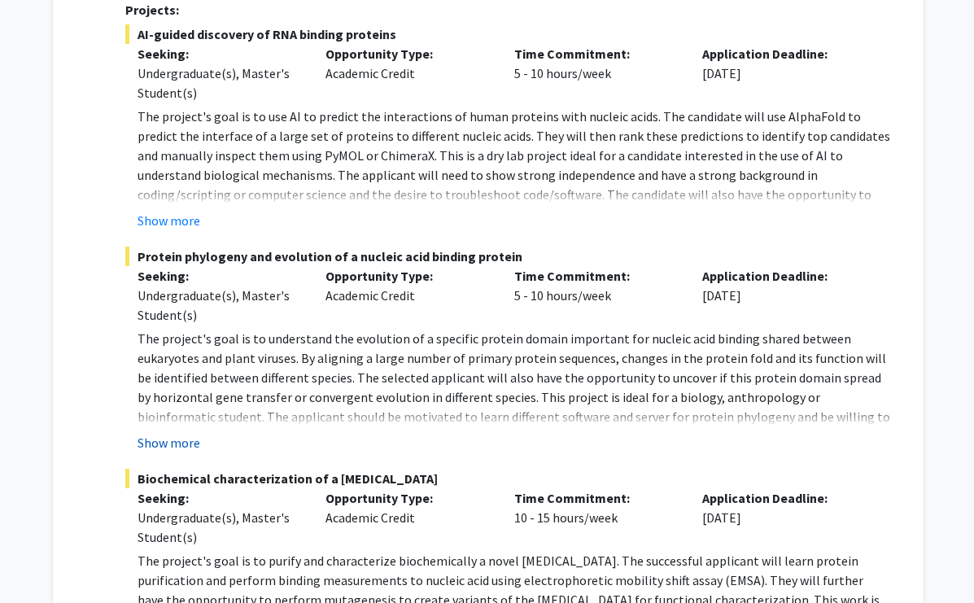
click at [155, 451] on button "Show more" at bounding box center [168, 443] width 63 height 20
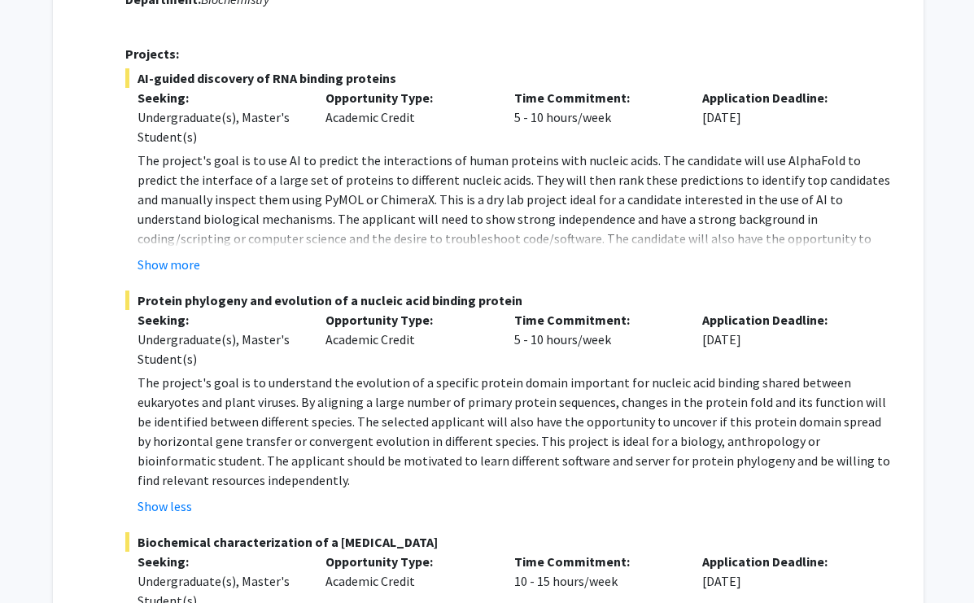
scroll to position [238, 0]
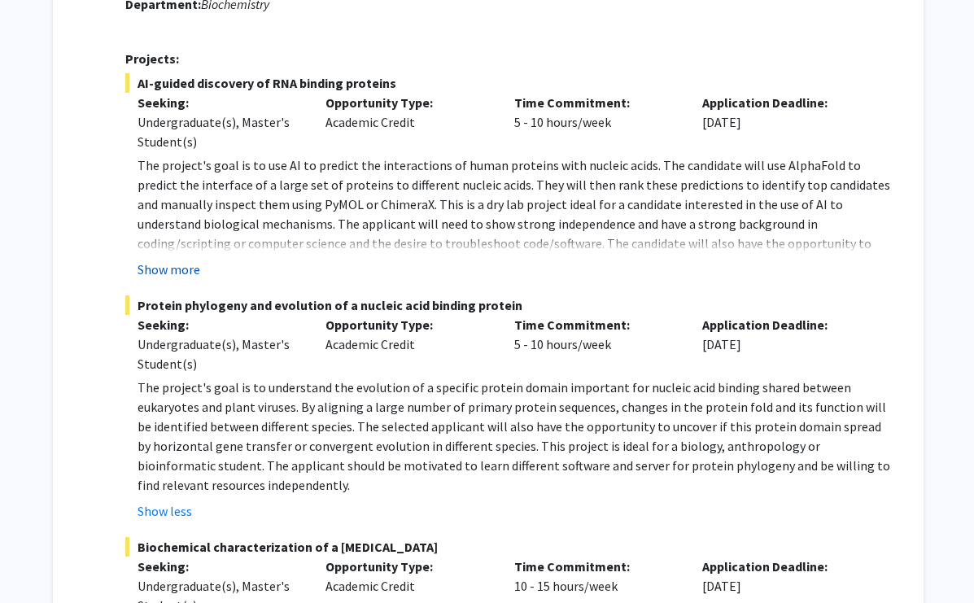
click at [180, 278] on button "Show more" at bounding box center [168, 270] width 63 height 20
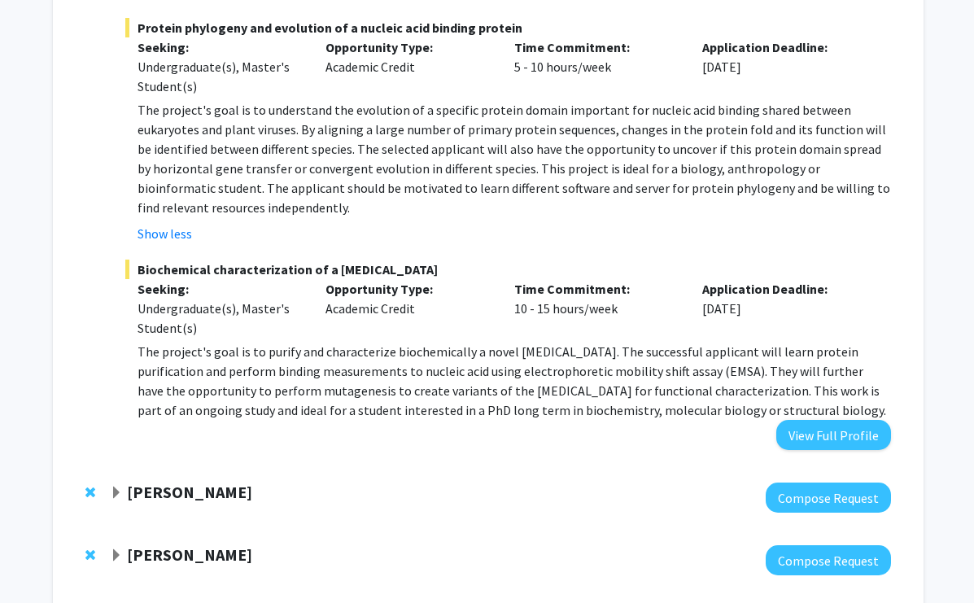
scroll to position [540, 0]
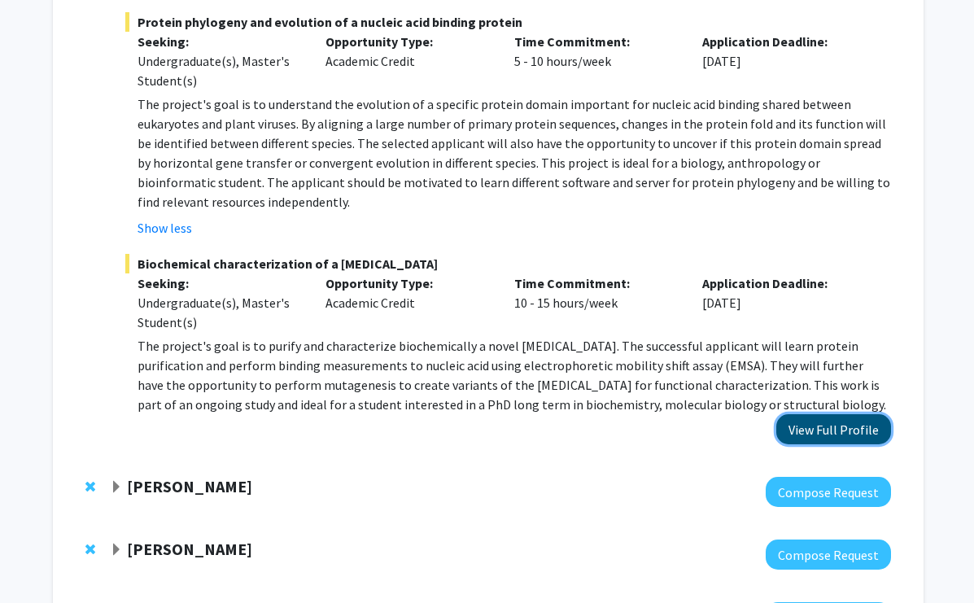
click at [832, 425] on button "View Full Profile" at bounding box center [833, 429] width 115 height 30
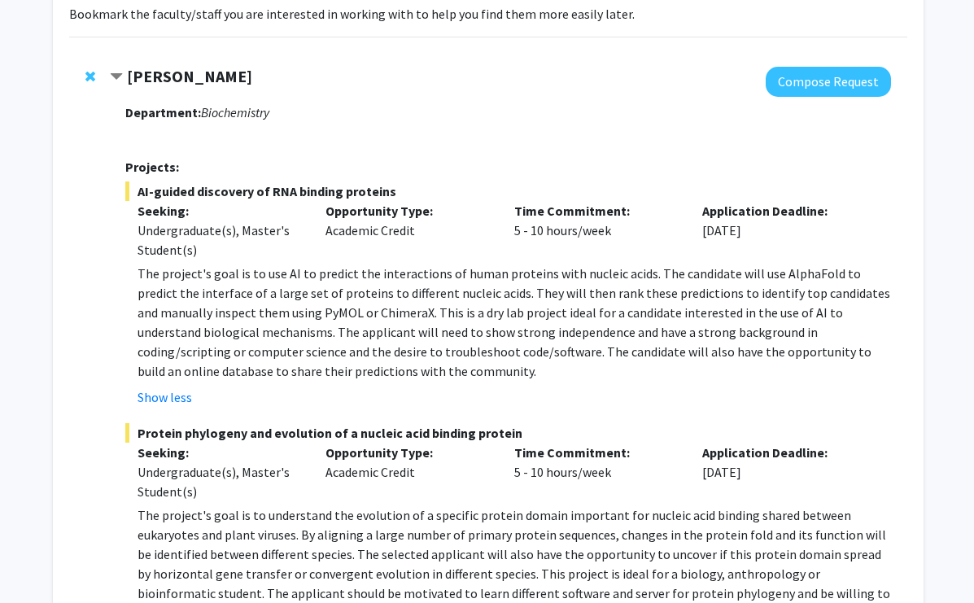
scroll to position [0, 0]
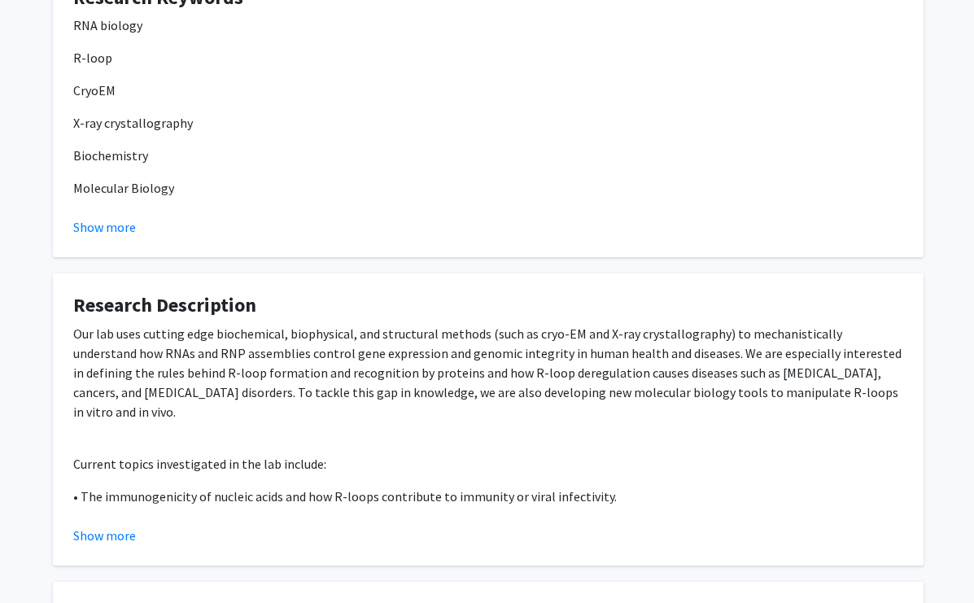
scroll to position [1092, 0]
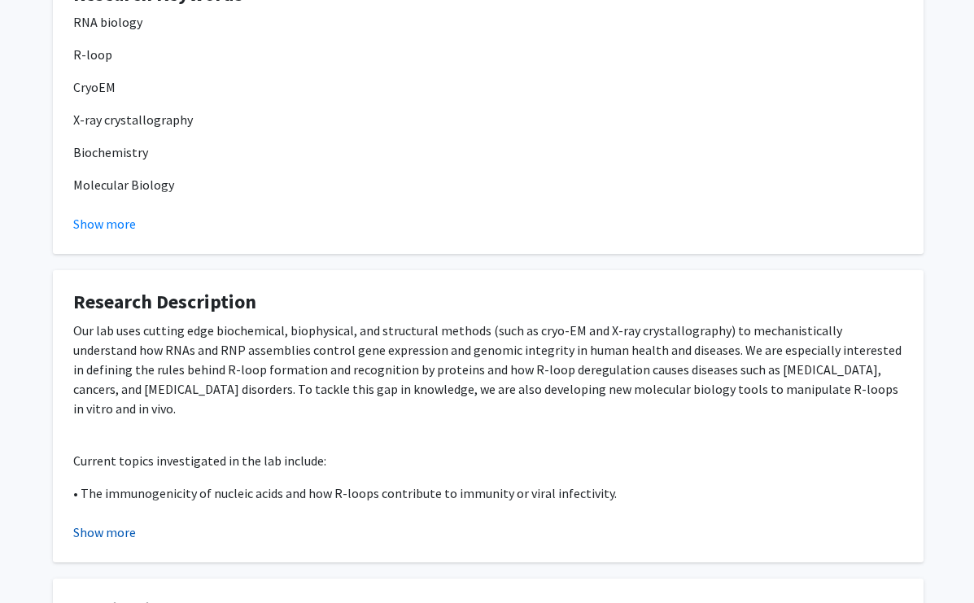
click at [100, 527] on button "Show more" at bounding box center [104, 532] width 63 height 20
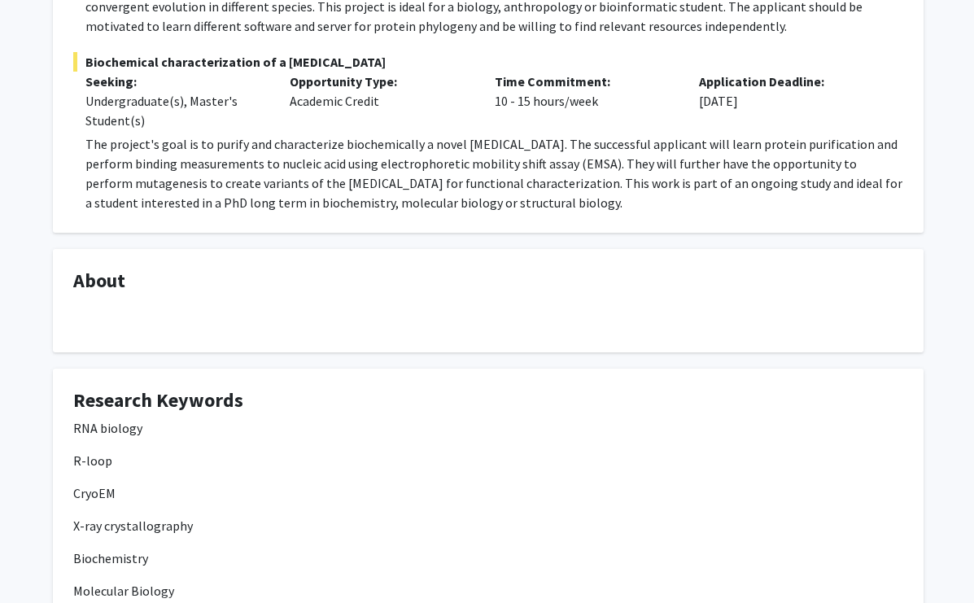
scroll to position [0, 0]
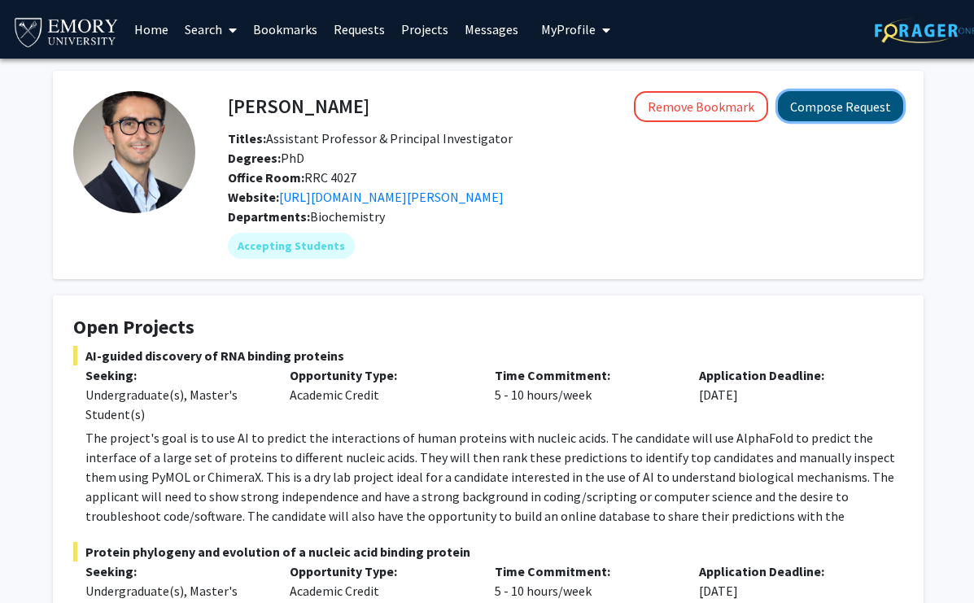
click at [845, 100] on button "Compose Request" at bounding box center [840, 106] width 125 height 30
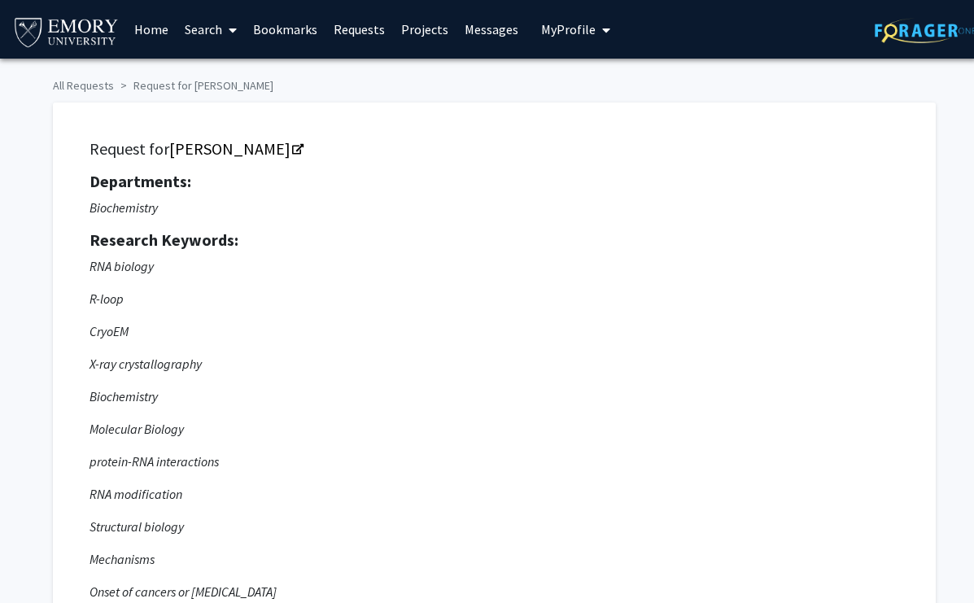
click at [751, 178] on h5 "Departments:" at bounding box center [493, 182] width 809 height 20
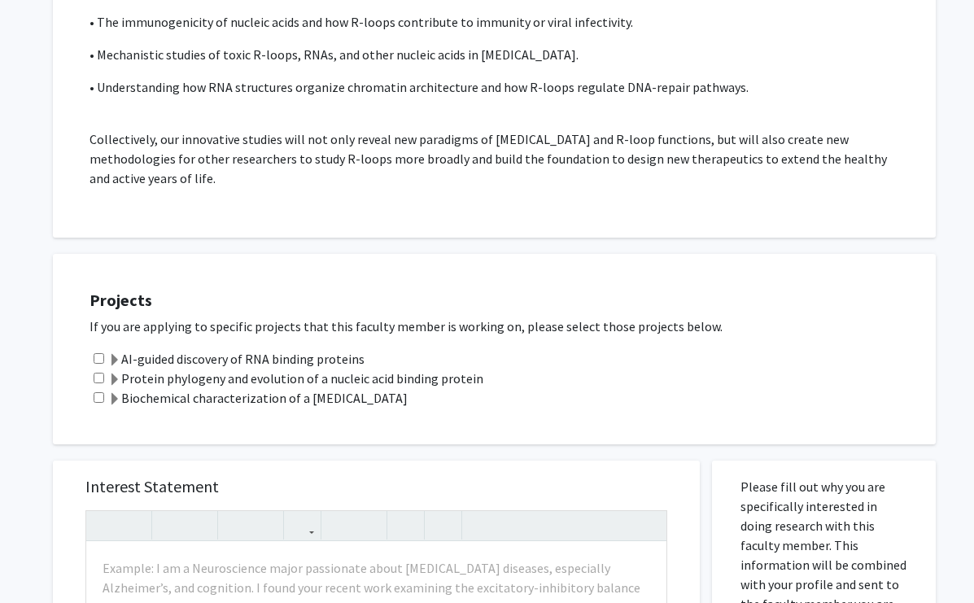
scroll to position [1087, 0]
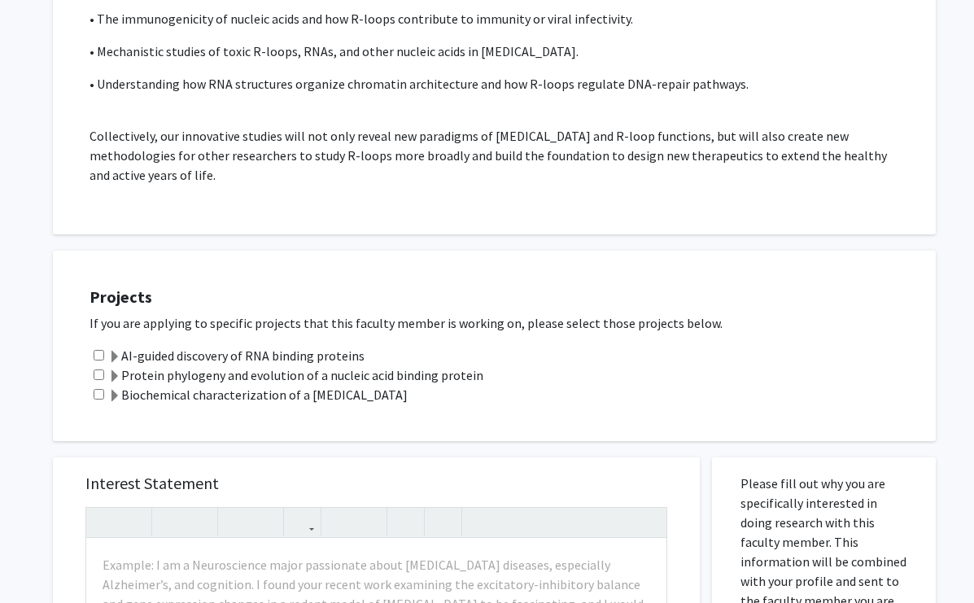
click at [596, 246] on div "Projects If you are applying to specific projects that this faculty member is w…" at bounding box center [488, 337] width 895 height 207
click at [113, 375] on span at bounding box center [114, 376] width 13 height 13
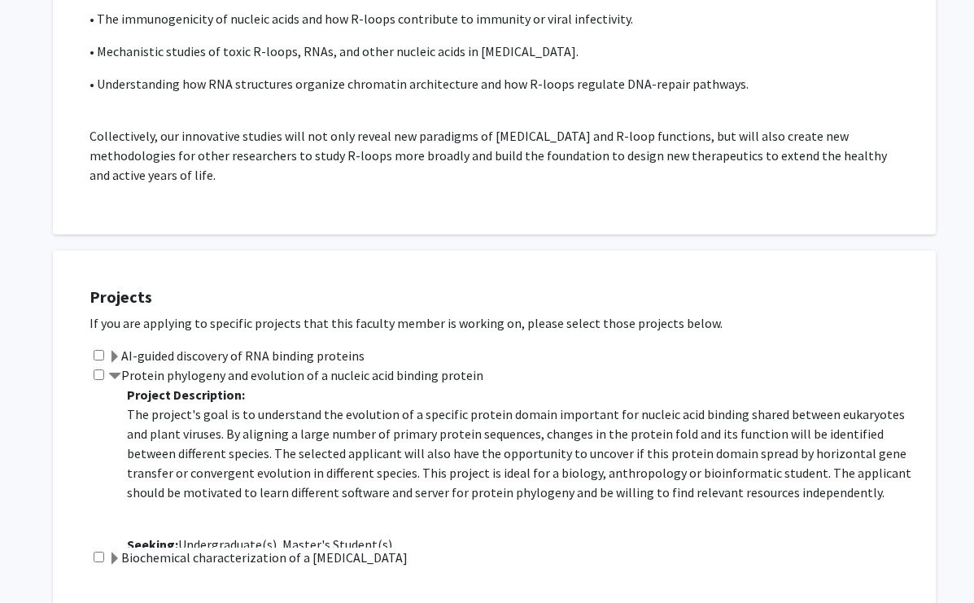
click at [113, 375] on span at bounding box center [114, 376] width 13 height 13
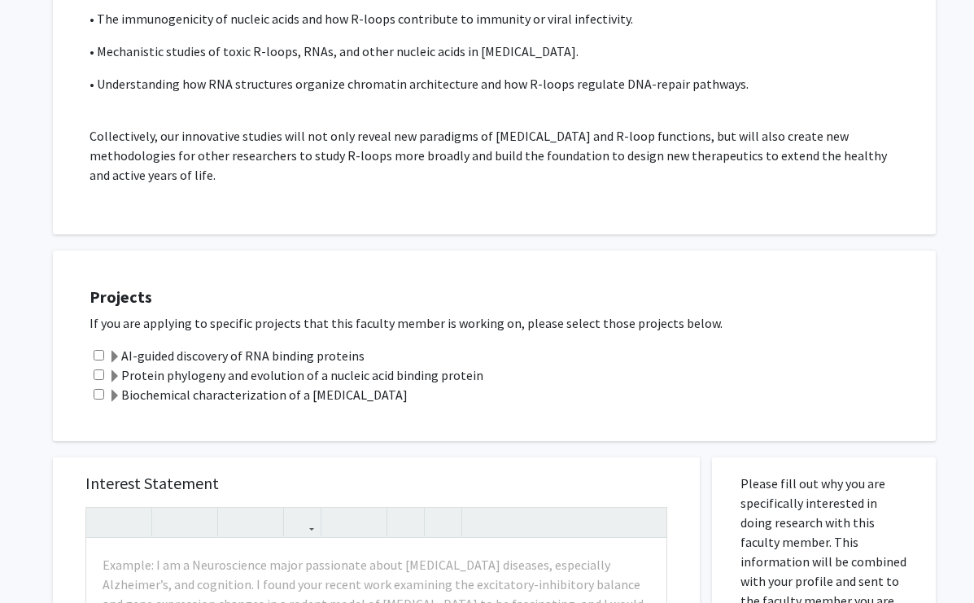
click at [95, 373] on input "checkbox" at bounding box center [99, 374] width 11 height 11
checkbox input "true"
click at [98, 395] on input "checkbox" at bounding box center [99, 394] width 11 height 11
checkbox input "true"
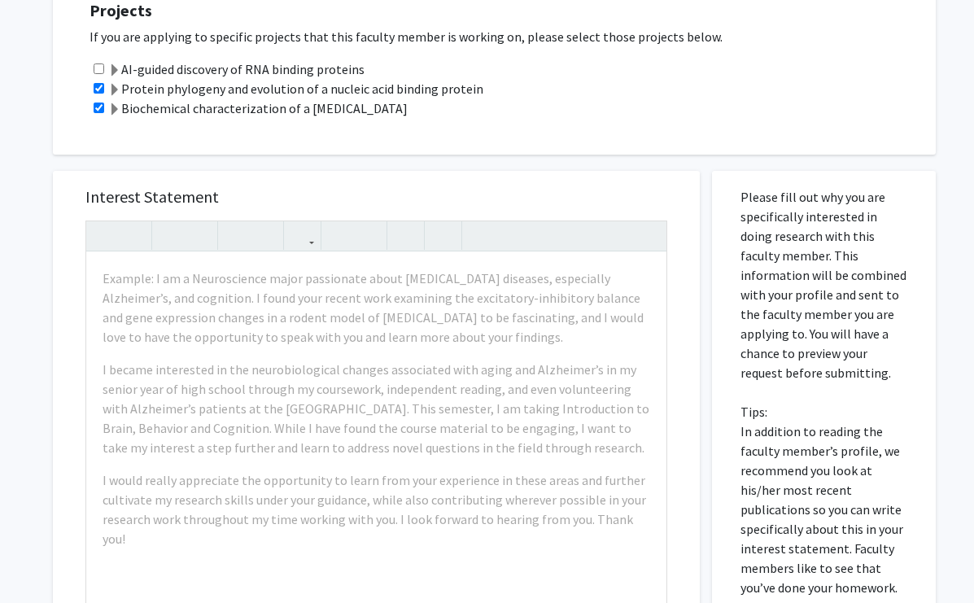
scroll to position [1387, 0]
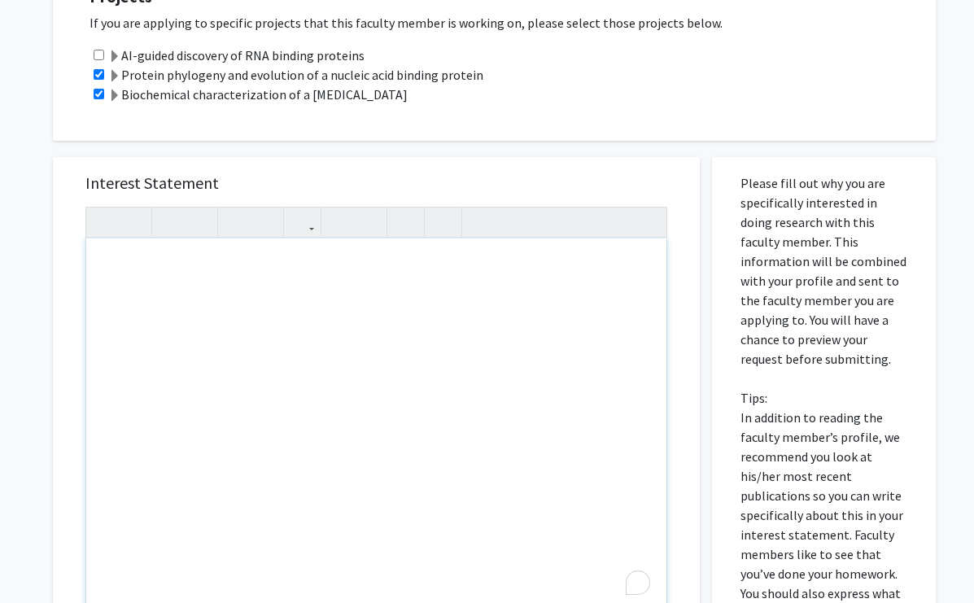
drag, startPoint x: 142, startPoint y: 313, endPoint x: 148, endPoint y: 337, distance: 24.5
click at [251, 174] on h5 "Interest Statement" at bounding box center [376, 183] width 582 height 20
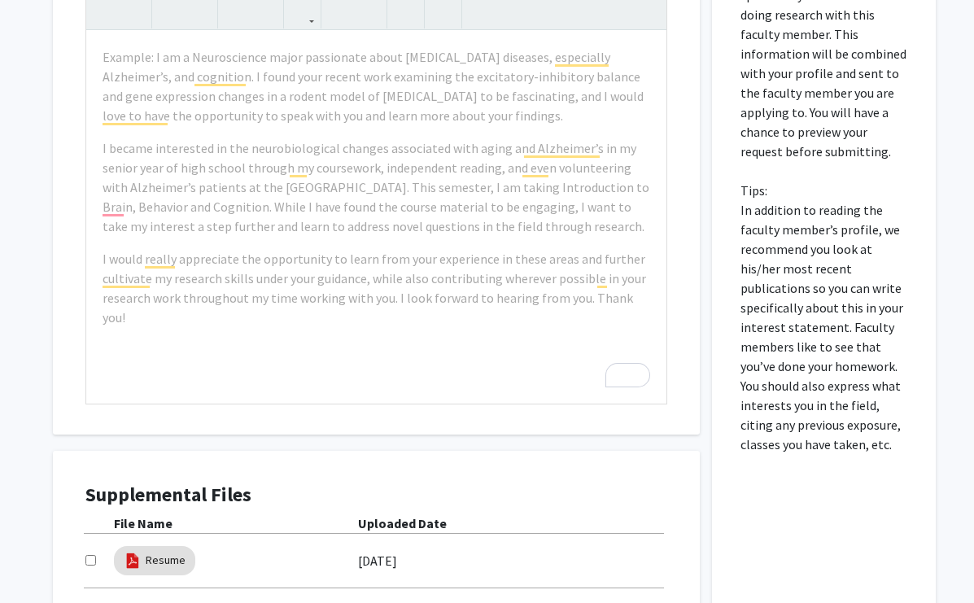
scroll to position [1773, 0]
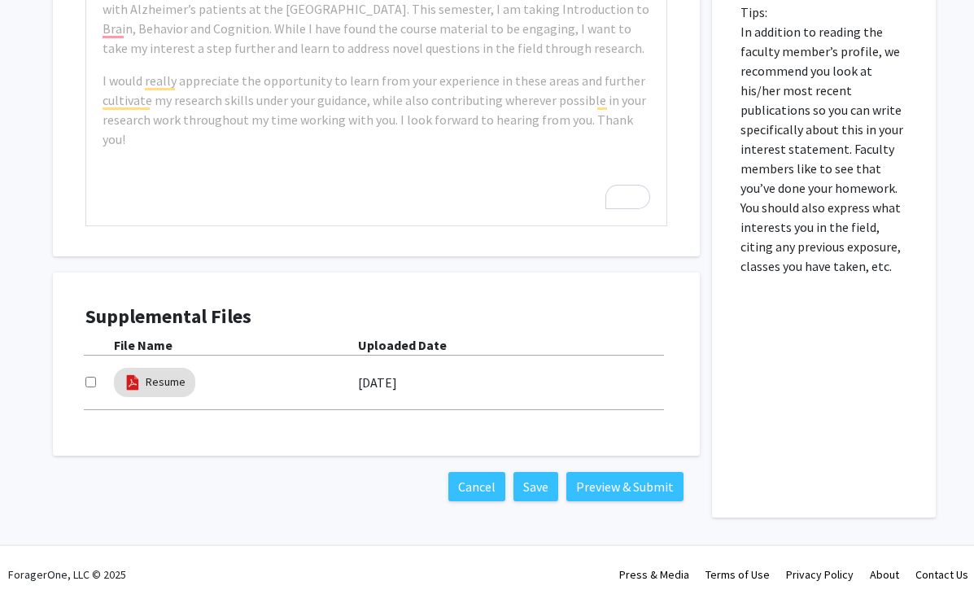
click at [89, 383] on input "checkbox" at bounding box center [90, 382] width 11 height 11
checkbox input "true"
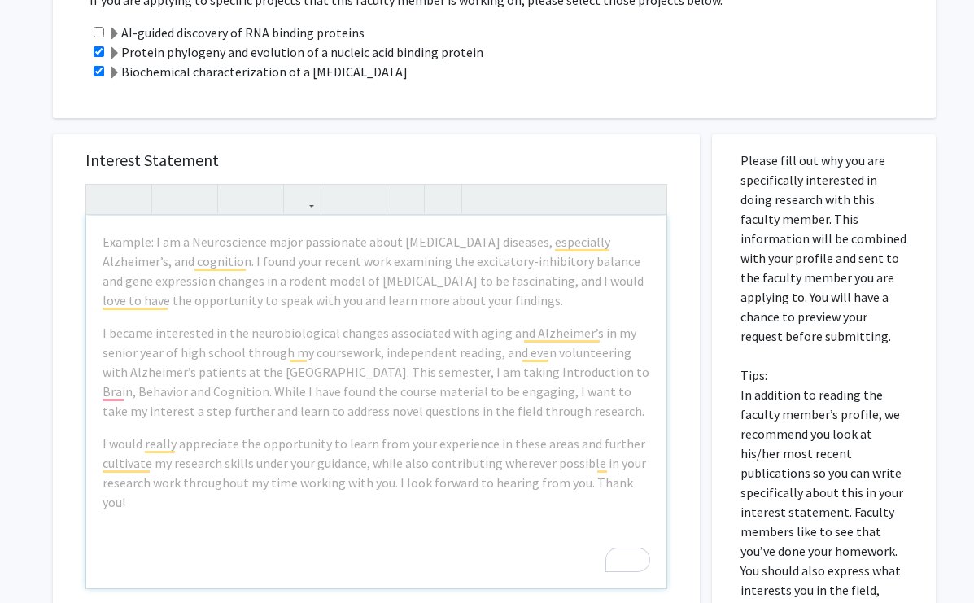
scroll to position [1409, 0]
click at [279, 141] on div "Interest Statement Example: I am a Neuroscience major passionate about neurodeg…" at bounding box center [376, 377] width 614 height 485
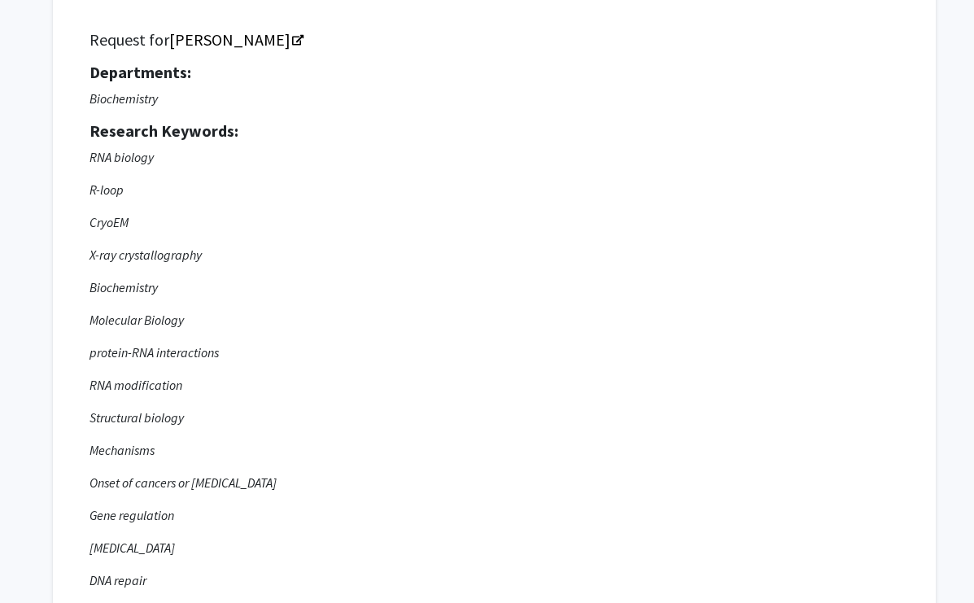
scroll to position [0, 0]
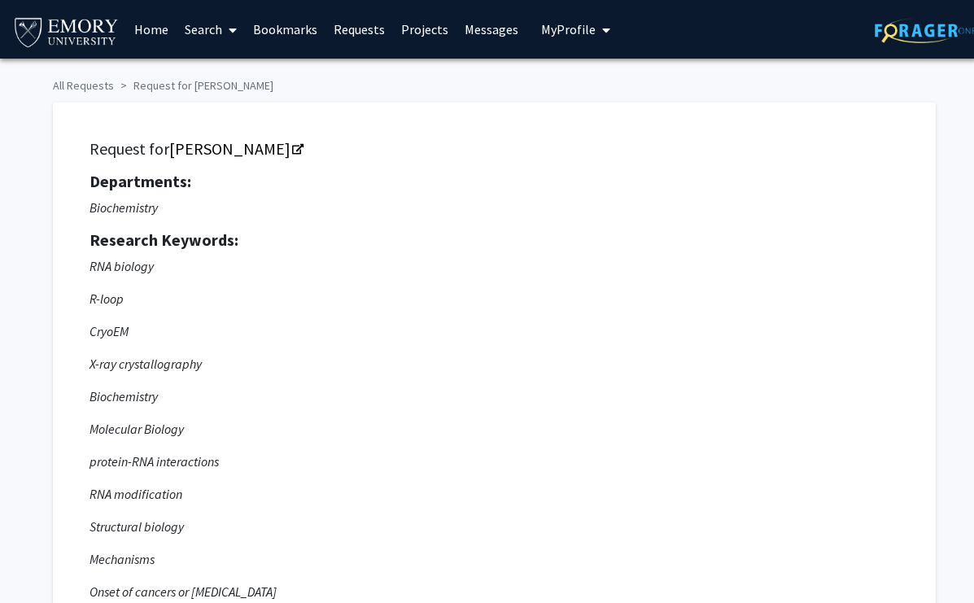
click at [787, 380] on icon "RNA biology R-loop CryoEM X-ray crystallography Biochemistry Molecular Biology …" at bounding box center [493, 575] width 809 height 638
click at [348, 215] on p "Biochemistry" at bounding box center [493, 208] width 809 height 20
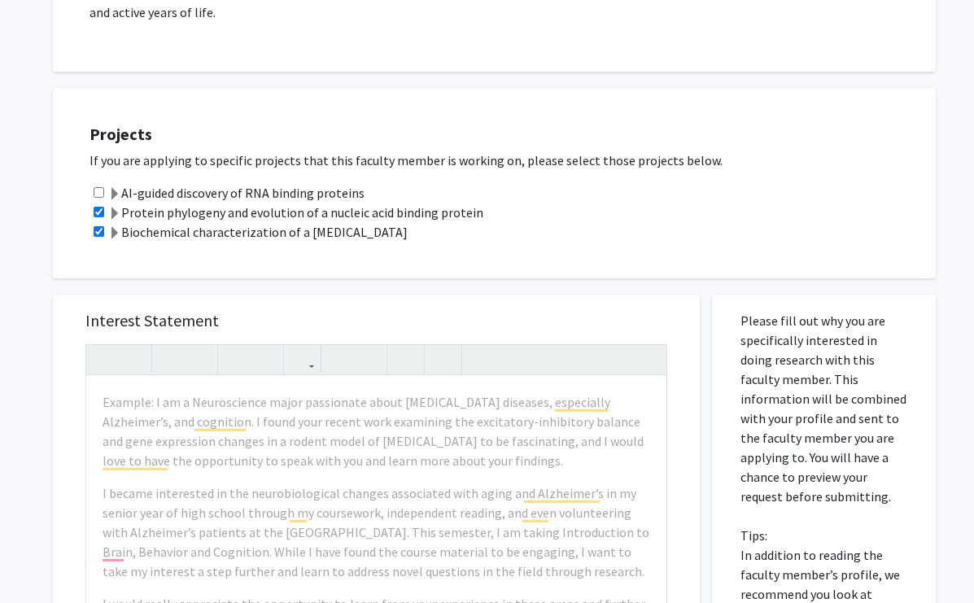
scroll to position [1250, 0]
click at [117, 208] on span at bounding box center [114, 213] width 13 height 13
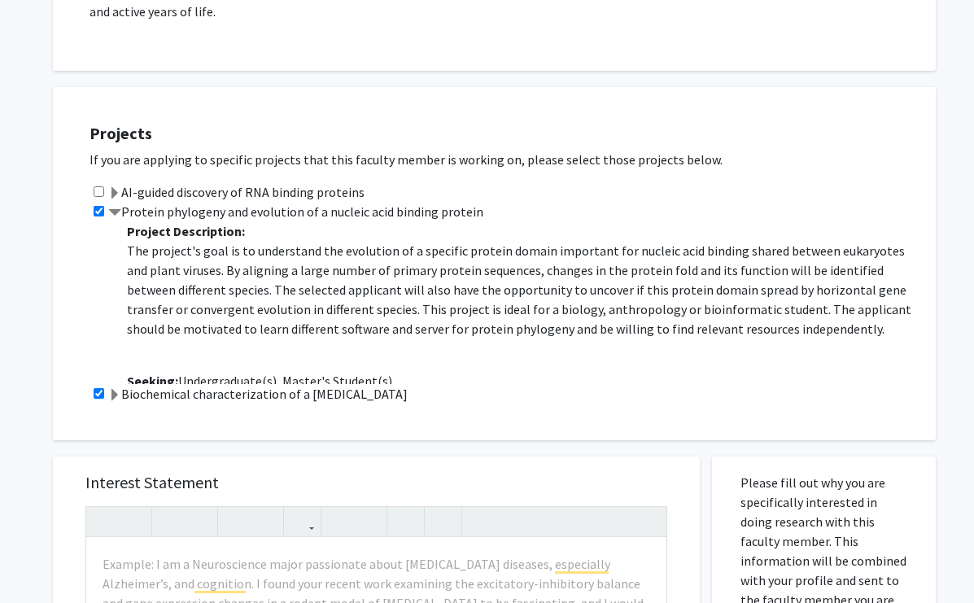
click at [119, 391] on span at bounding box center [114, 395] width 13 height 13
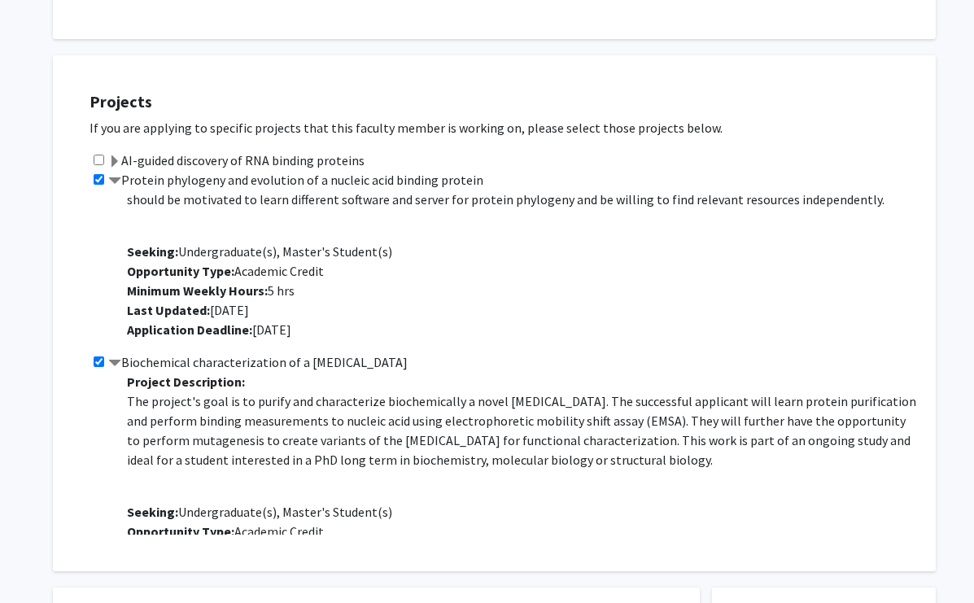
scroll to position [0, 0]
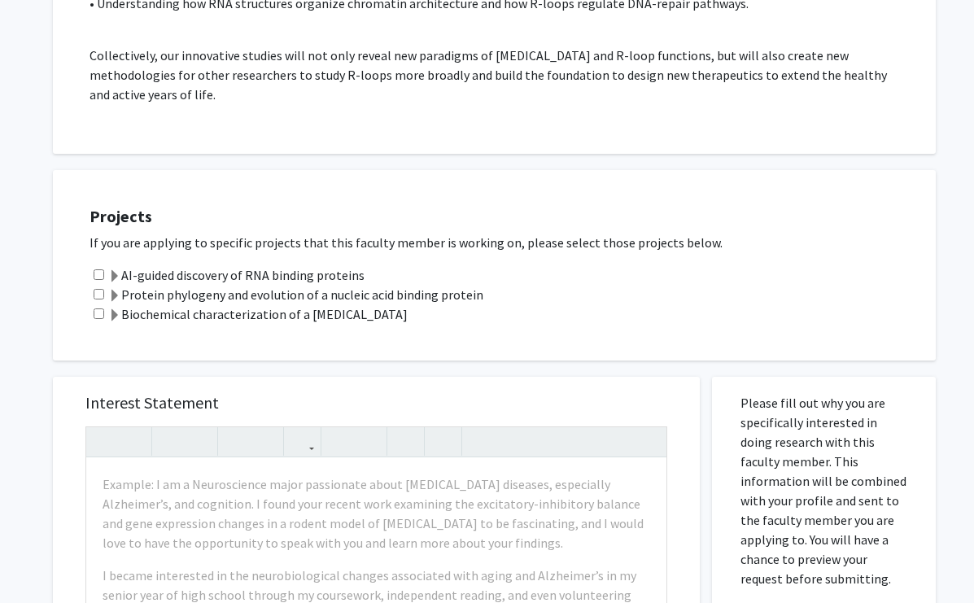
scroll to position [1183, 0]
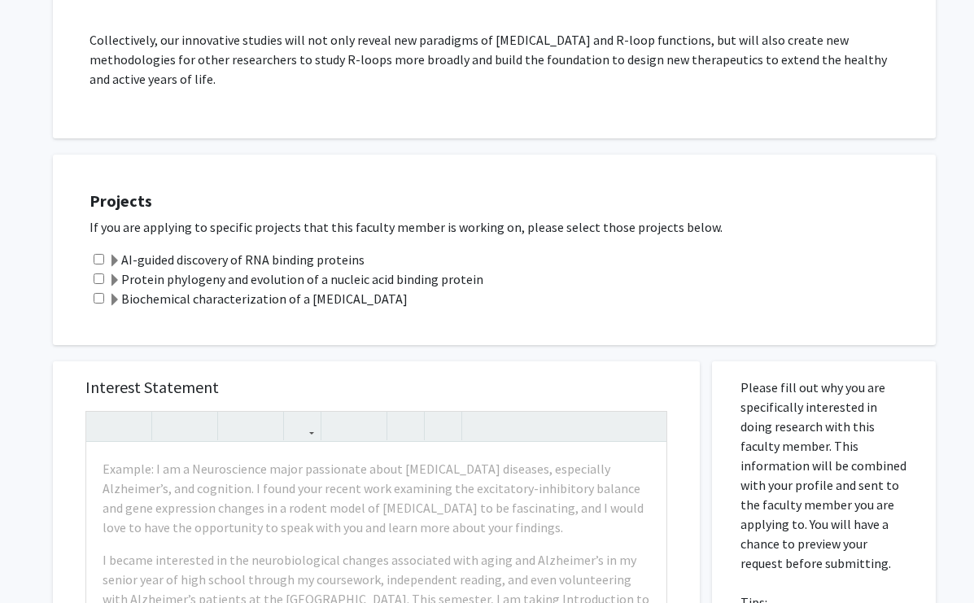
click at [188, 277] on label "Protein phylogeny and evolution of a nucleic acid binding protein" at bounding box center [295, 279] width 375 height 20
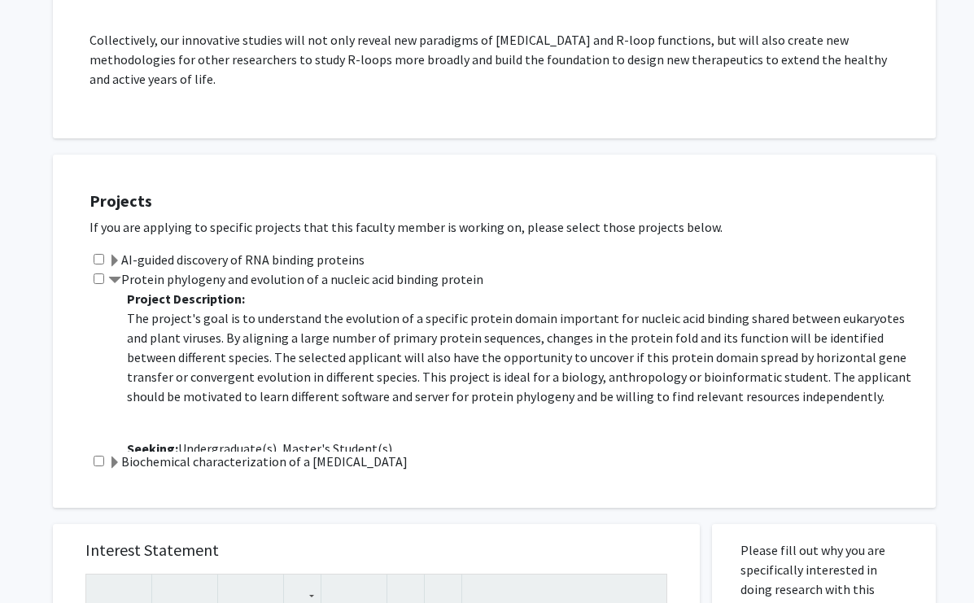
click at [133, 465] on label "Biochemical characterization of a [MEDICAL_DATA]" at bounding box center [257, 461] width 299 height 20
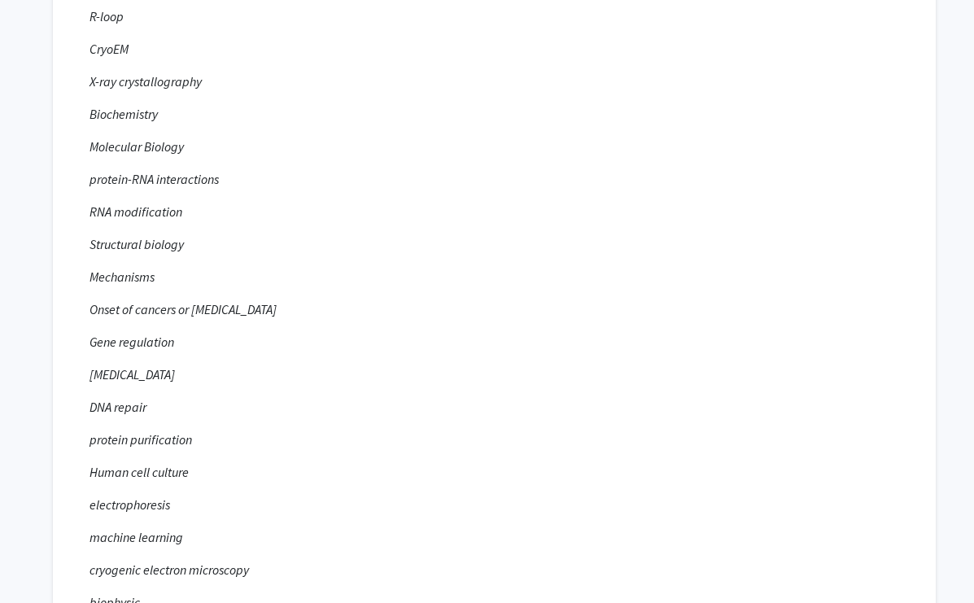
scroll to position [0, 0]
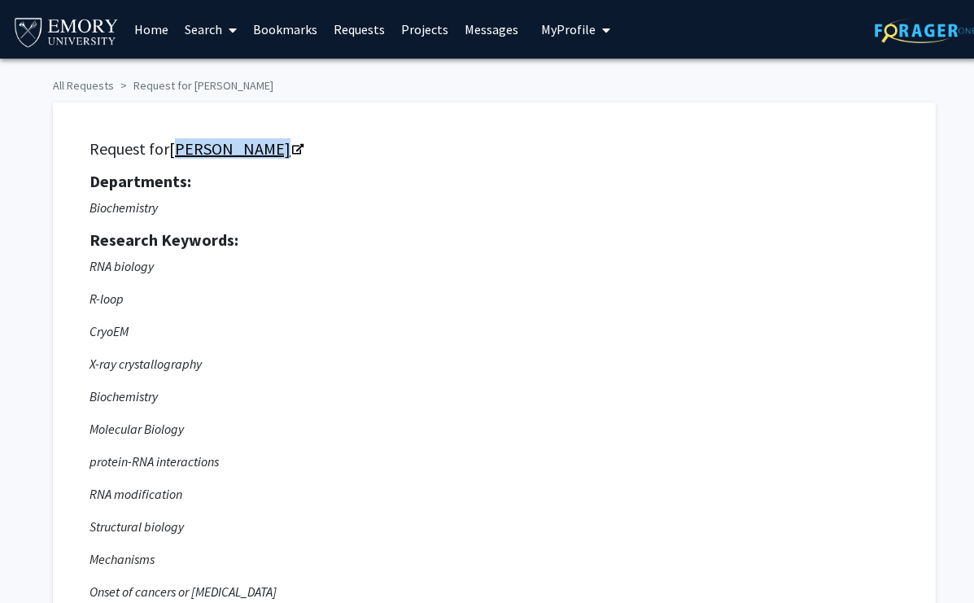
click at [303, 150] on icon "Opens in a new tab" at bounding box center [297, 150] width 11 height 11
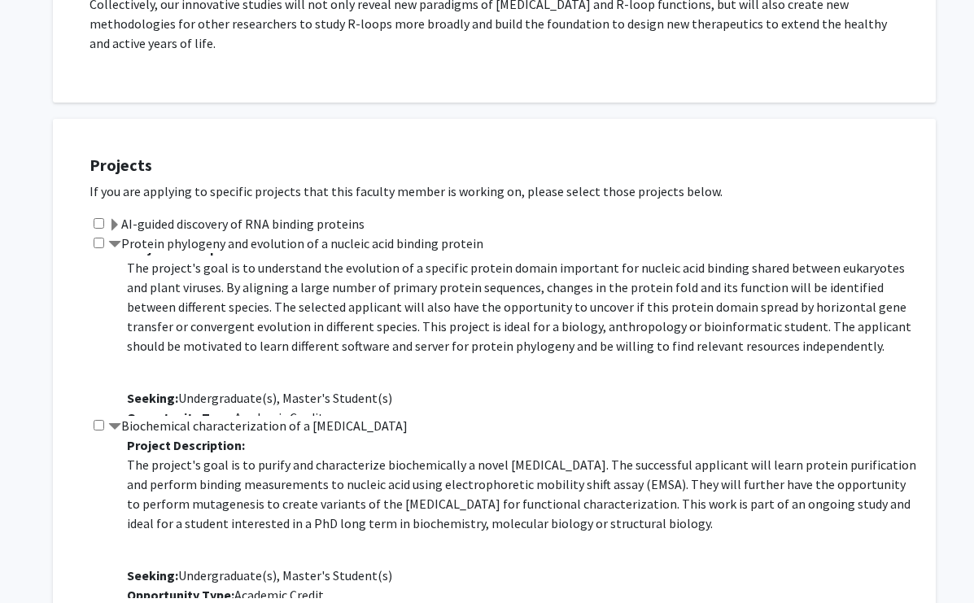
scroll to position [1202, 0]
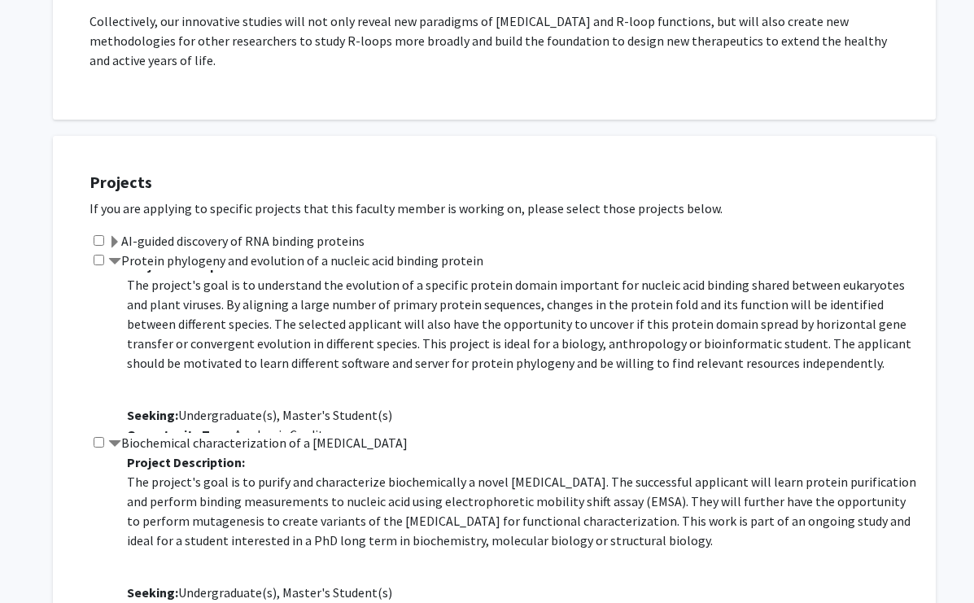
click at [98, 256] on input "checkbox" at bounding box center [99, 260] width 11 height 11
checkbox input "true"
click at [101, 435] on div "Biochemical characterization of a viral protein Project Description: The projec…" at bounding box center [504, 524] width 830 height 182
click at [101, 439] on input "checkbox" at bounding box center [99, 442] width 11 height 11
checkbox input "true"
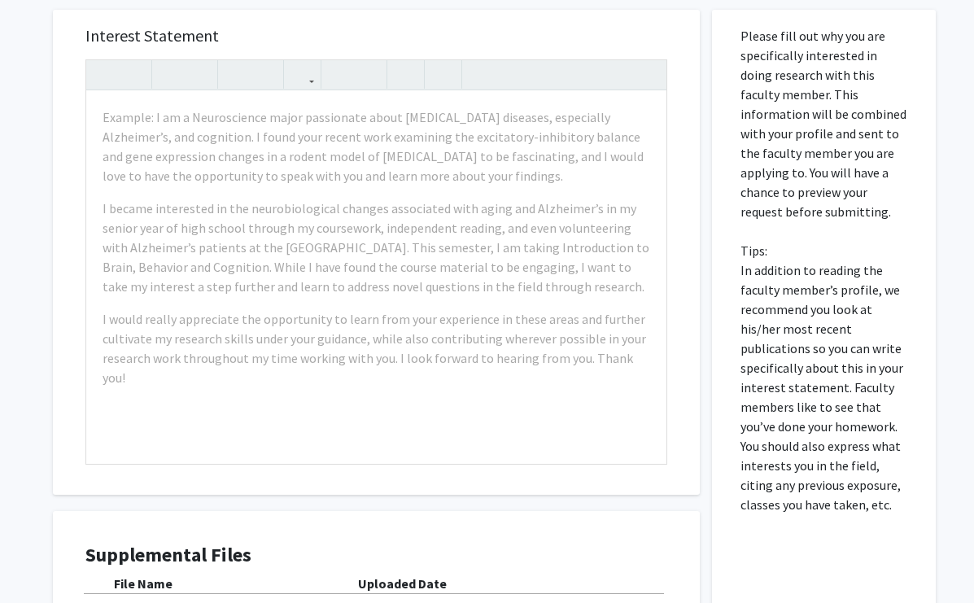
scroll to position [1818, 0]
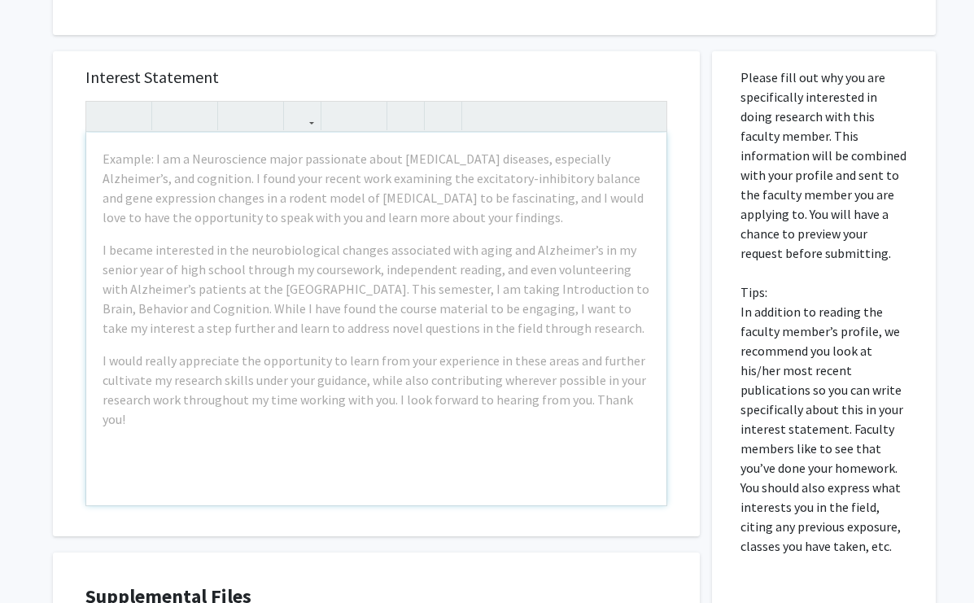
click at [159, 229] on div "Example: I am a Neuroscience major passionate about neurodegenerative diseases,…" at bounding box center [376, 319] width 580 height 373
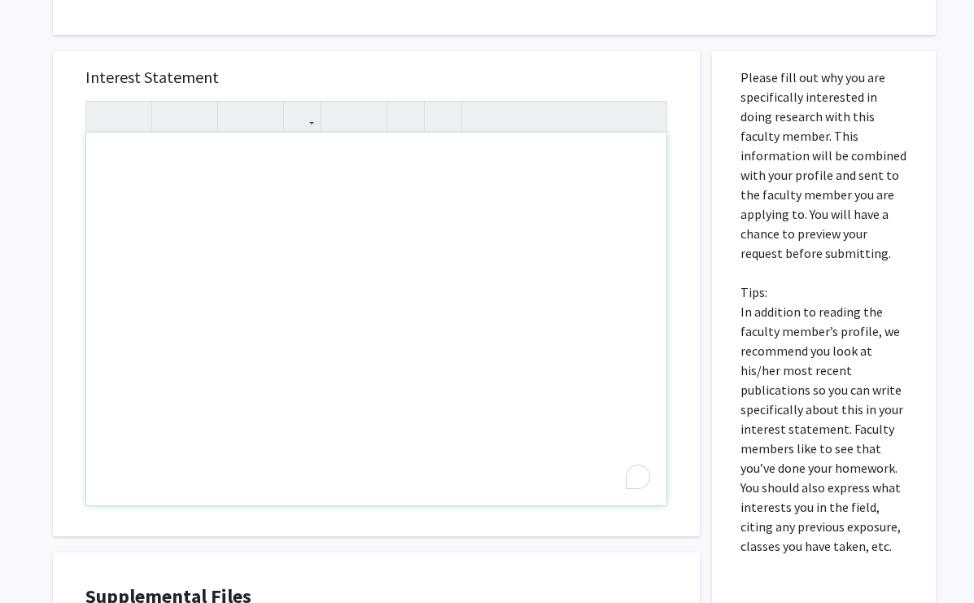
paste div "To enrich screen reader interactions, please activate Accessibility in Grammarl…"
type textarea "<p>I am a prospective Neuroscience and Behavior Biology major with a deep passi…"
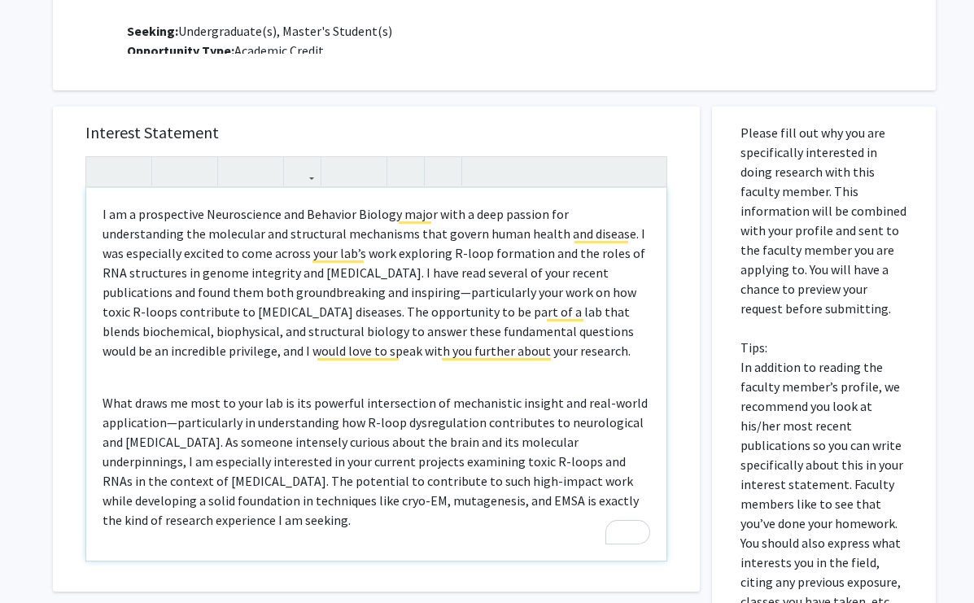
scroll to position [1769, 0]
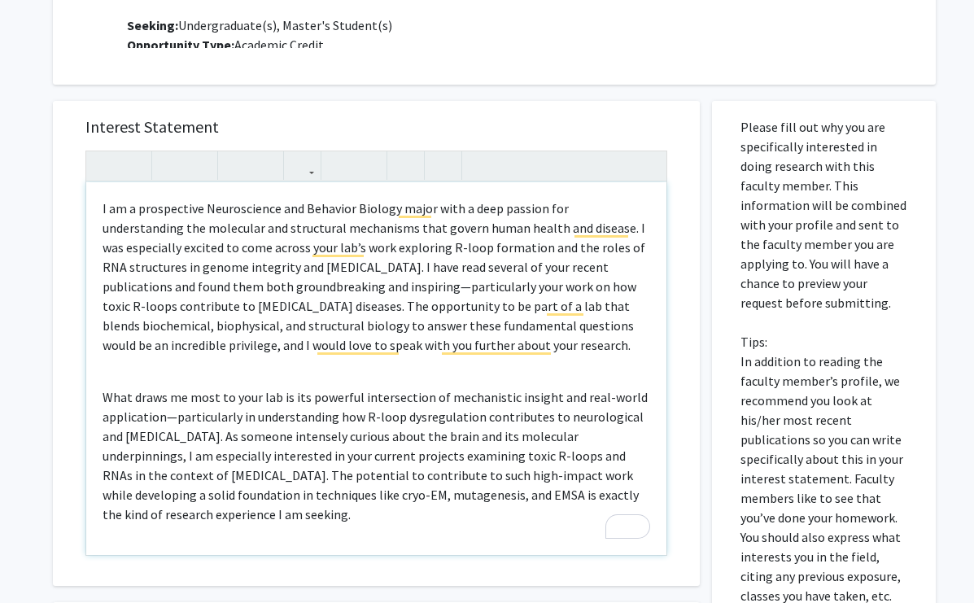
click at [277, 300] on p "I am a prospective Neuroscience and Behavior Biology major with a deep passion …" at bounding box center [375, 276] width 547 height 156
click at [303, 288] on p "I am a prospective Neuroscience and Behavior Biology major with a deep passion …" at bounding box center [375, 276] width 547 height 156
click at [355, 290] on p "I am a prospective Neuroscience and Behavior Biology major with a deep passion …" at bounding box center [375, 276] width 547 height 156
drag, startPoint x: 309, startPoint y: 289, endPoint x: 174, endPoint y: 288, distance: 135.0
click at [174, 288] on p "I am a prospective Neuroscience and Behavior Biology major with a deep passion …" at bounding box center [375, 276] width 547 height 156
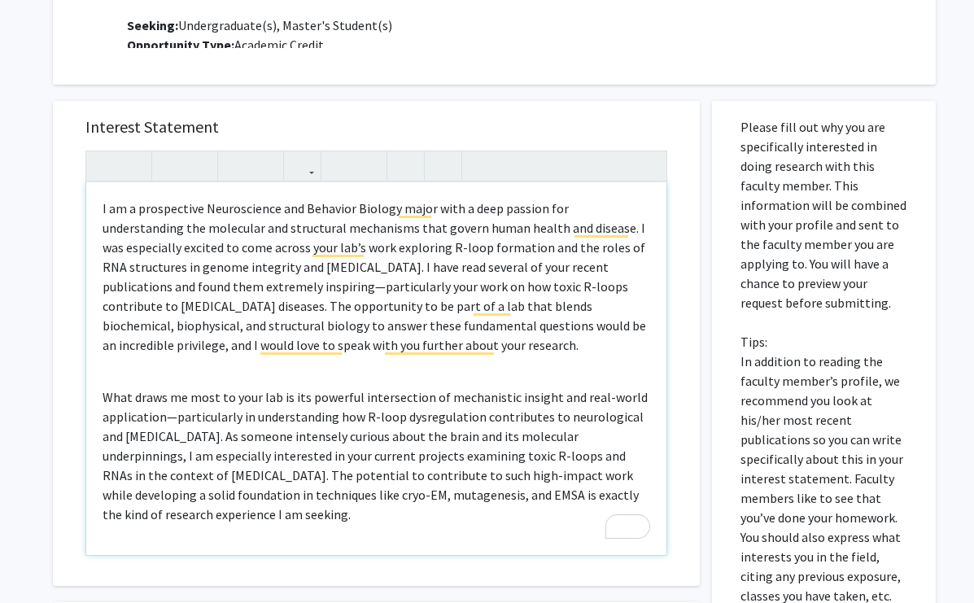
click at [438, 266] on p "I am a prospective Neuroscience and Behavior Biology major with a deep passion …" at bounding box center [375, 276] width 547 height 156
type textarea "<p>I am a prospective Neuroscience and Behavior Biology major with a deep passi…"
click at [407, 296] on p "I am a prospective Neuroscience and Behavior Biology major with a deep passion …" at bounding box center [375, 276] width 547 height 156
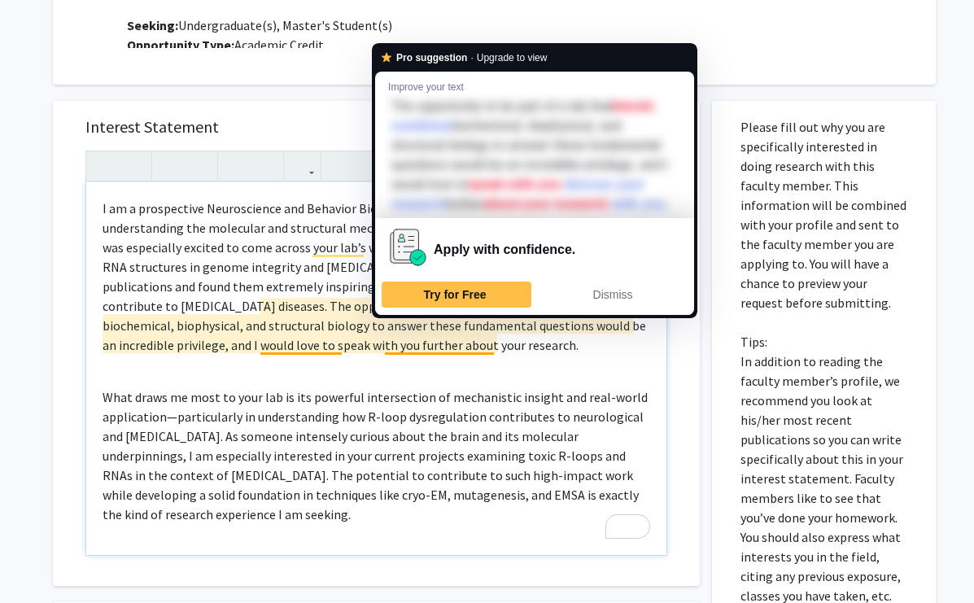
click at [293, 297] on p "I am a prospective Neuroscience and Behavior Biology major with a deep passion …" at bounding box center [375, 276] width 547 height 156
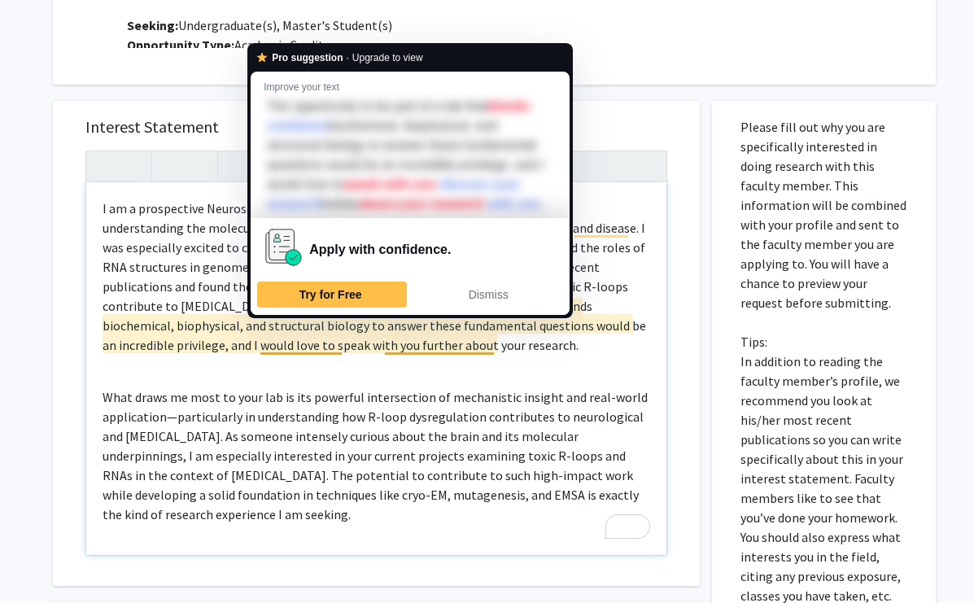
click at [216, 261] on p "I am a prospective Neuroscience and Behavior Biology major with a deep passion …" at bounding box center [375, 276] width 547 height 156
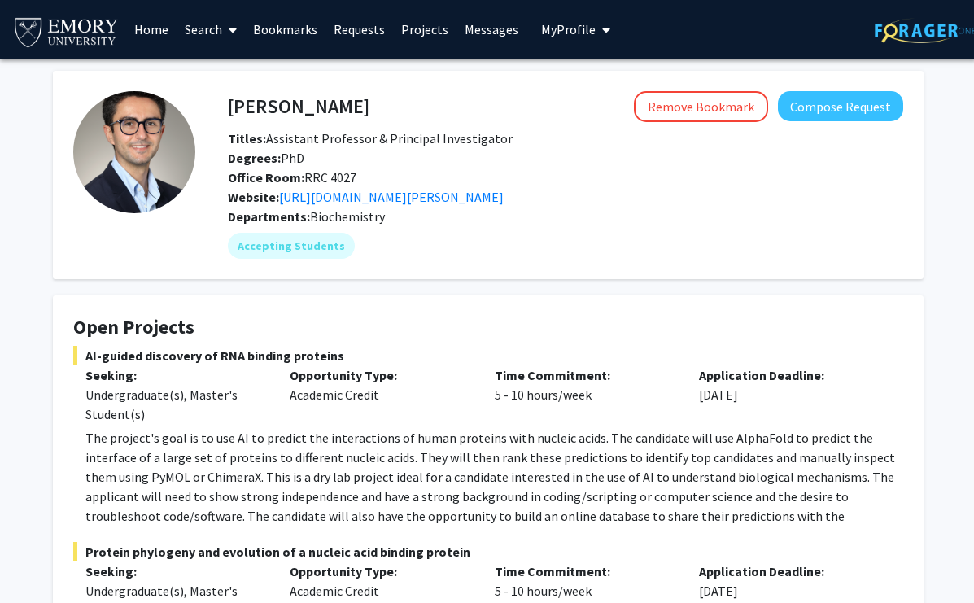
click at [572, 164] on div "Degrees: PhD" at bounding box center [566, 158] width 700 height 20
click at [488, 193] on link "[URL][DOMAIN_NAME][PERSON_NAME]" at bounding box center [391, 197] width 225 height 16
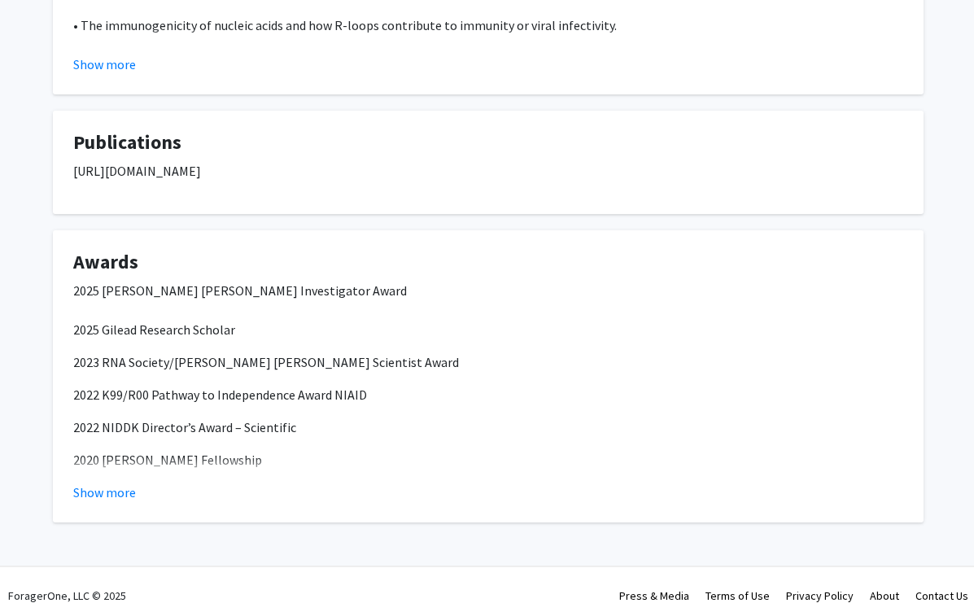
scroll to position [1581, 0]
